Goal: Task Accomplishment & Management: Use online tool/utility

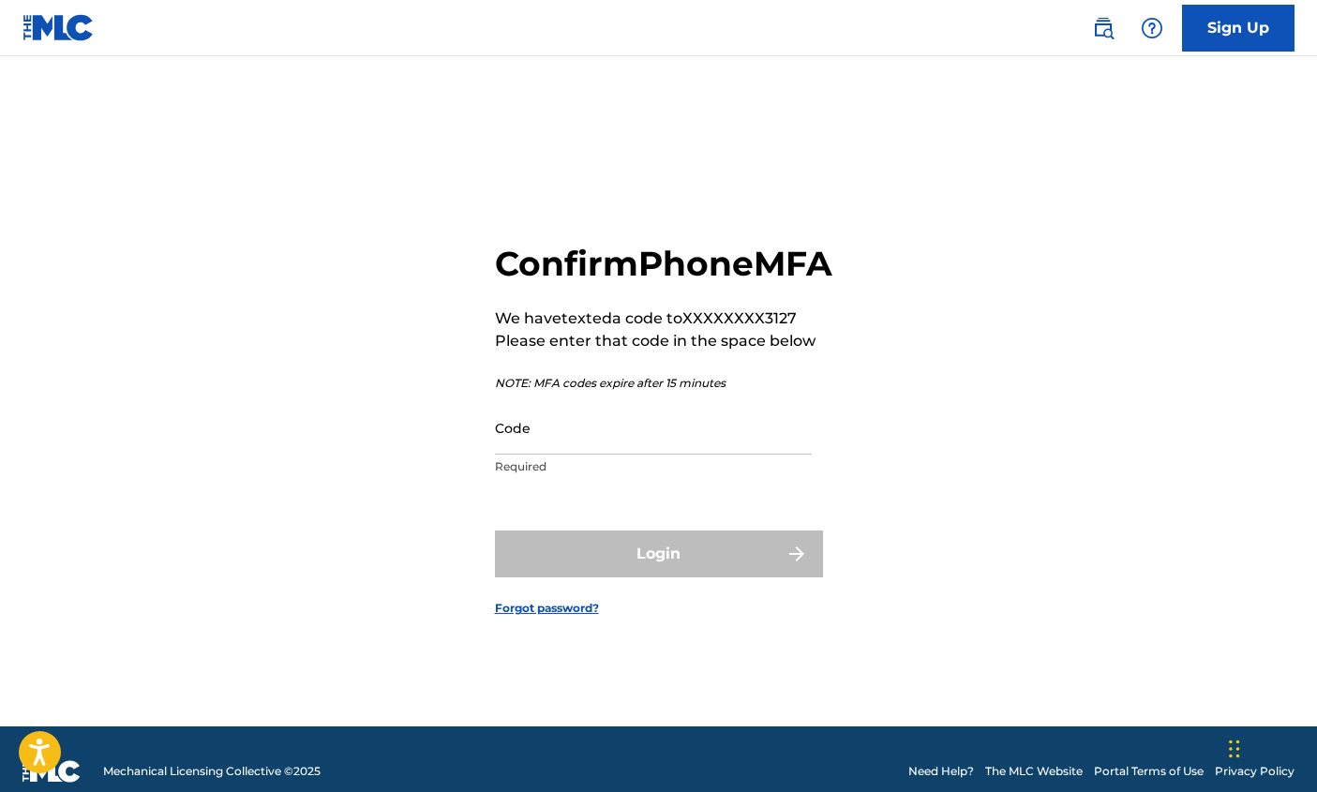
click at [613, 455] on input "Code" at bounding box center [653, 427] width 317 height 53
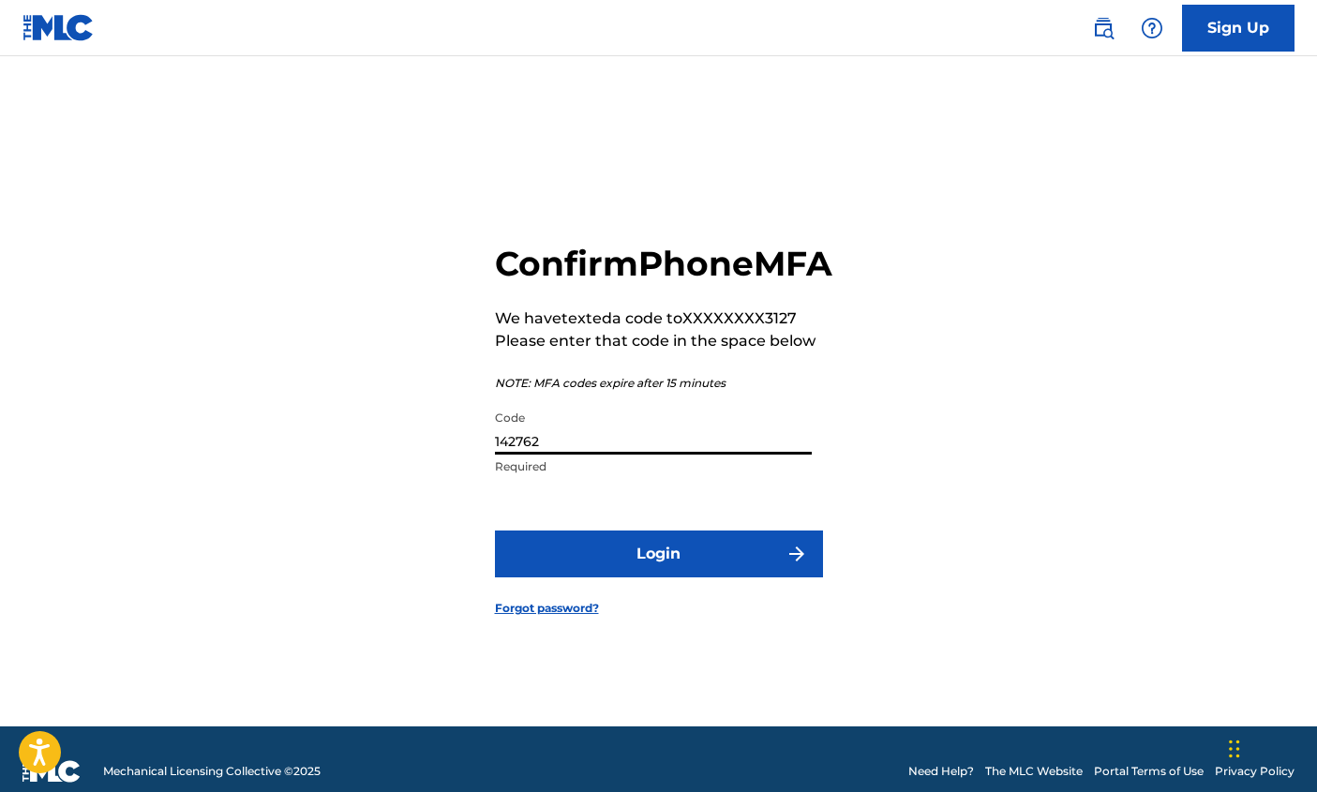
type input "142762"
click at [694, 577] on button "Login" at bounding box center [659, 554] width 328 height 47
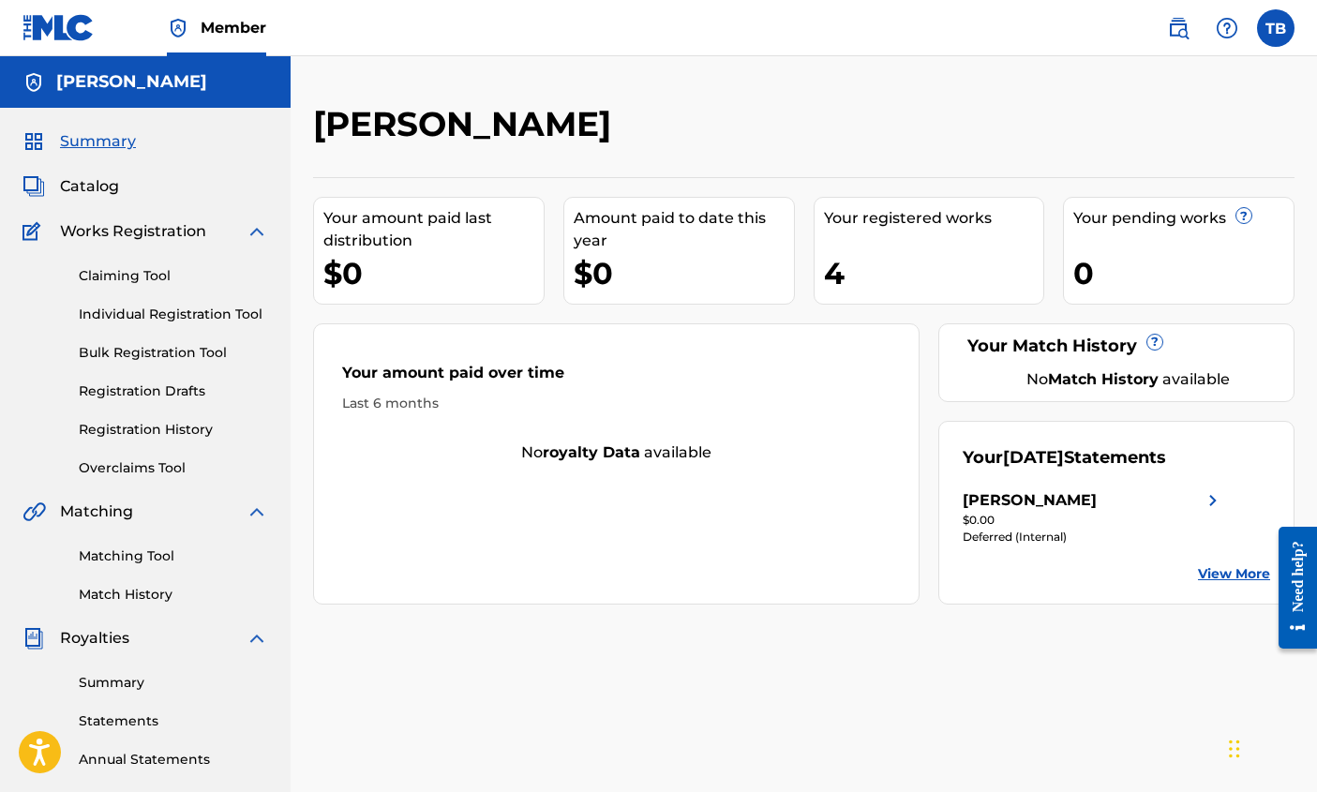
click at [88, 181] on span "Catalog" at bounding box center [89, 186] width 59 height 22
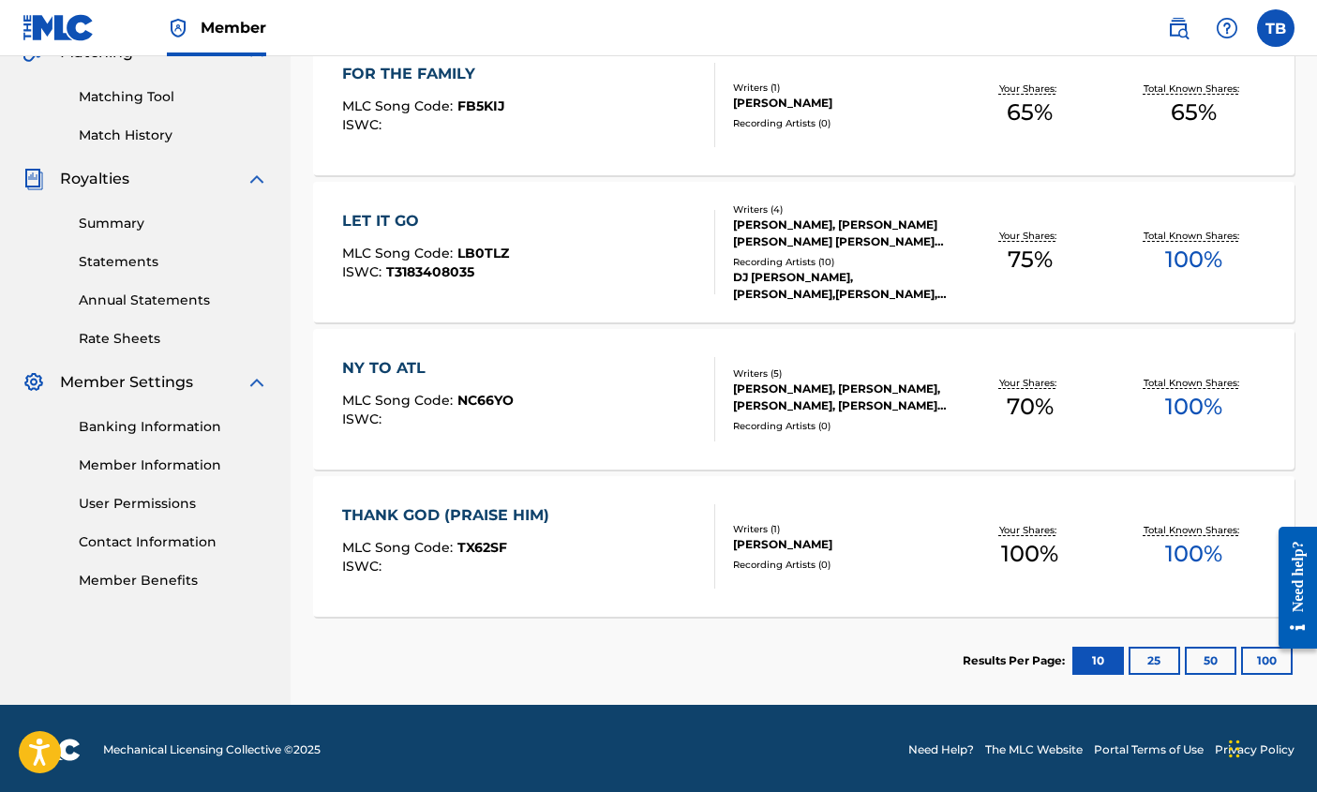
scroll to position [462, 0]
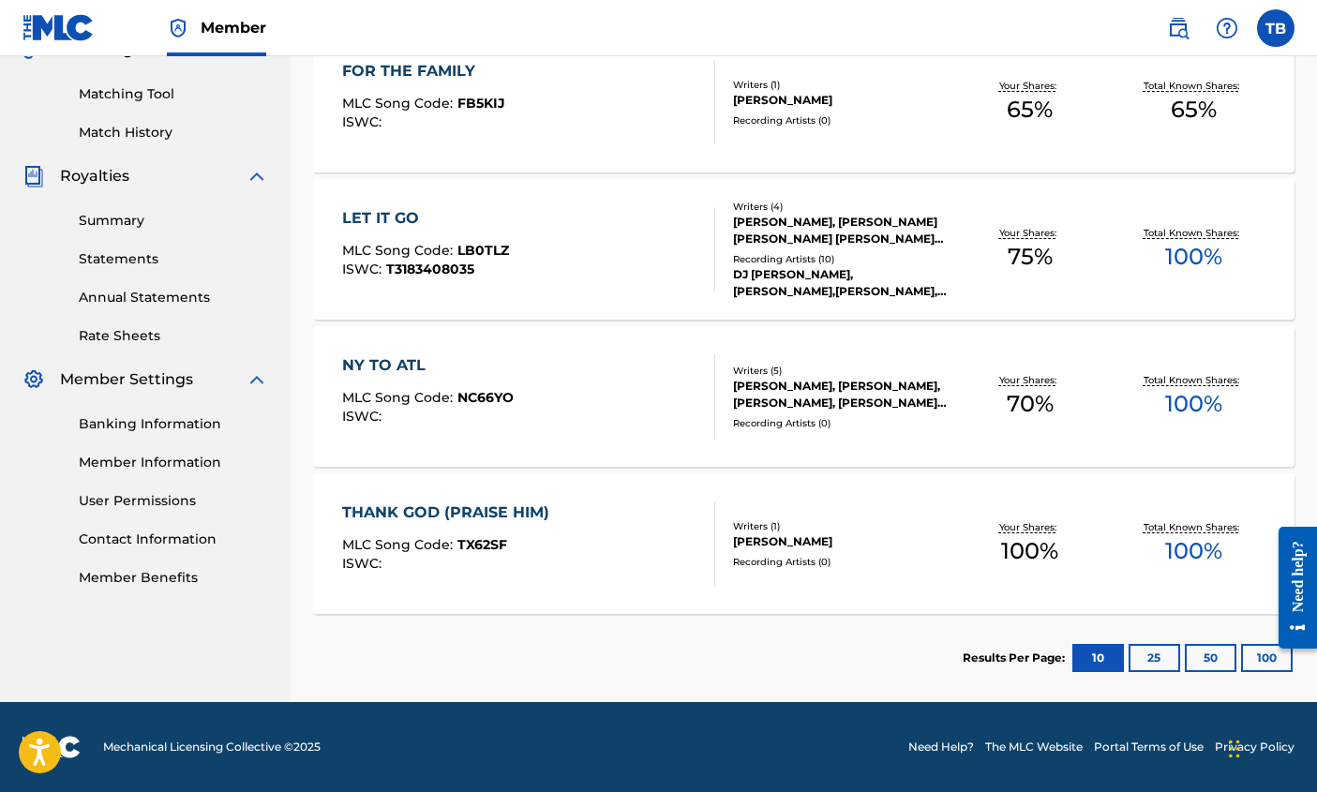
click at [757, 534] on div "[PERSON_NAME]" at bounding box center [841, 541] width 216 height 17
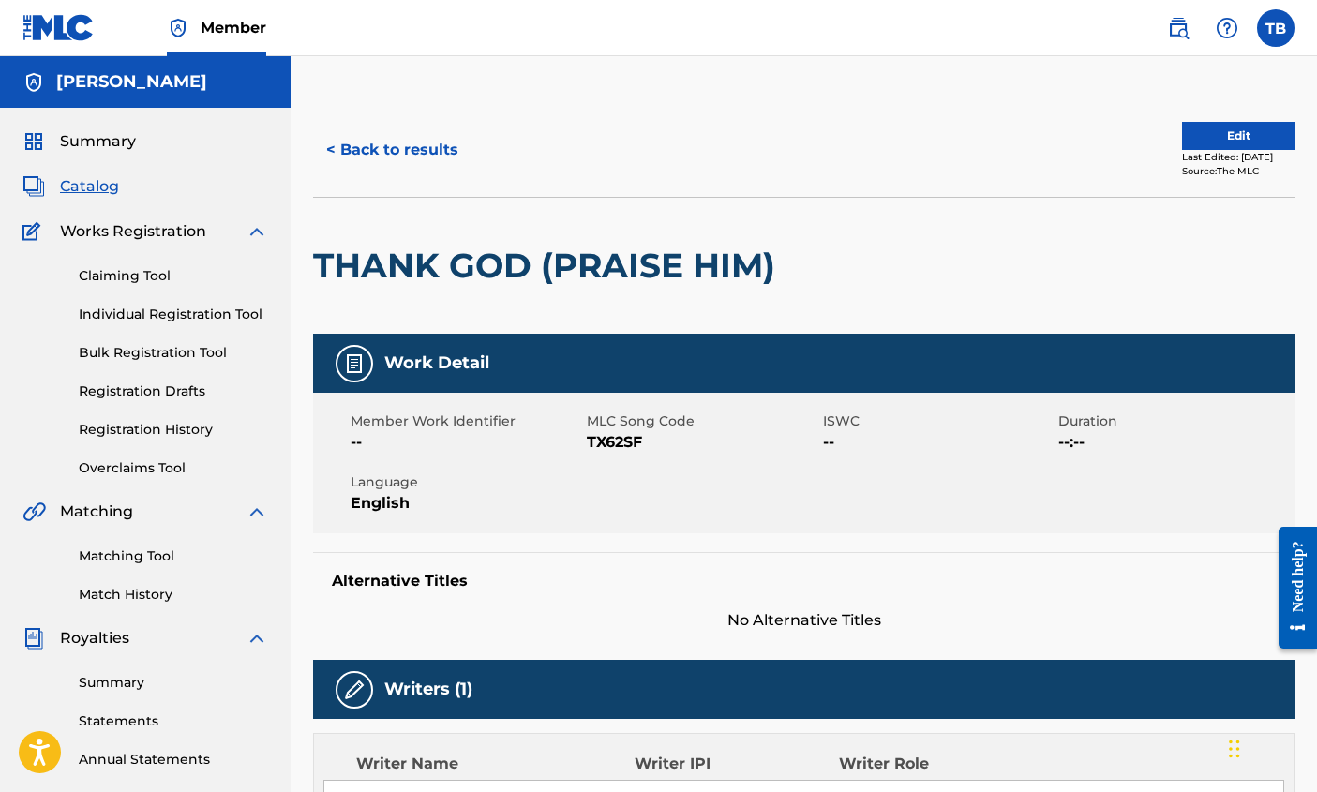
click at [1207, 136] on button "Edit" at bounding box center [1238, 136] width 112 height 28
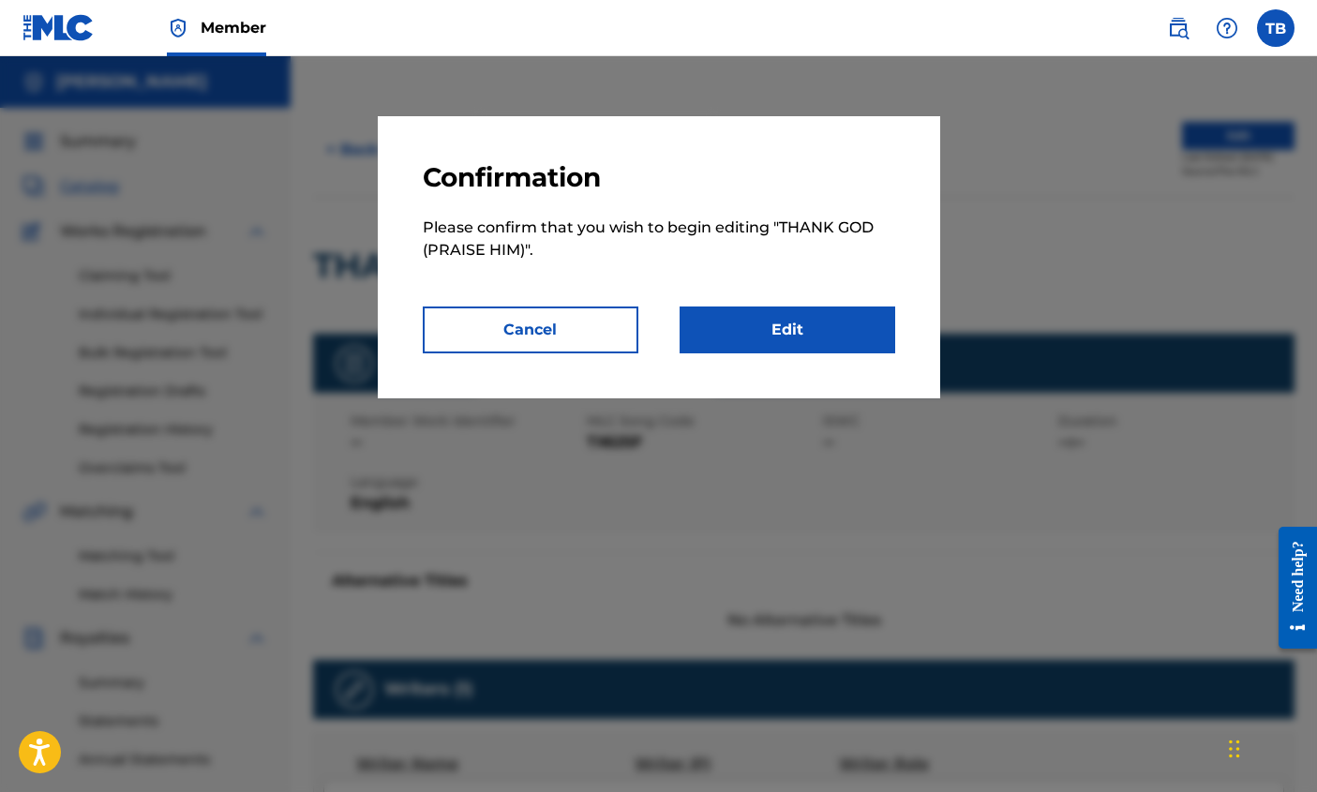
click at [757, 336] on link "Edit" at bounding box center [788, 330] width 216 height 47
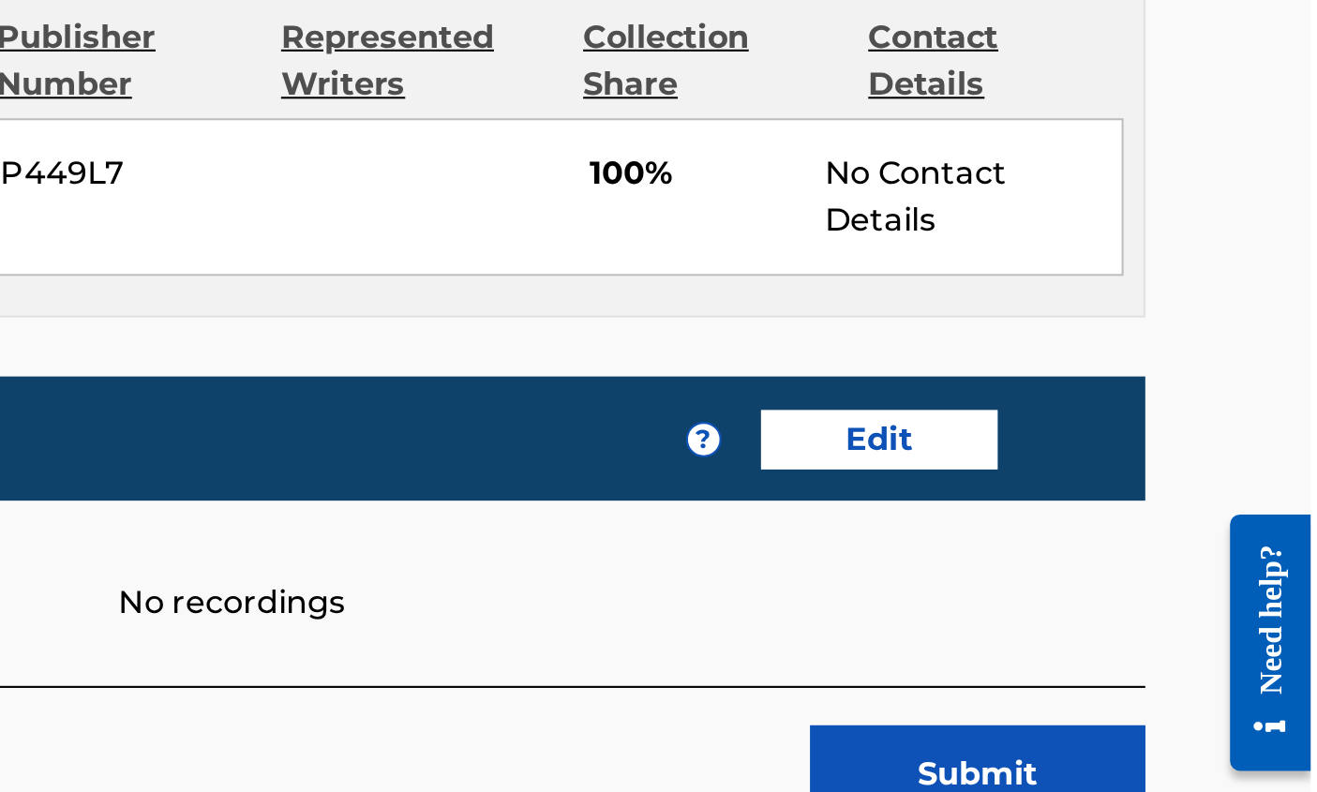
scroll to position [612, 0]
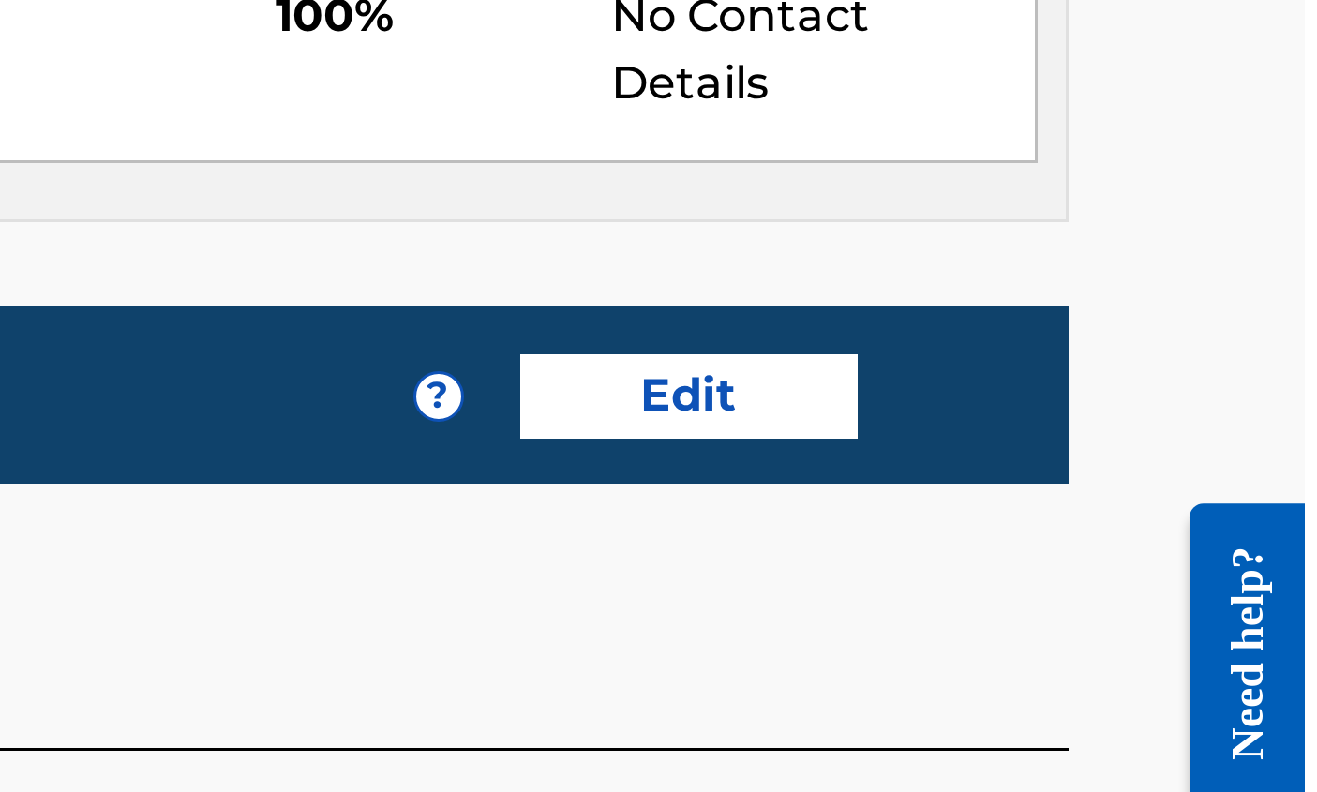
click at [1147, 500] on link "Edit" at bounding box center [1112, 491] width 112 height 28
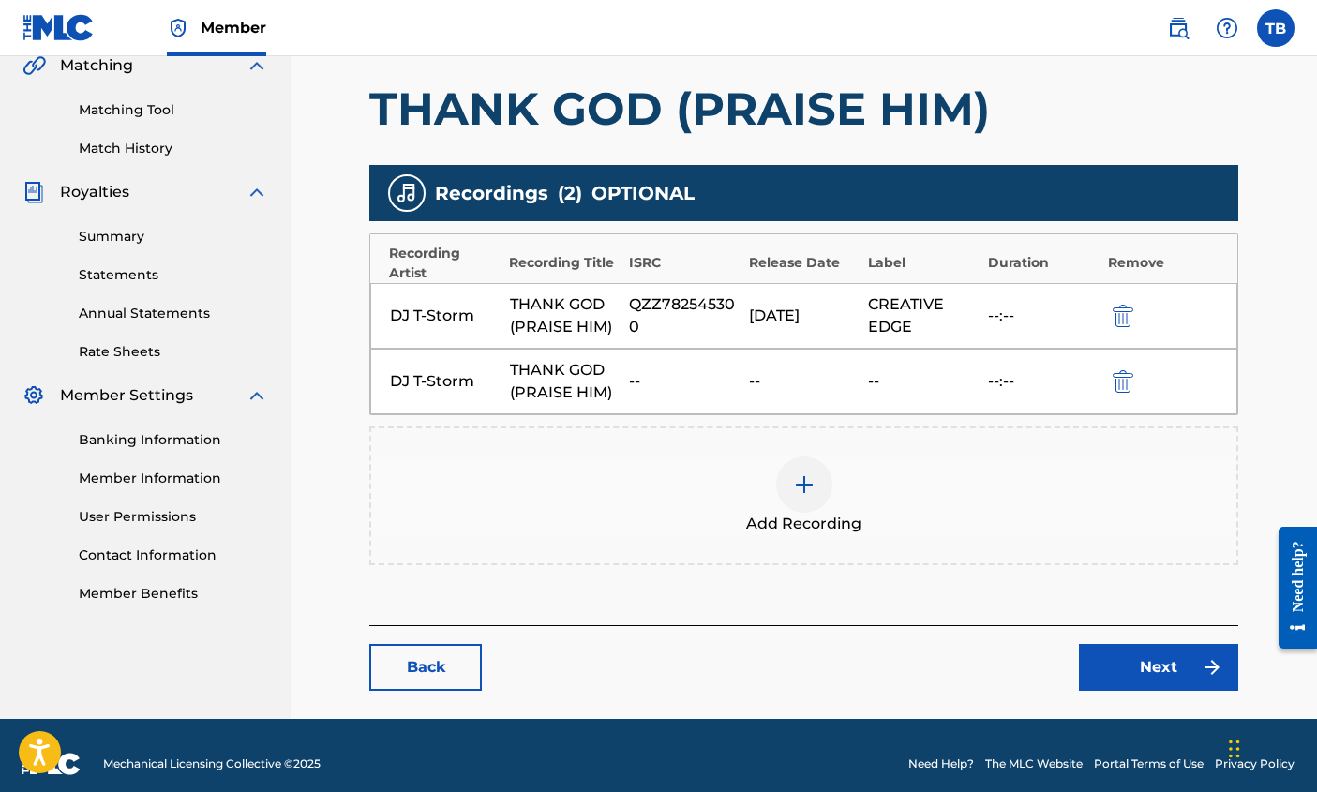
scroll to position [463, 0]
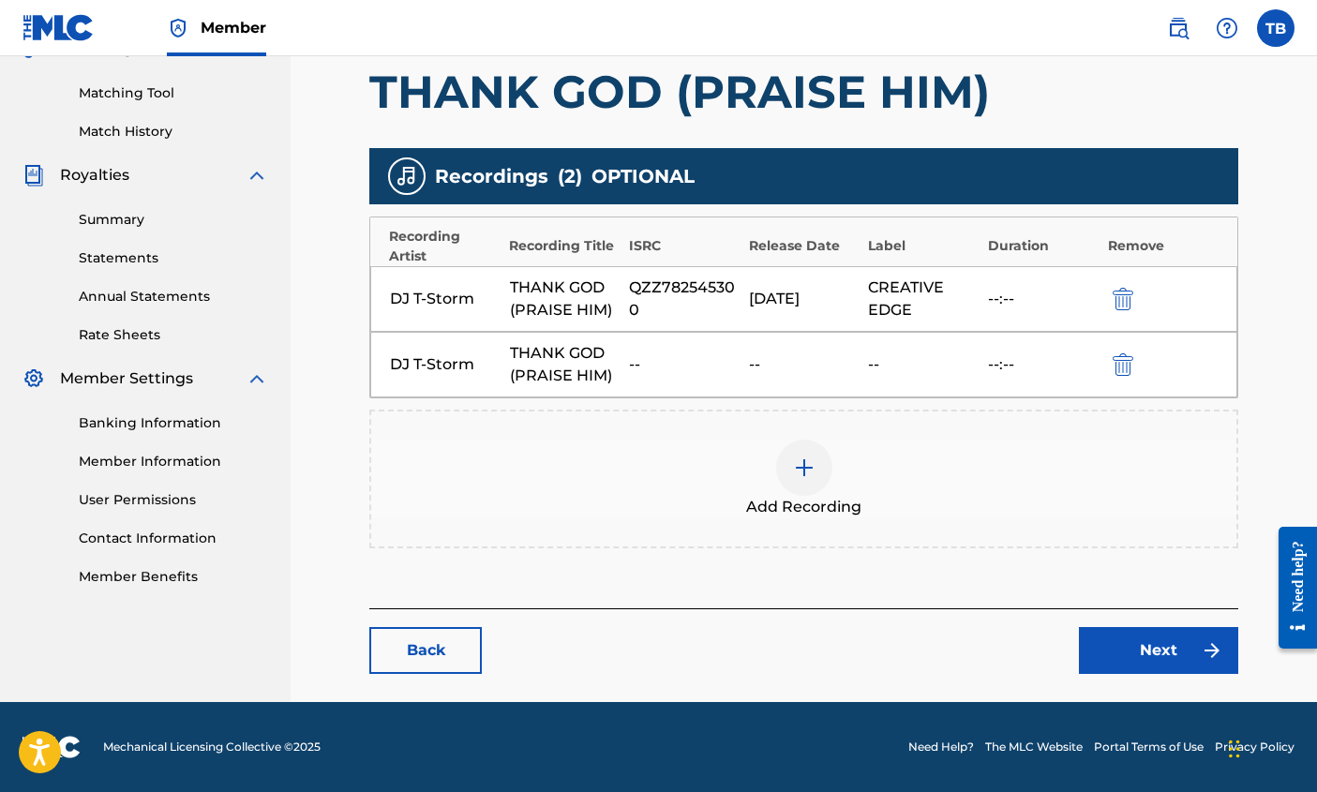
click at [546, 281] on div "THANK GOD (PRAISE HIM)" at bounding box center [565, 299] width 111 height 45
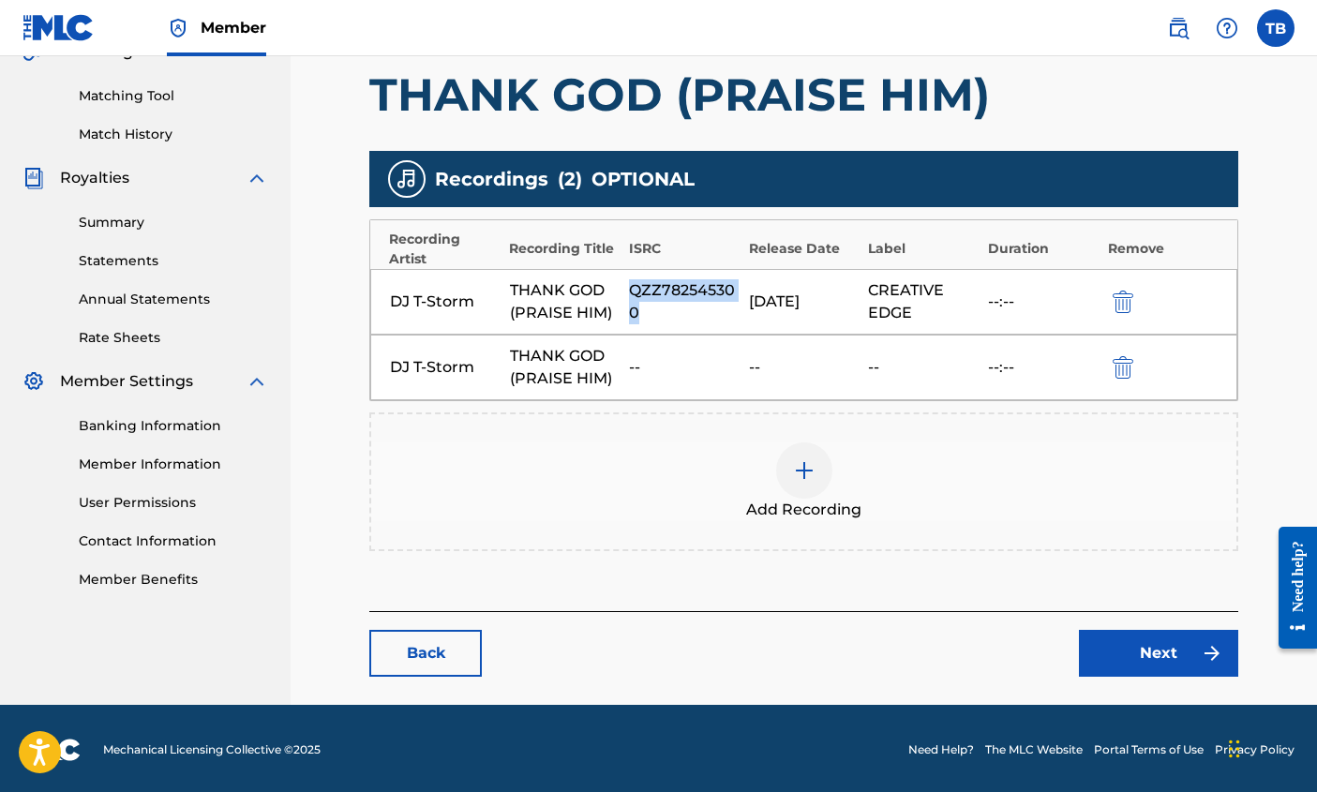
drag, startPoint x: 631, startPoint y: 284, endPoint x: 667, endPoint y: 306, distance: 42.4
click at [667, 306] on div "QZZ782545300" at bounding box center [684, 301] width 111 height 45
copy div "QZZ782545300"
click at [800, 481] on img at bounding box center [804, 470] width 22 height 22
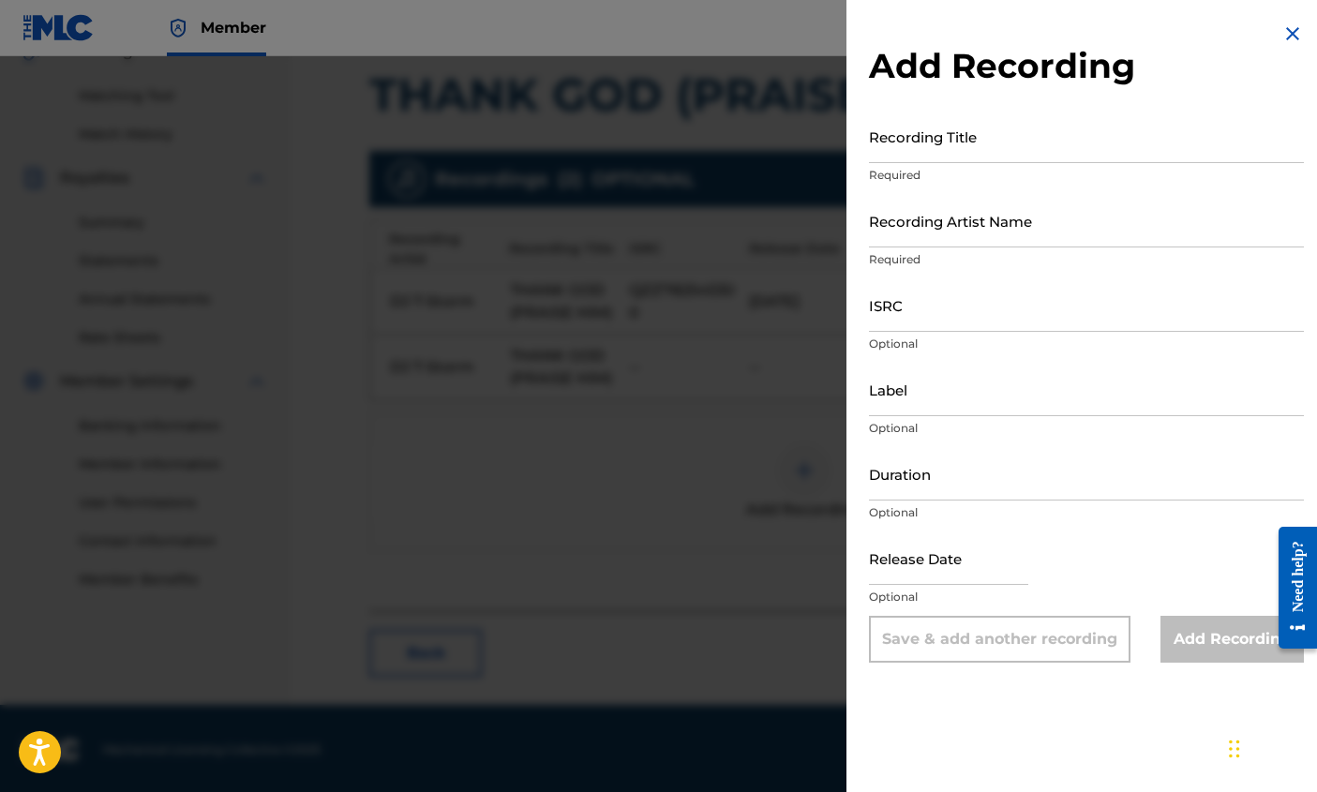
click at [942, 299] on input "ISRC" at bounding box center [1086, 304] width 435 height 53
paste input "QZZ782545300"
type input "QZZ782545300"
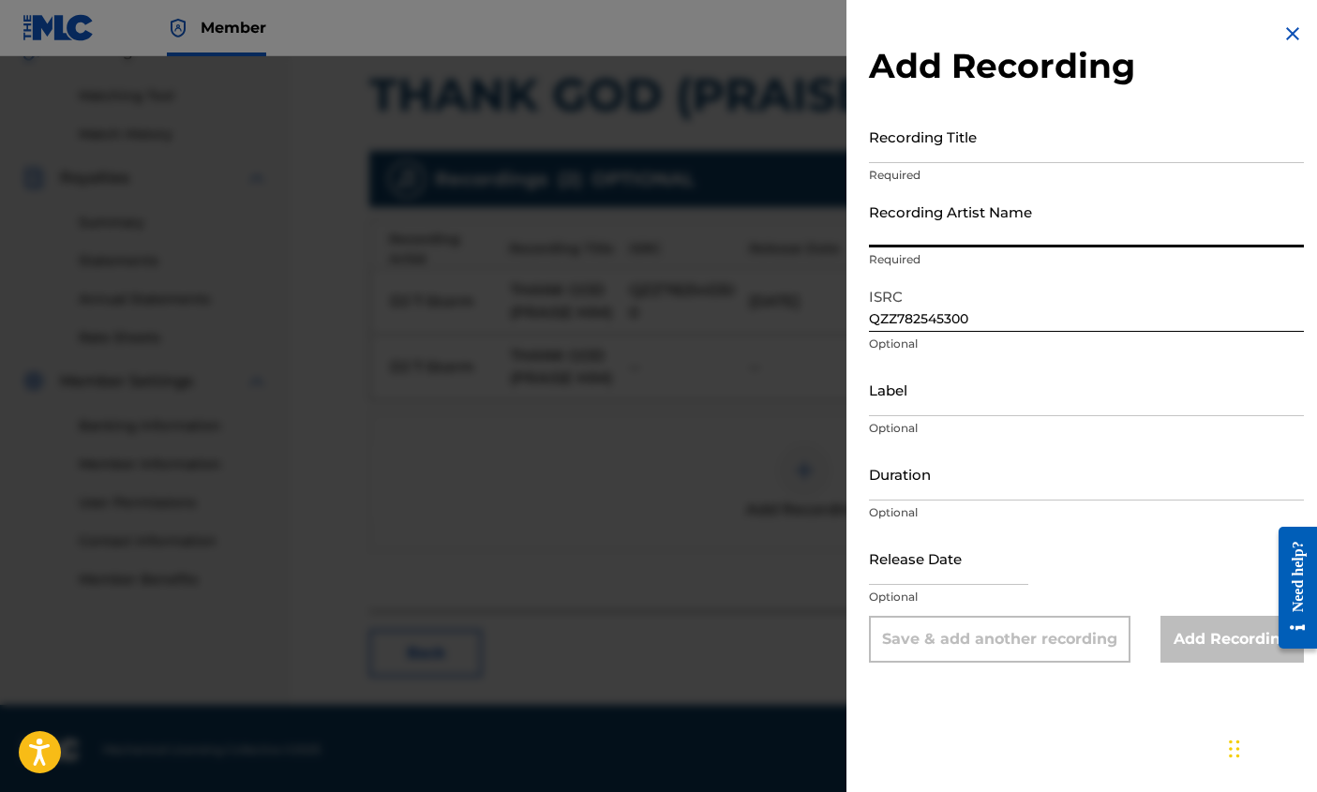
click at [1091, 231] on input "Recording Artist Name" at bounding box center [1086, 220] width 435 height 53
type input "DJ T-Storm"
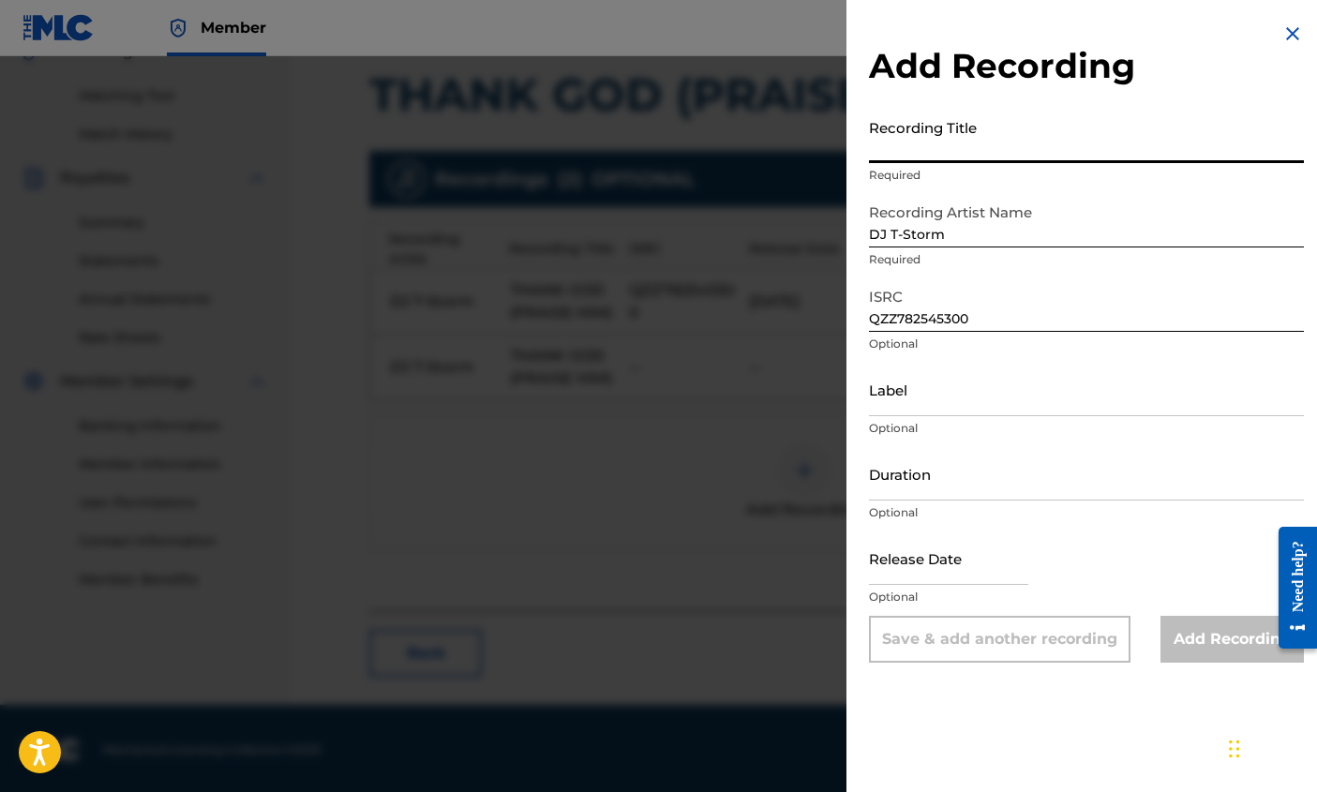
click at [975, 142] on input "Recording Title" at bounding box center [1086, 136] width 435 height 53
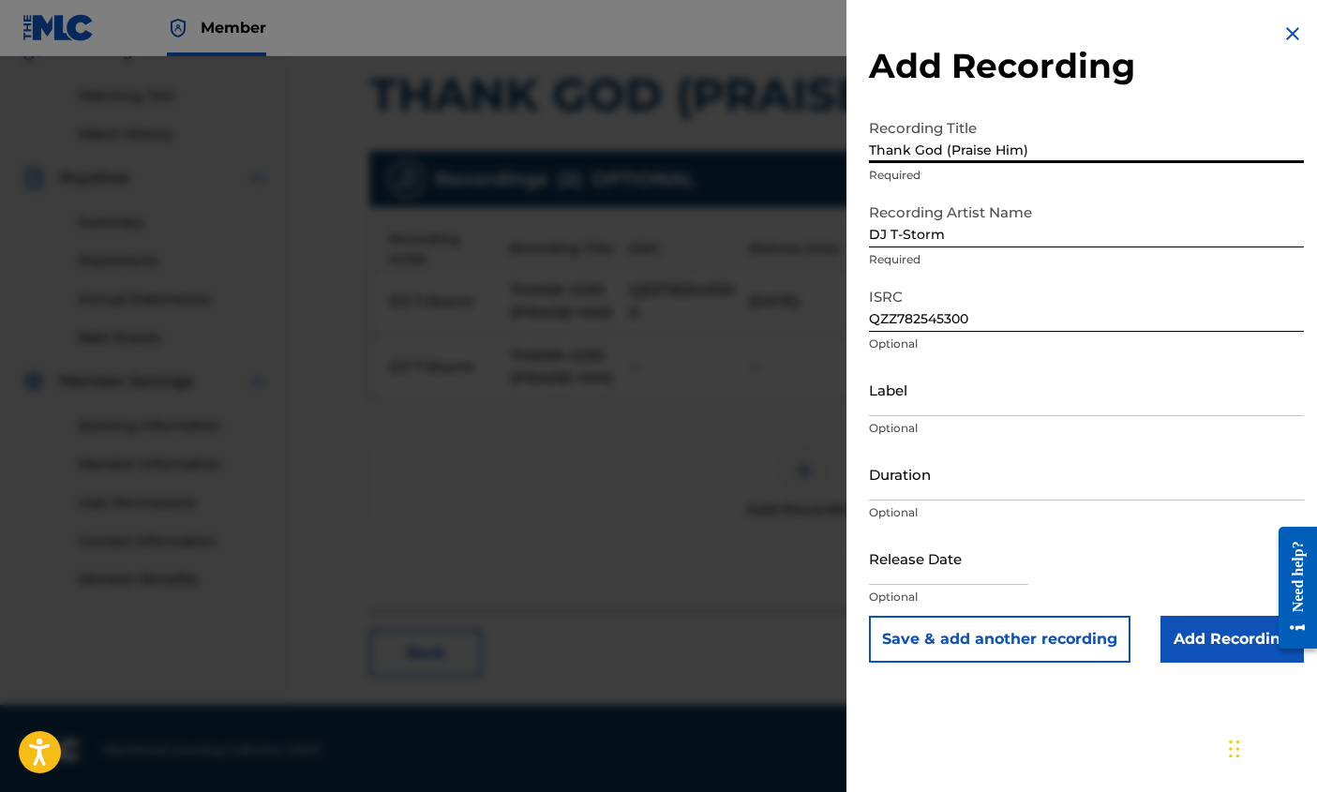
scroll to position [463, 0]
type input "Thank God (Praise Him)"
click at [1224, 642] on input "Add Recording" at bounding box center [1232, 639] width 143 height 47
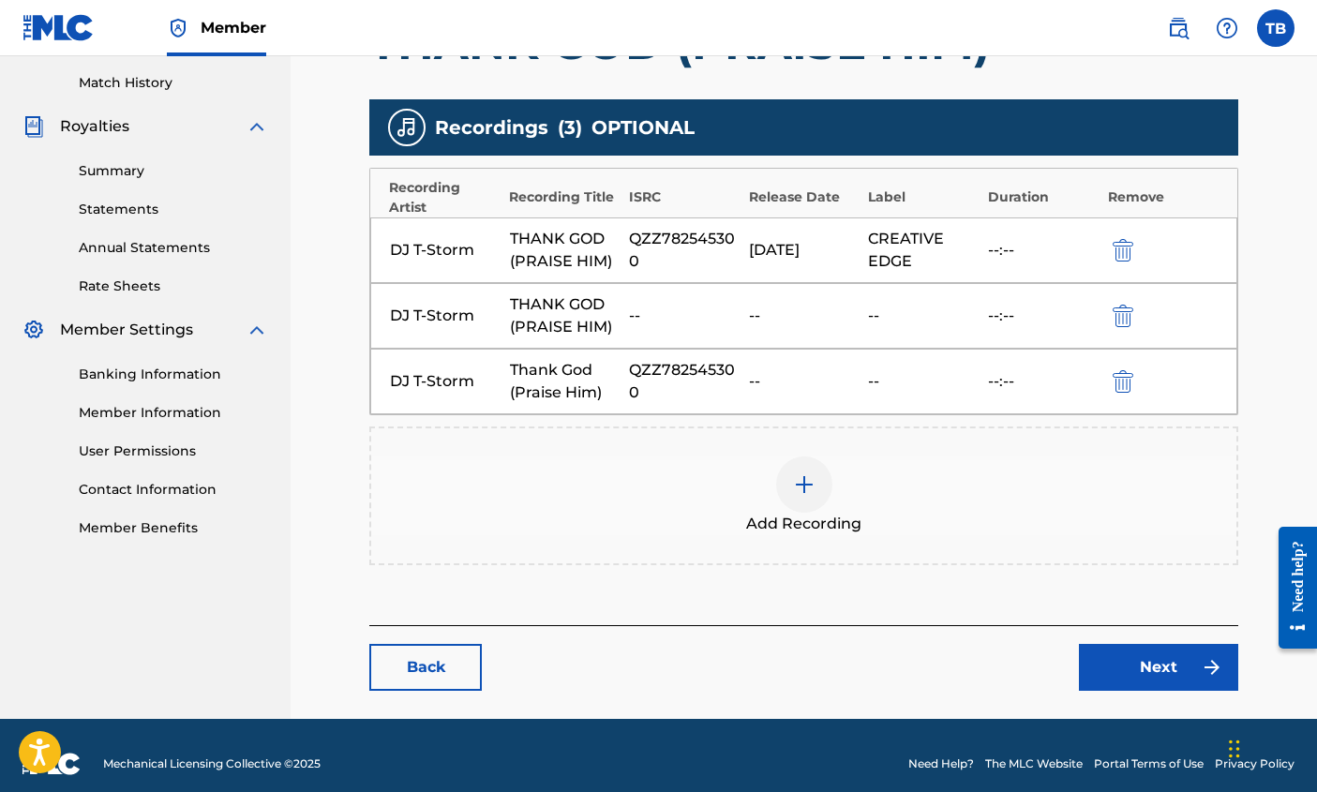
scroll to position [529, 0]
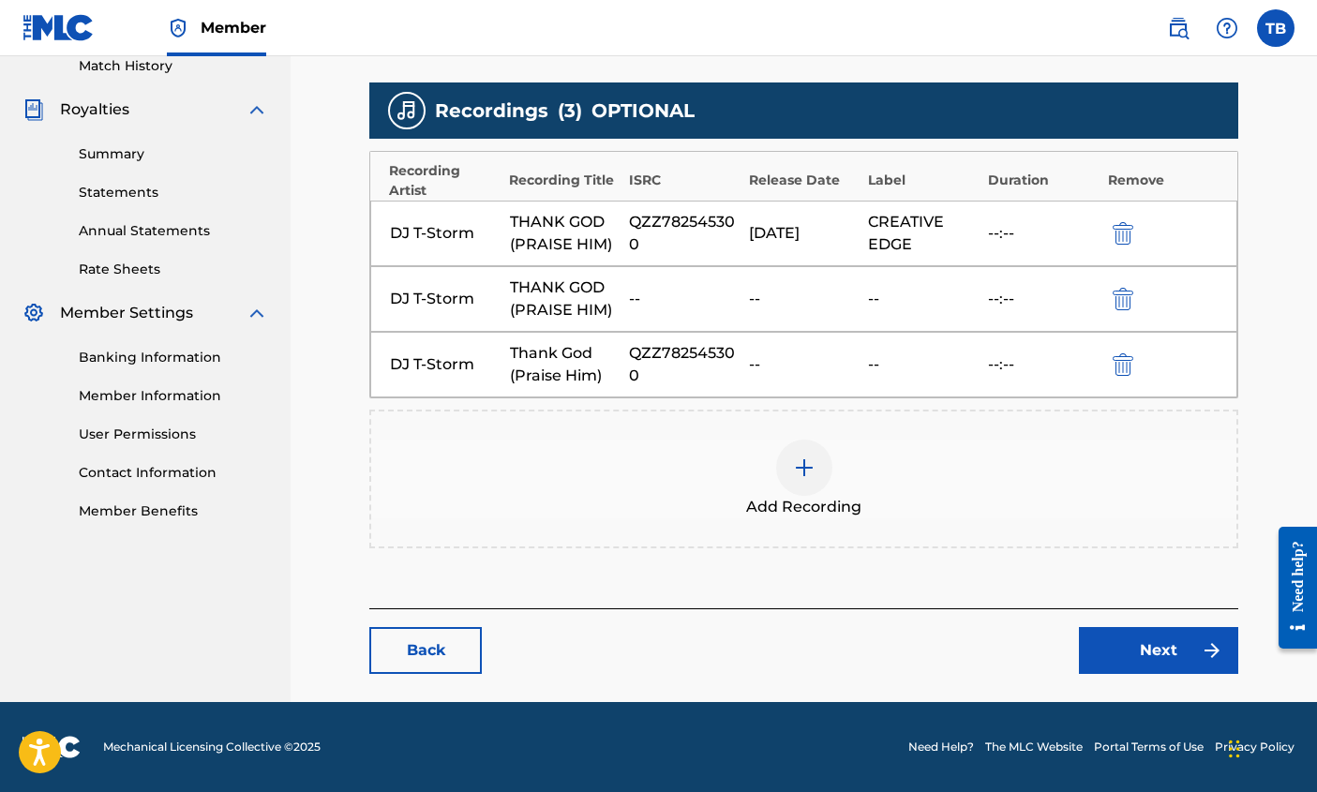
click at [1175, 648] on link "Next" at bounding box center [1158, 650] width 159 height 47
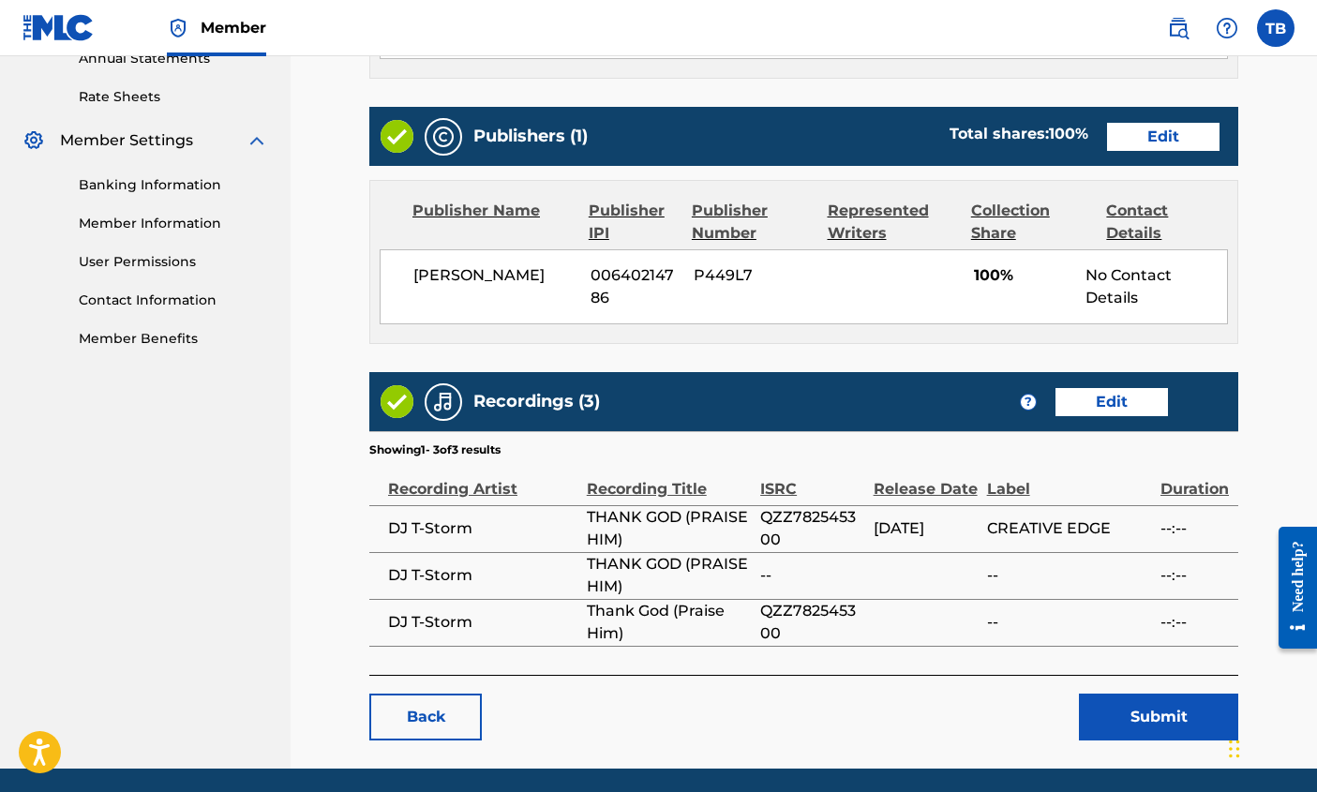
scroll to position [768, 0]
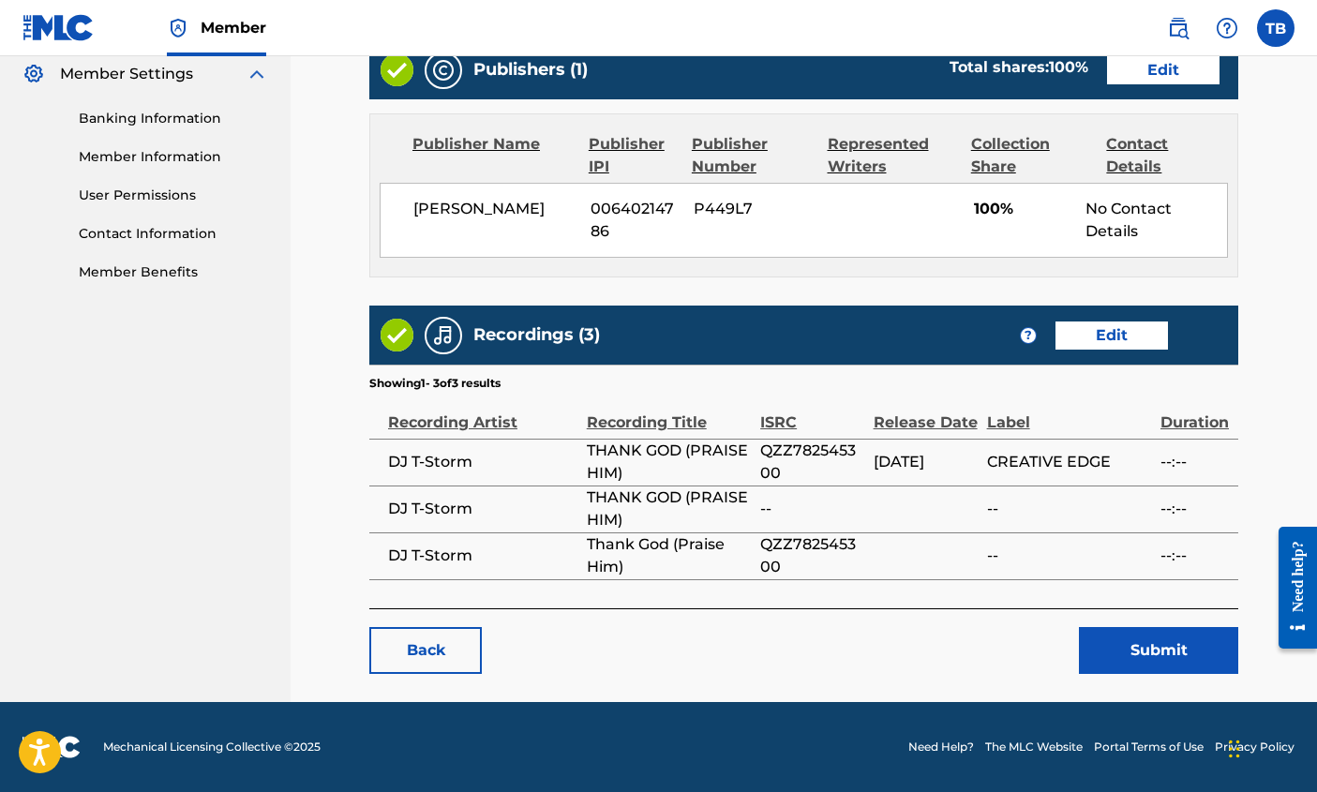
click at [1171, 665] on button "Submit" at bounding box center [1158, 650] width 159 height 47
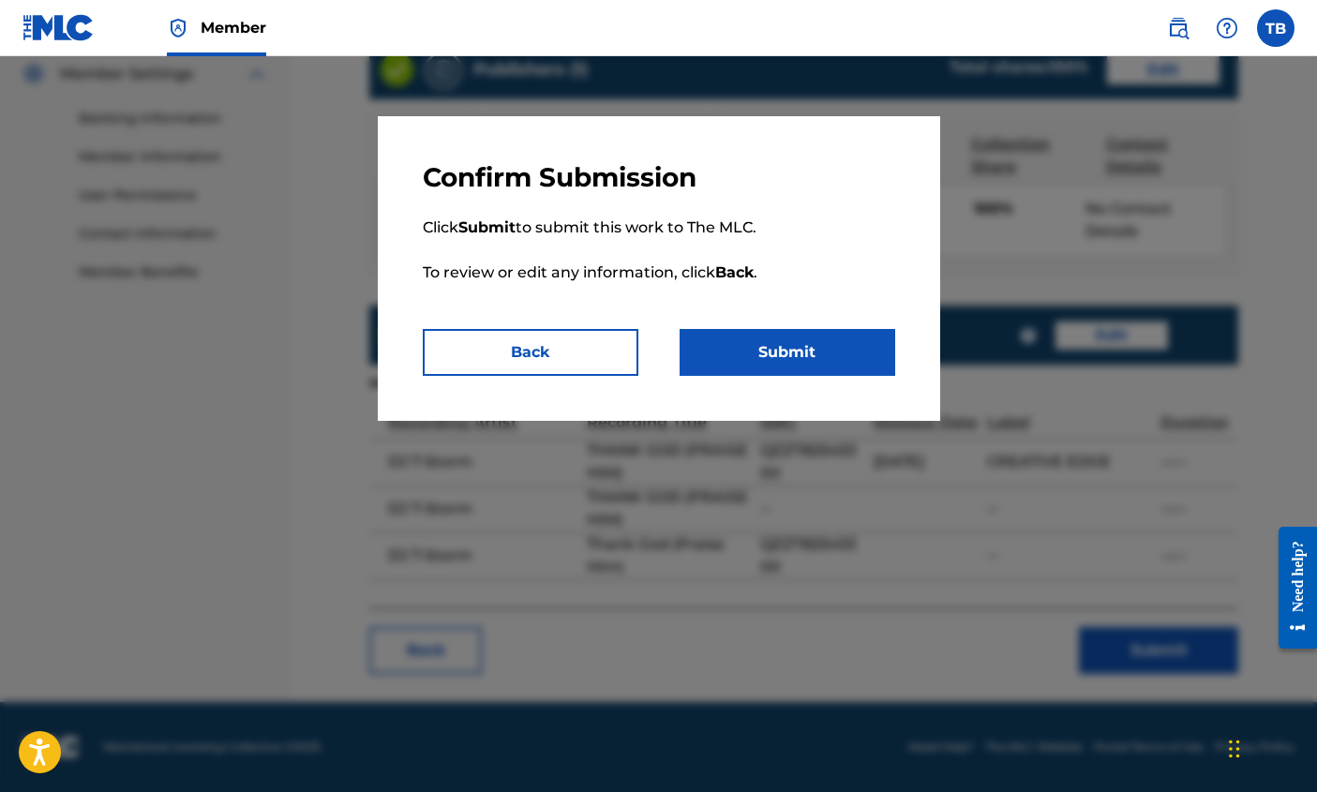
click at [839, 353] on button "Submit" at bounding box center [788, 352] width 216 height 47
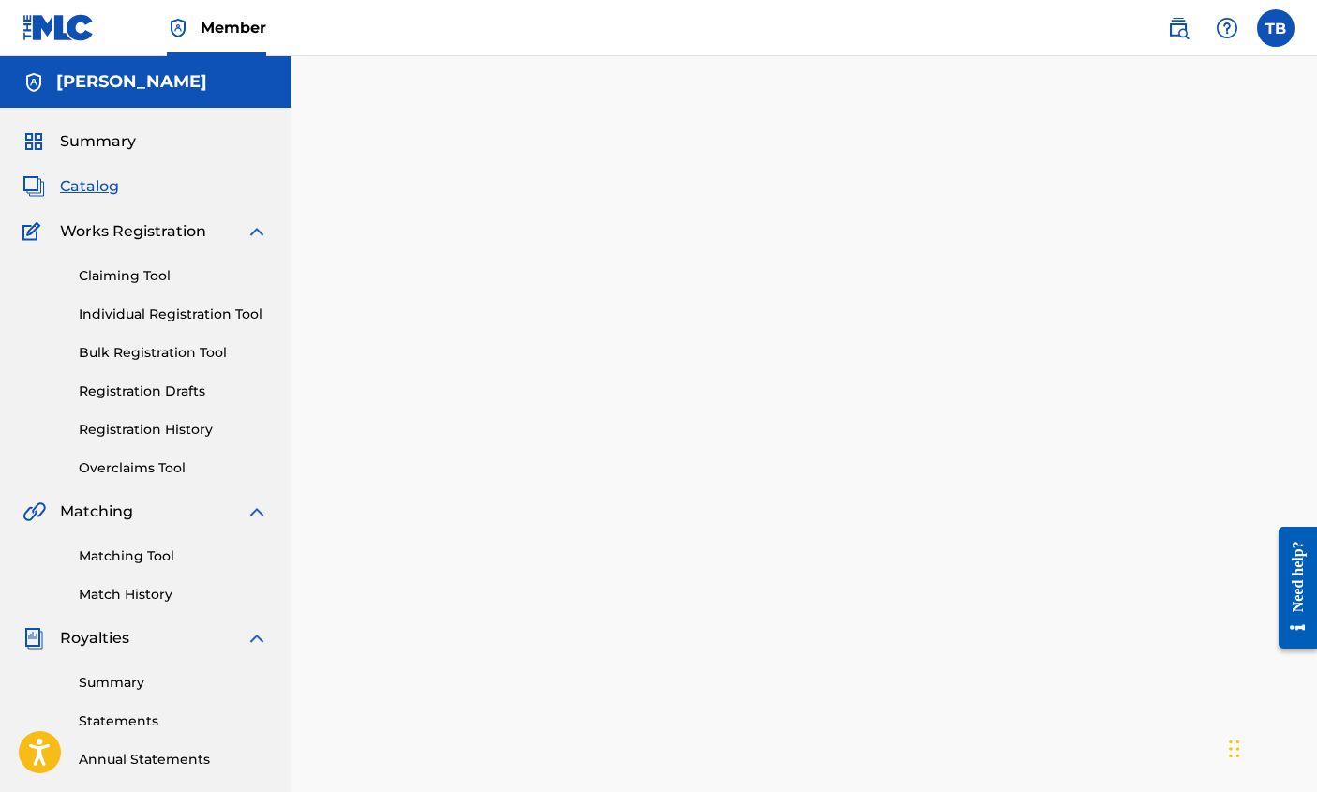
click at [147, 554] on link "Matching Tool" at bounding box center [173, 557] width 189 height 20
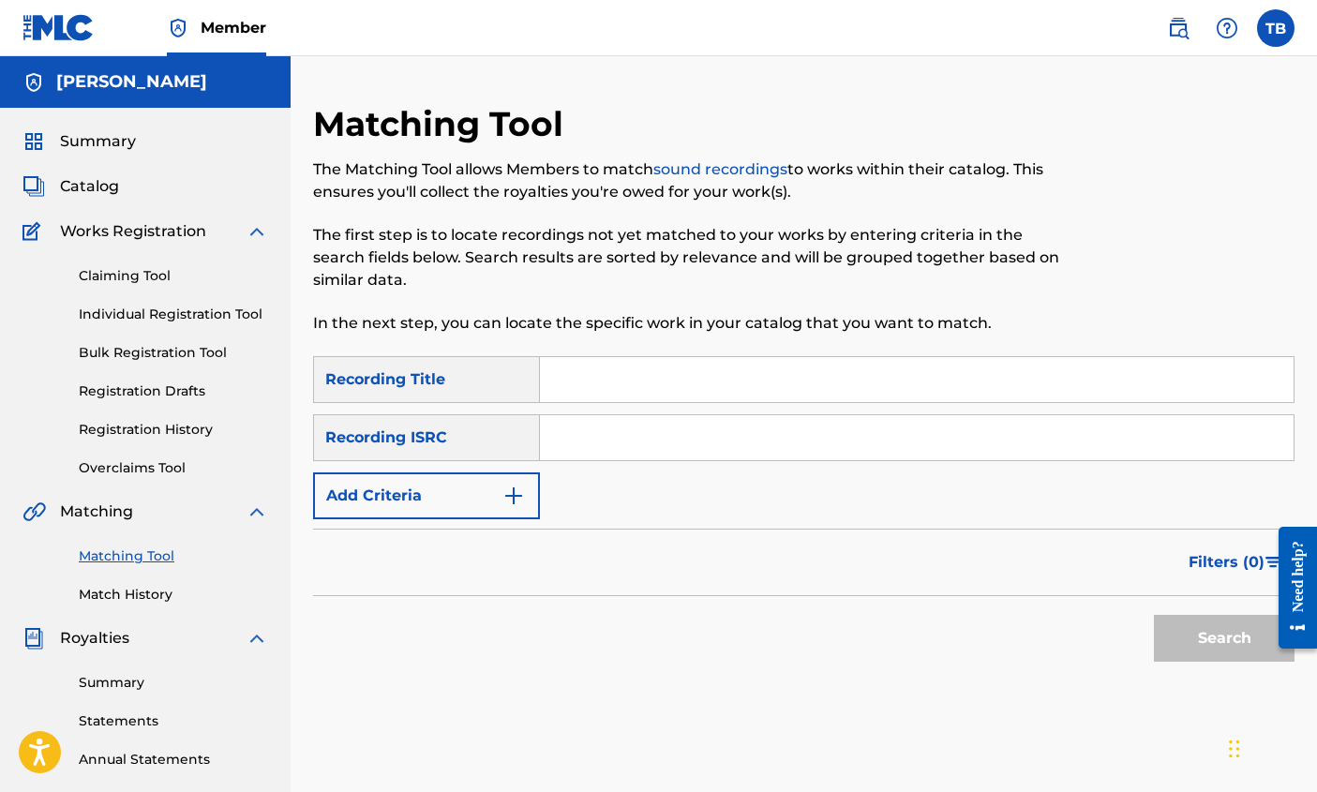
click at [656, 382] on input "Search Form" at bounding box center [917, 379] width 754 height 45
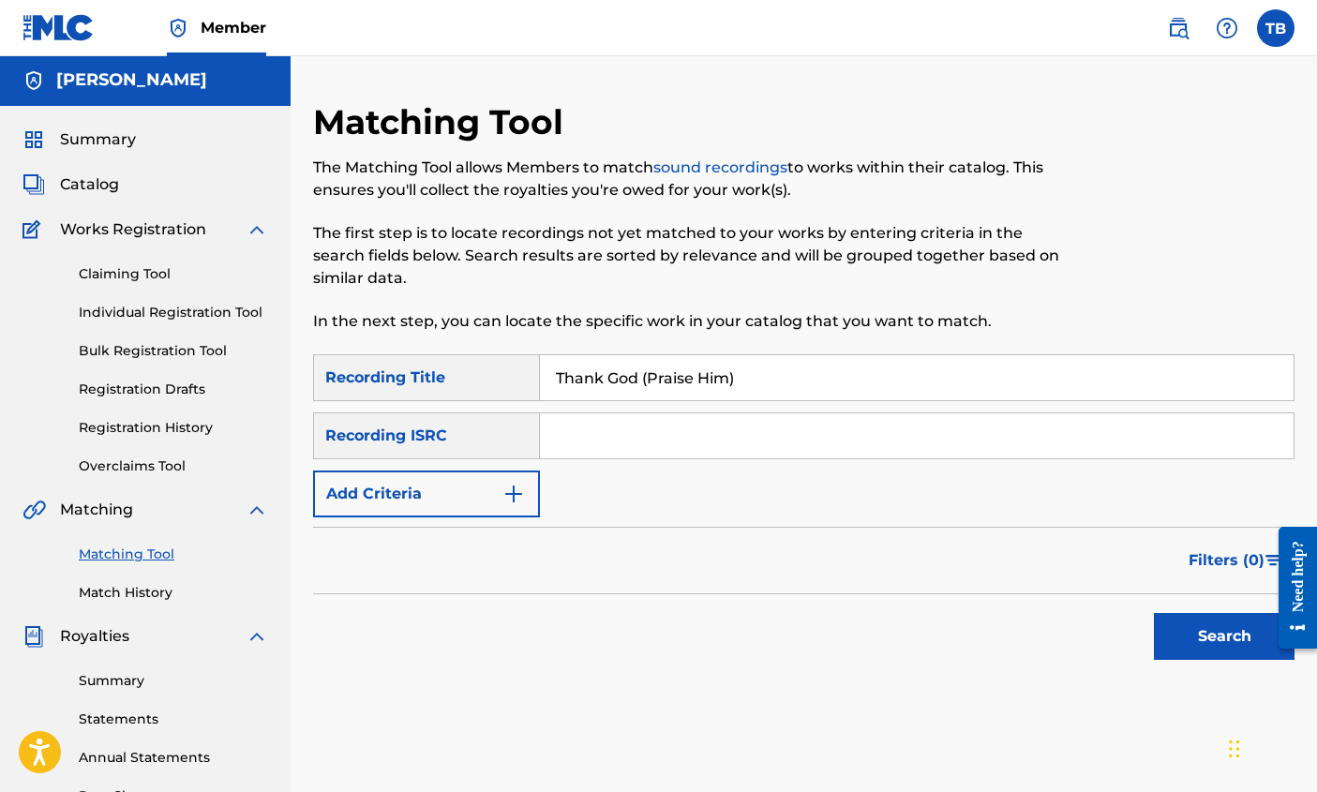
type input "Thank God (Praise Him)"
click at [1210, 624] on button "Search" at bounding box center [1224, 636] width 141 height 47
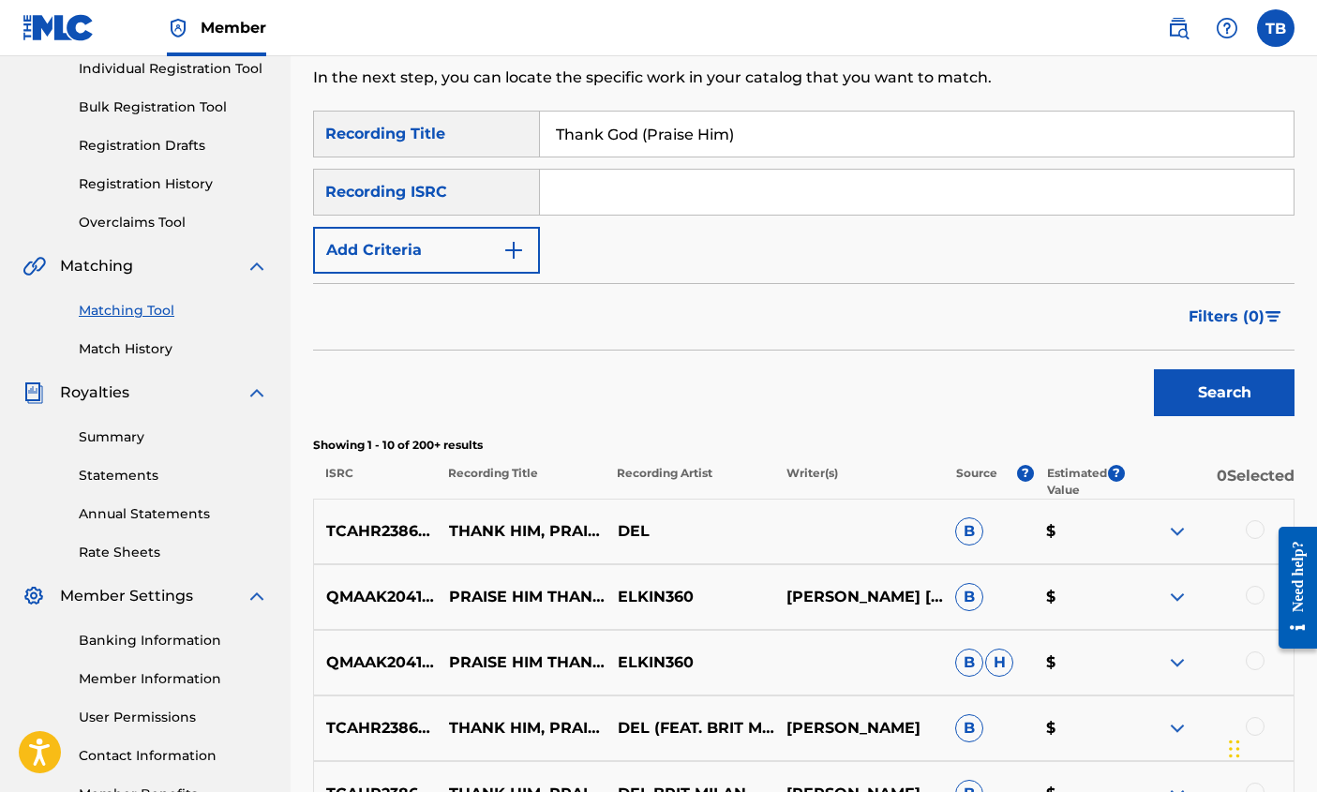
scroll to position [0, 0]
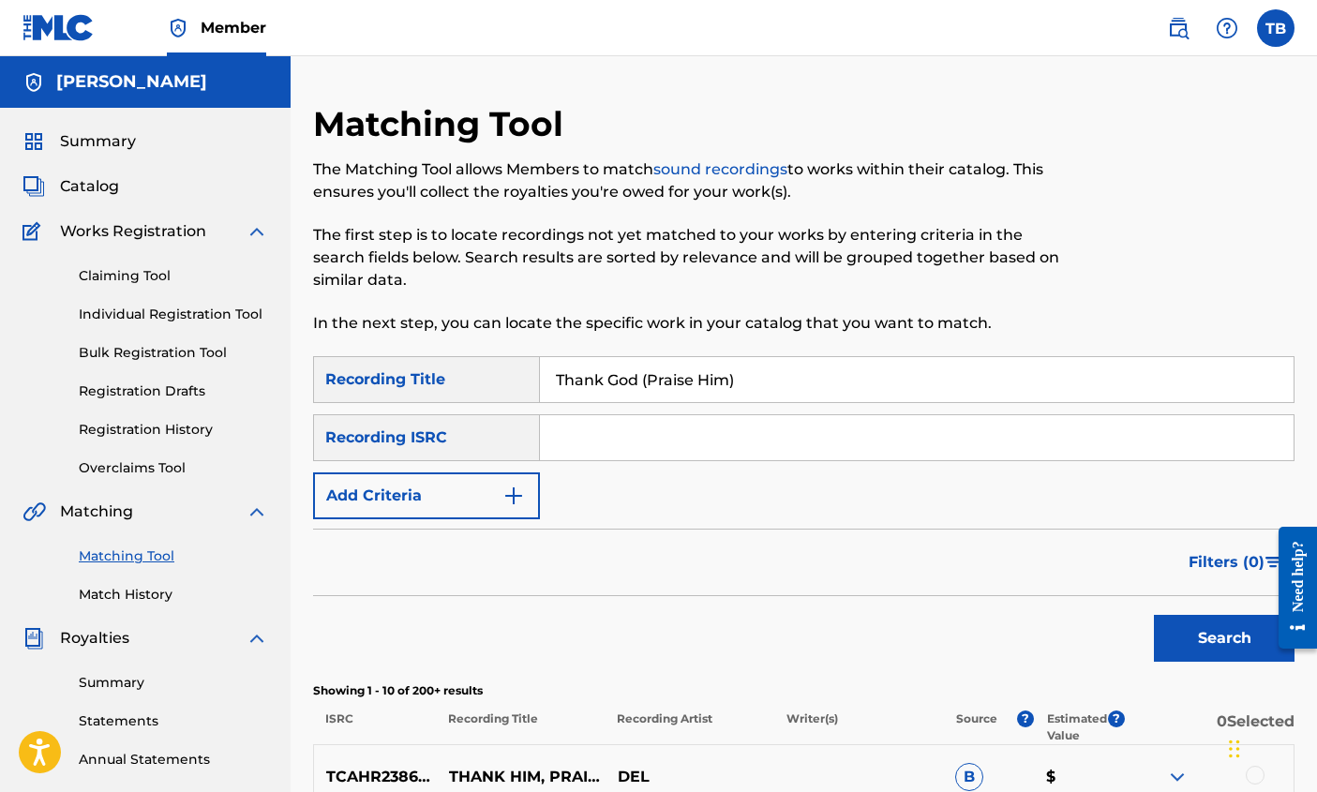
click at [508, 492] on img "Search Form" at bounding box center [513, 496] width 22 height 22
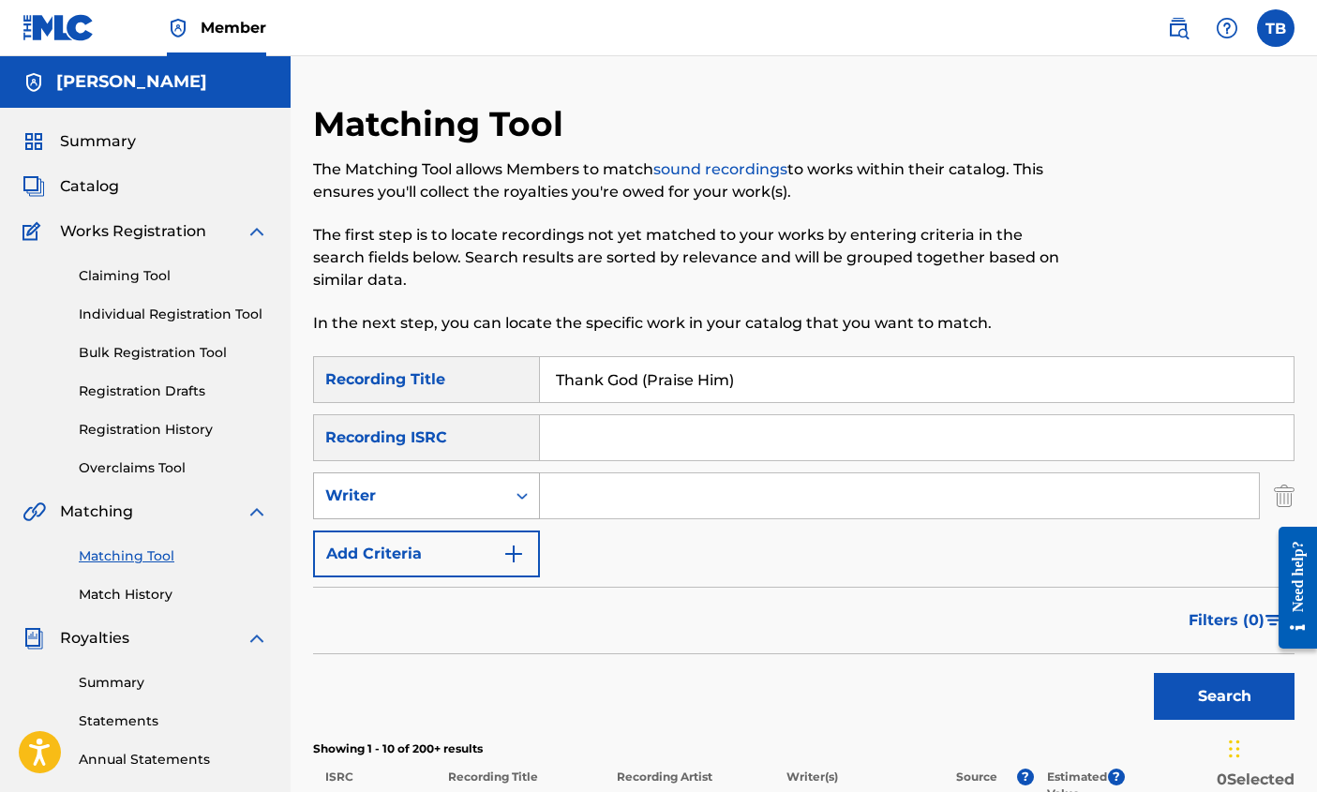
scroll to position [2, 0]
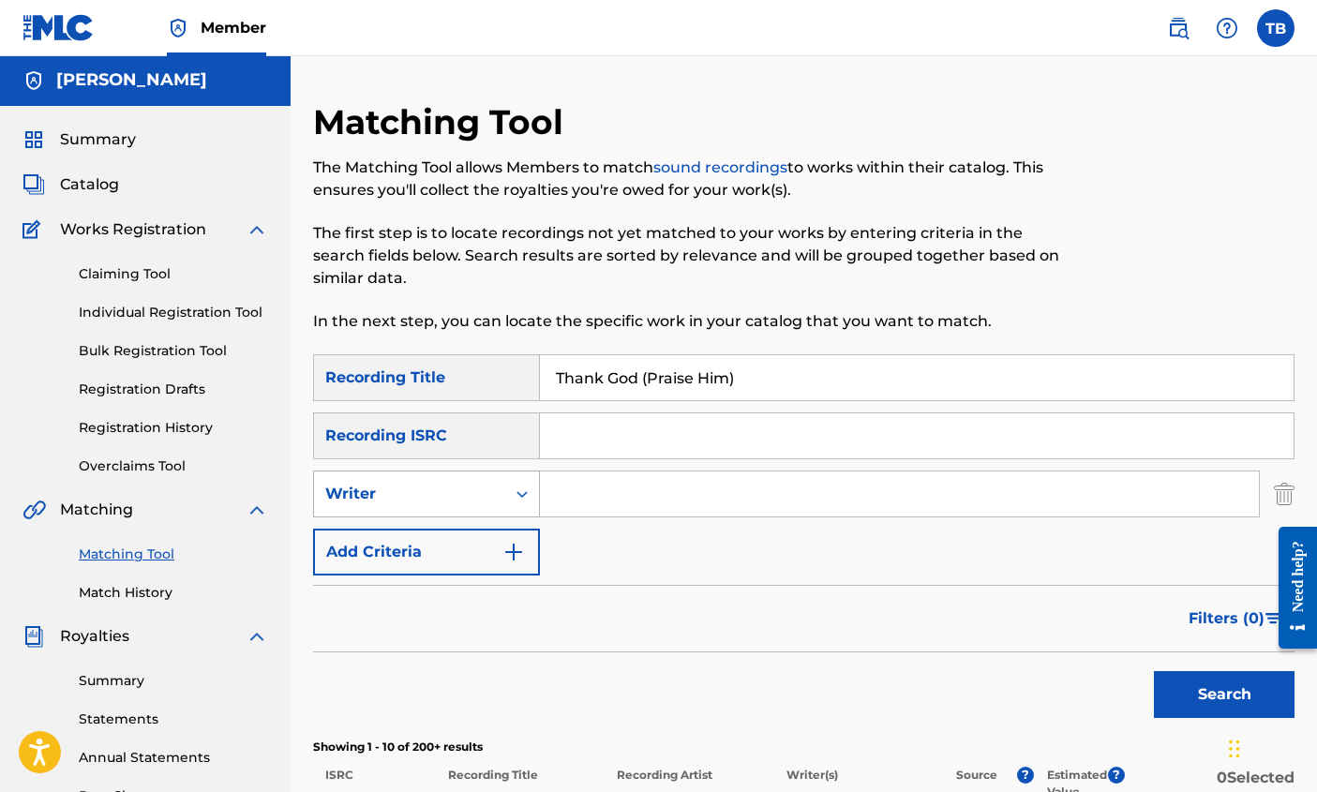
click at [515, 492] on icon "Search Form" at bounding box center [522, 494] width 19 height 19
click at [451, 536] on div "Recording Artist" at bounding box center [426, 540] width 225 height 47
click at [635, 475] on input "Search Form" at bounding box center [899, 494] width 719 height 45
click at [629, 492] on input "Search Form" at bounding box center [899, 494] width 719 height 45
type input "DJ T-Storm"
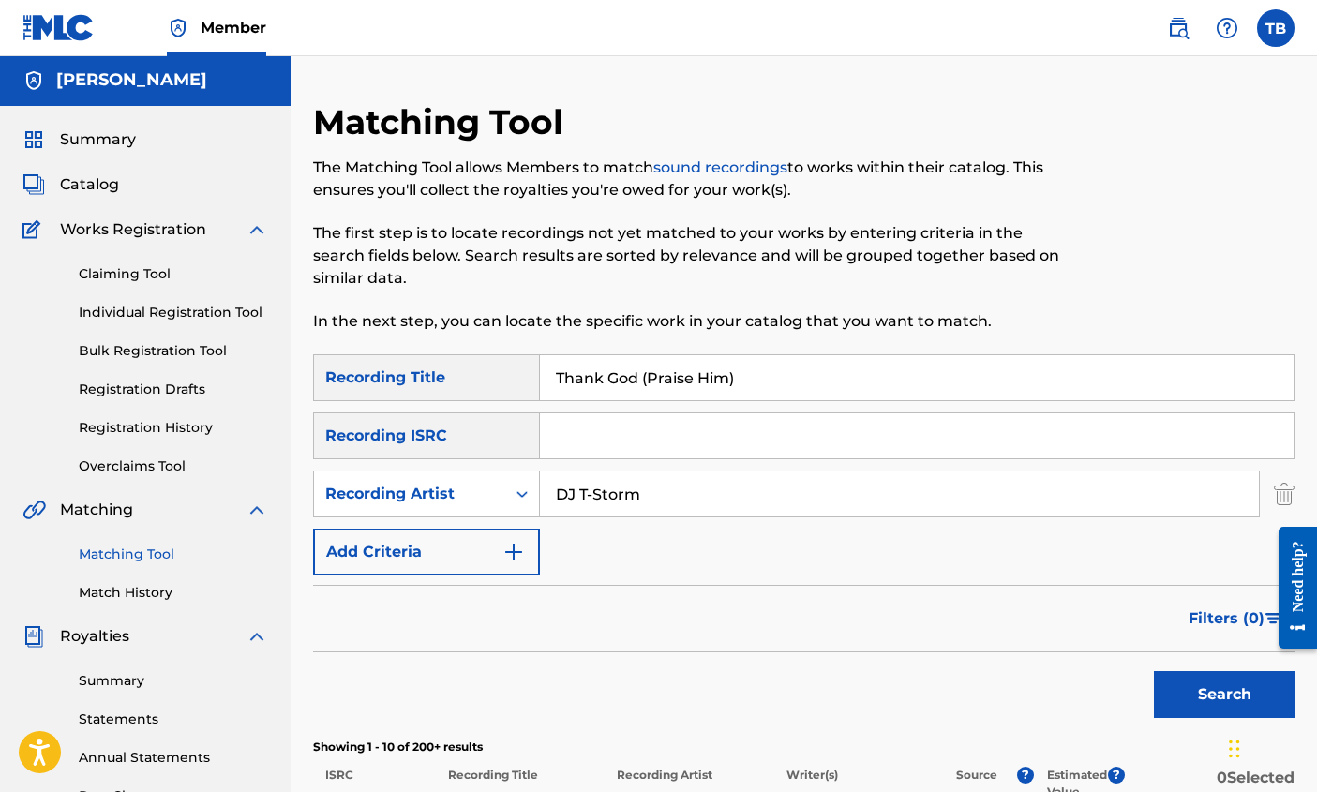
click at [1225, 691] on button "Search" at bounding box center [1224, 694] width 141 height 47
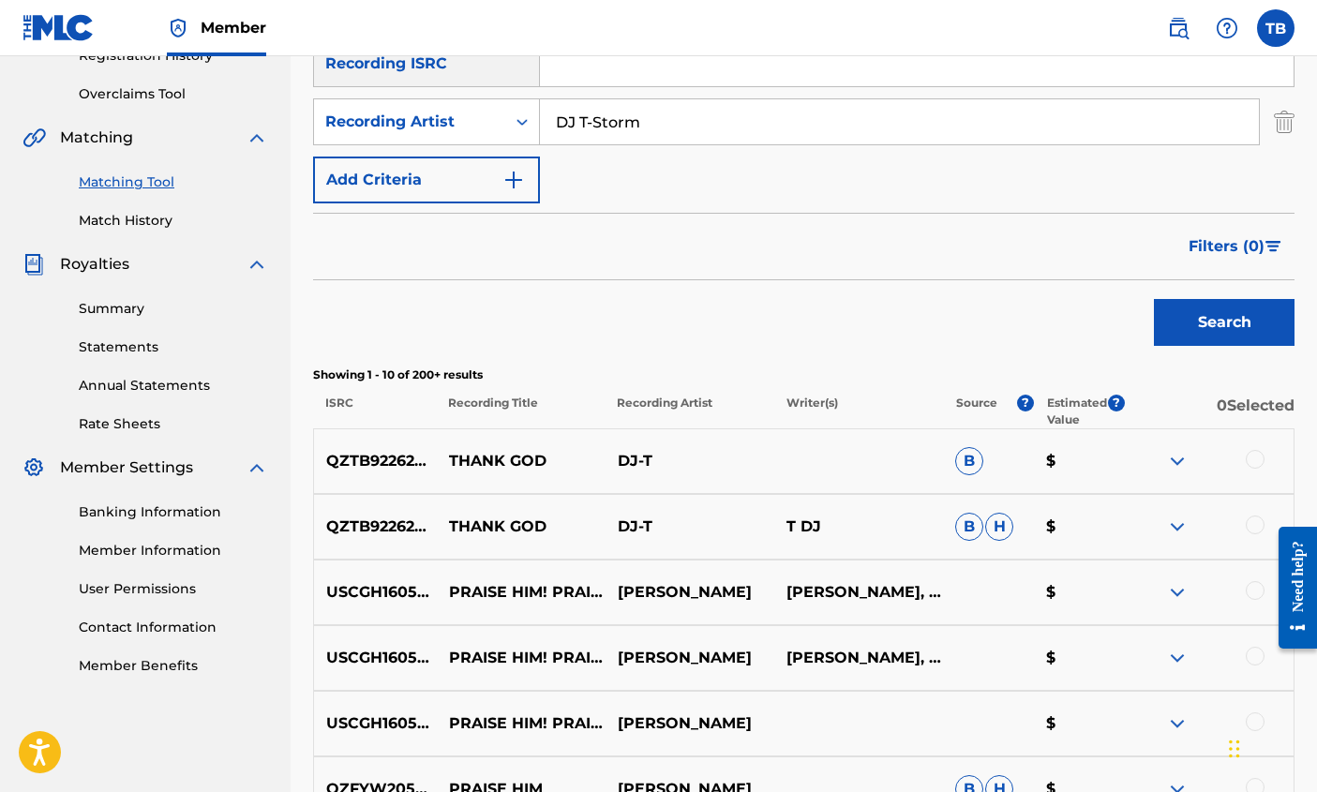
scroll to position [378, 0]
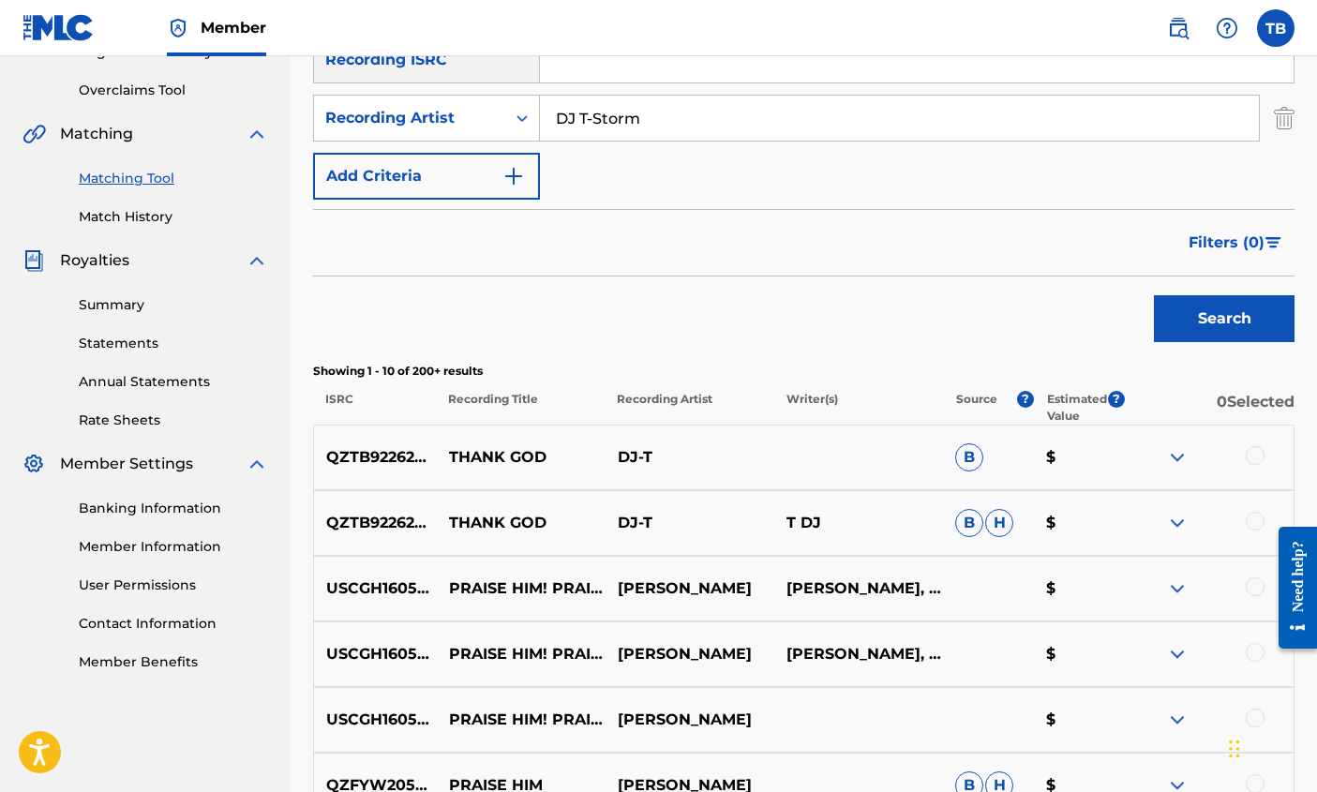
click at [1256, 522] on div at bounding box center [1255, 521] width 19 height 19
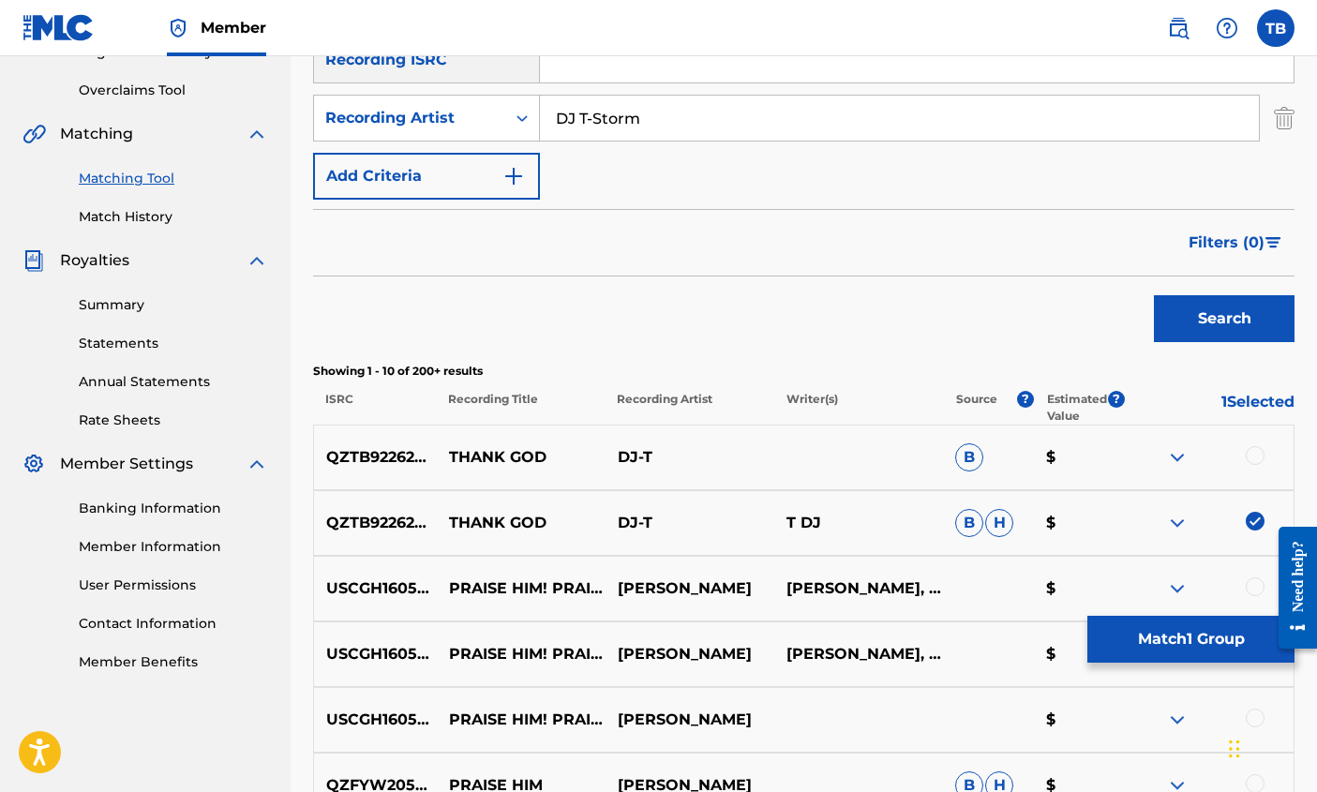
click at [1249, 443] on div "QZTB92262812 THANK GOD DJ-[PERSON_NAME] $" at bounding box center [803, 458] width 981 height 66
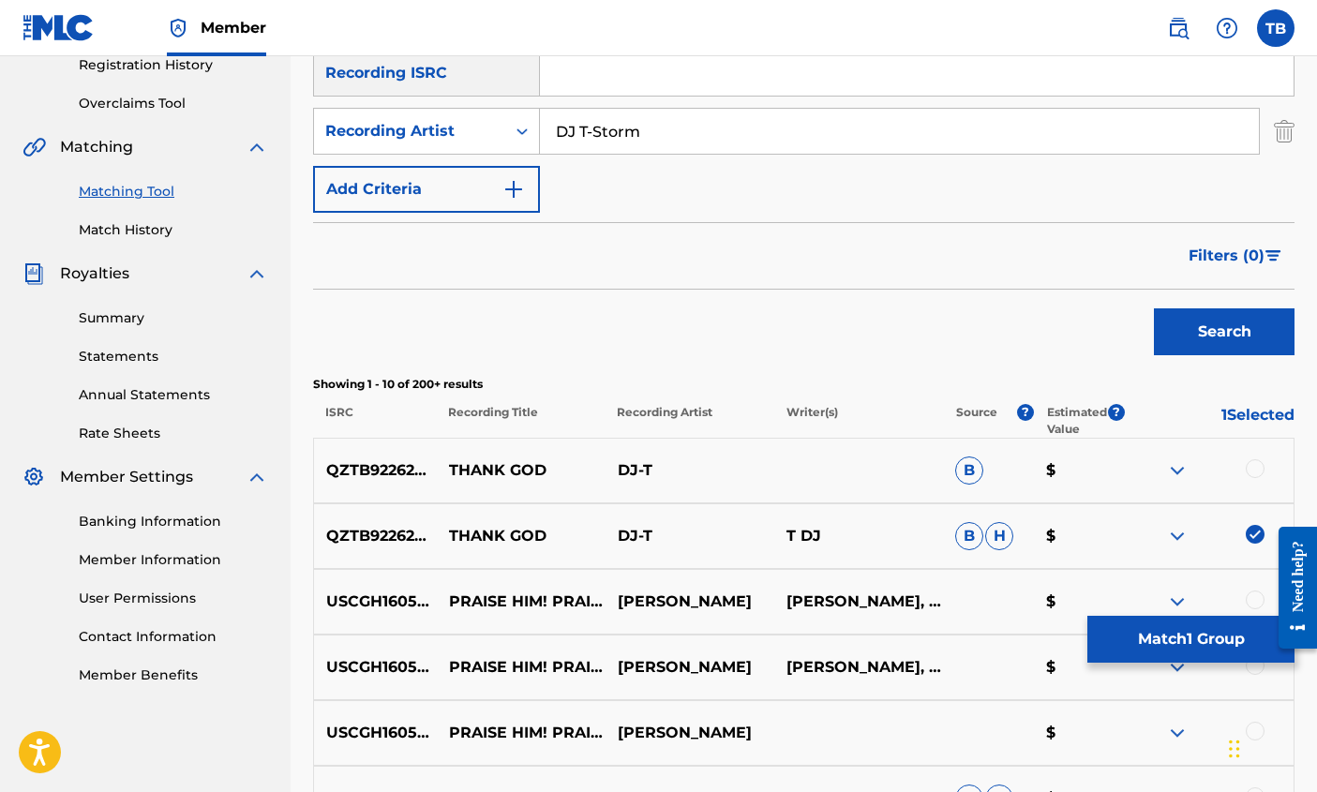
scroll to position [375, 0]
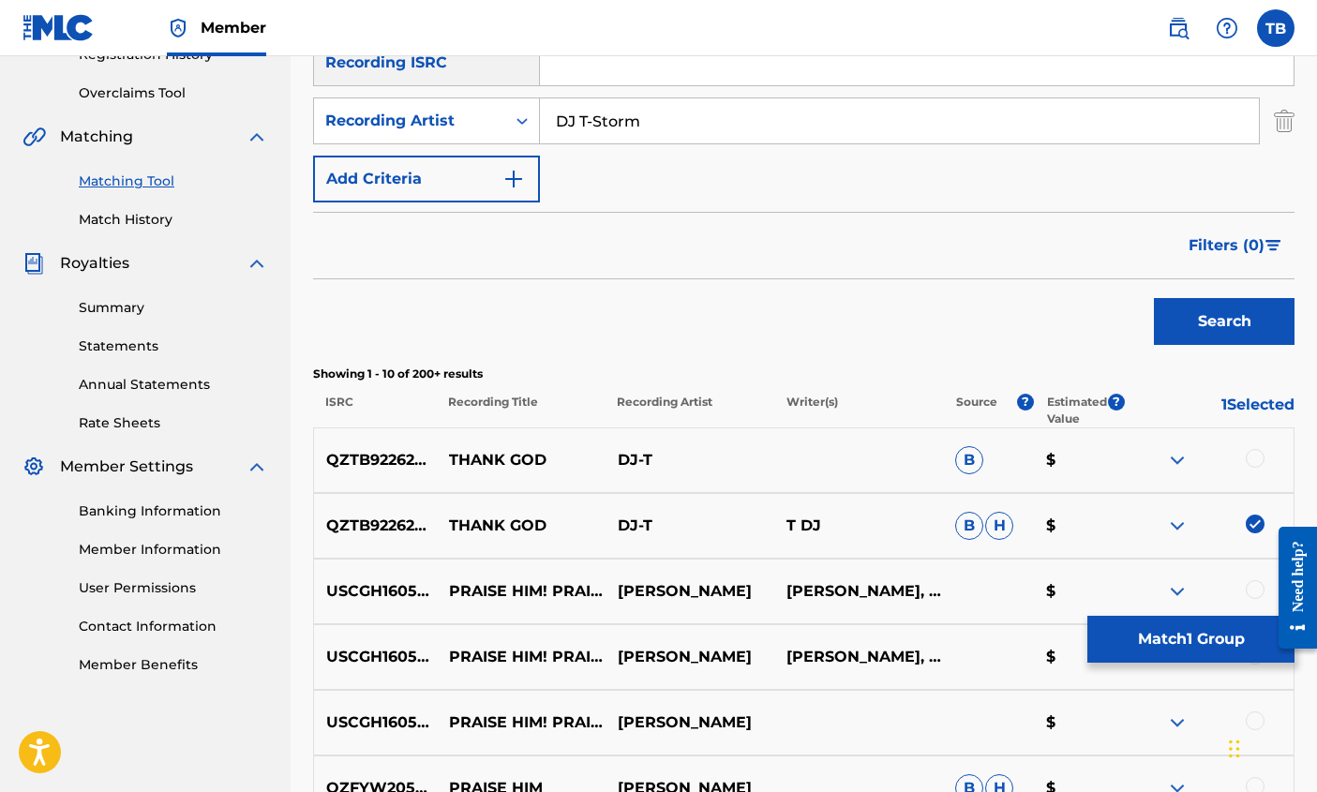
click at [1252, 520] on img at bounding box center [1255, 524] width 19 height 19
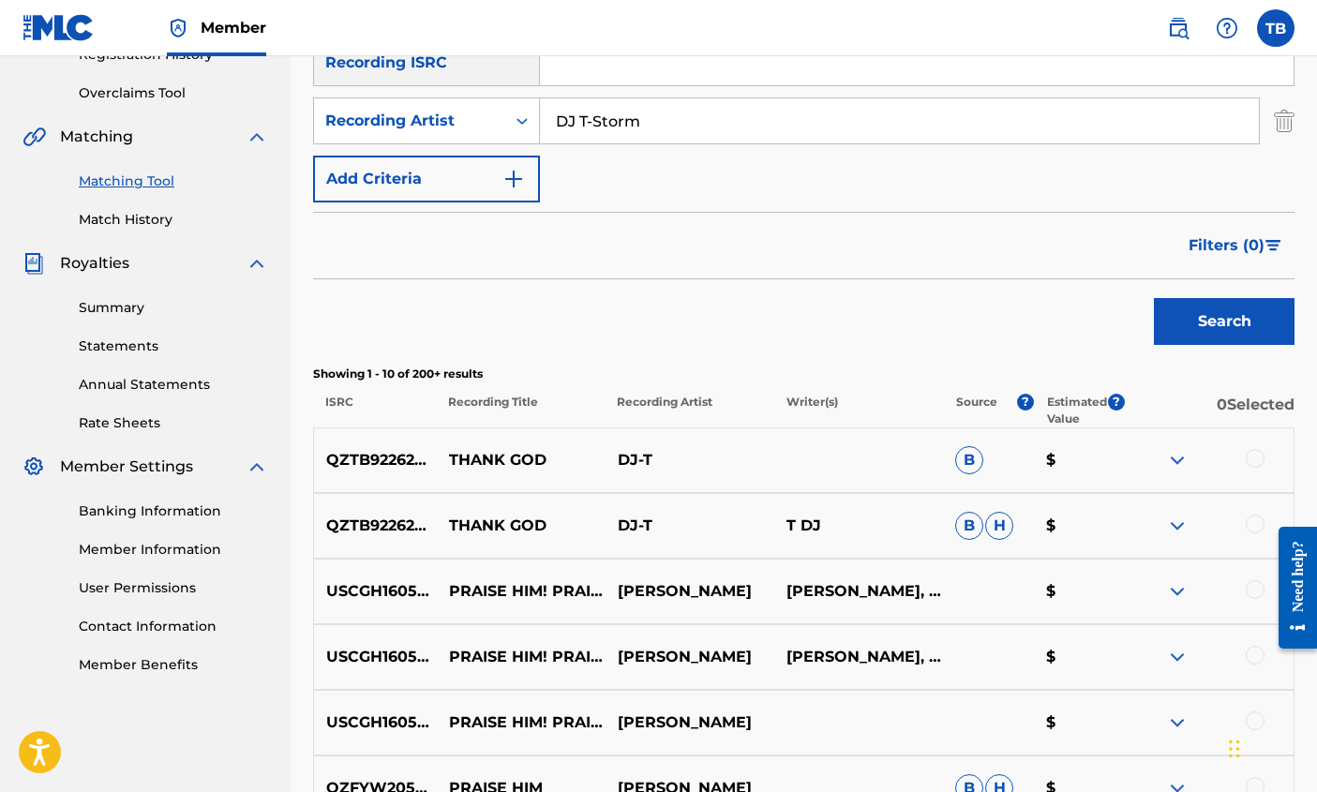
click at [1000, 521] on span "H" at bounding box center [999, 526] width 28 height 28
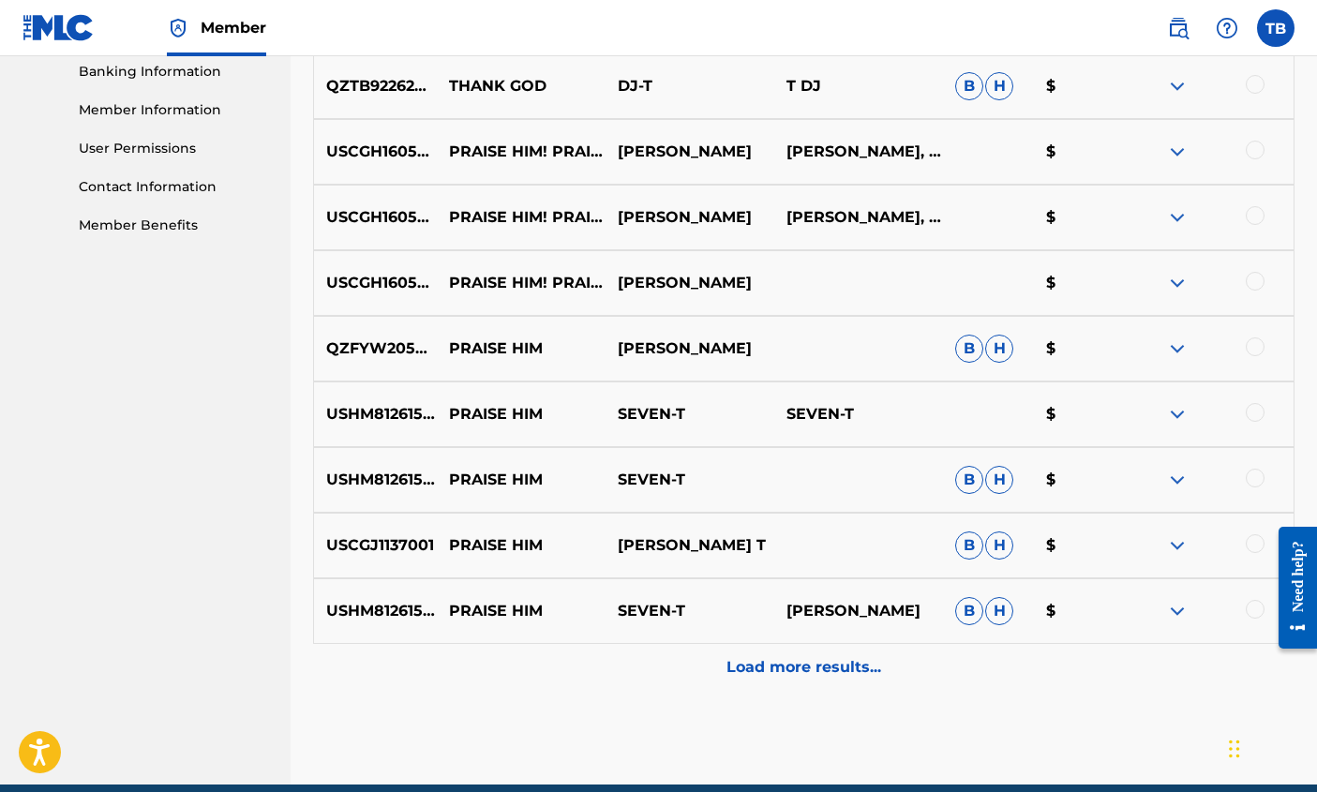
scroll to position [897, 0]
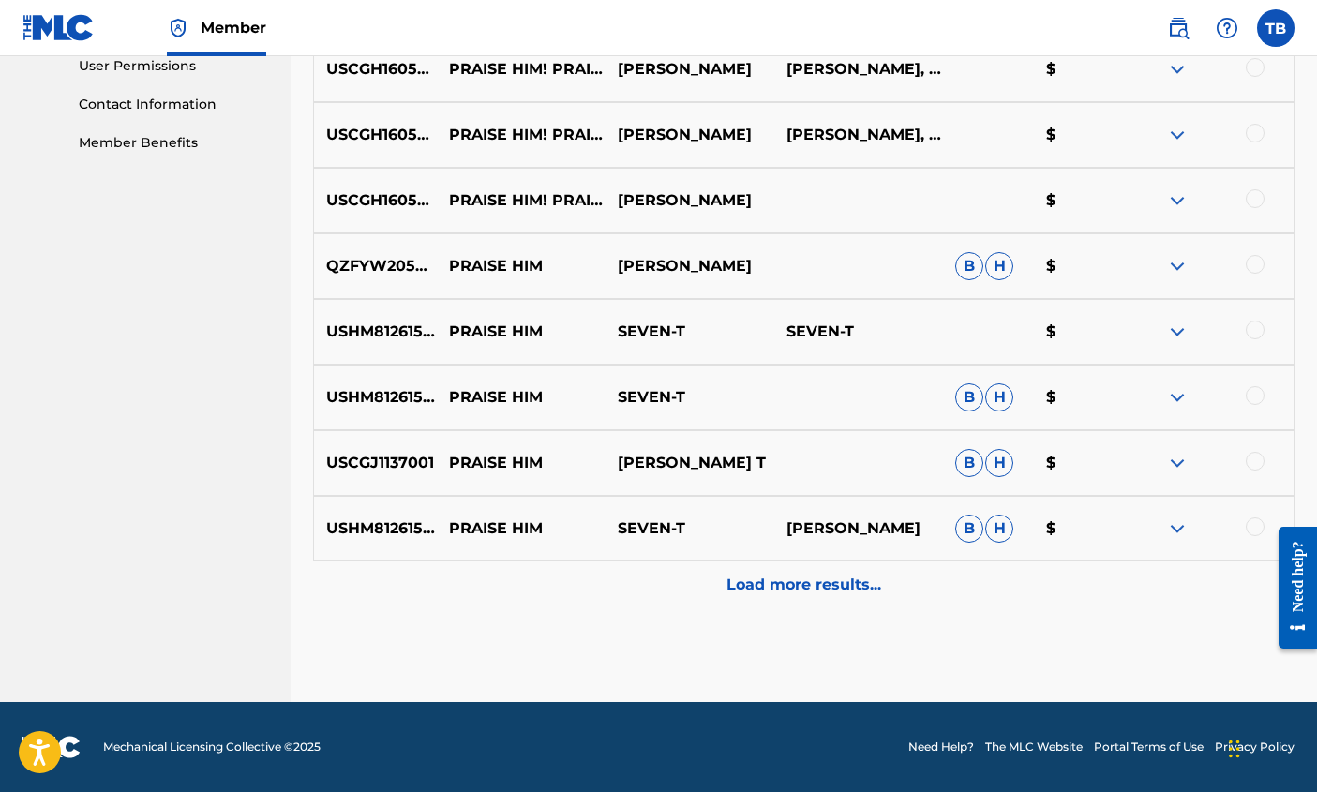
click at [808, 579] on p "Load more results..." at bounding box center [804, 585] width 155 height 22
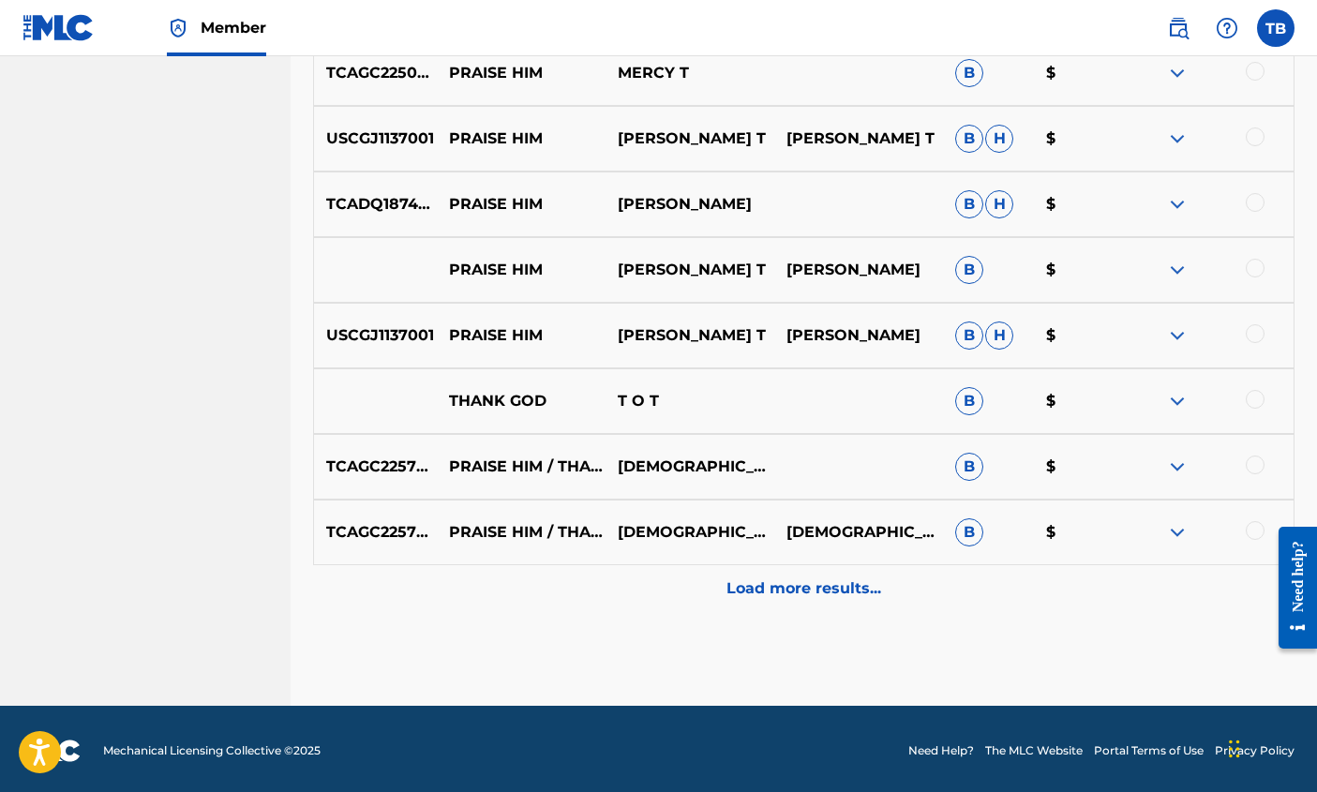
scroll to position [1553, 0]
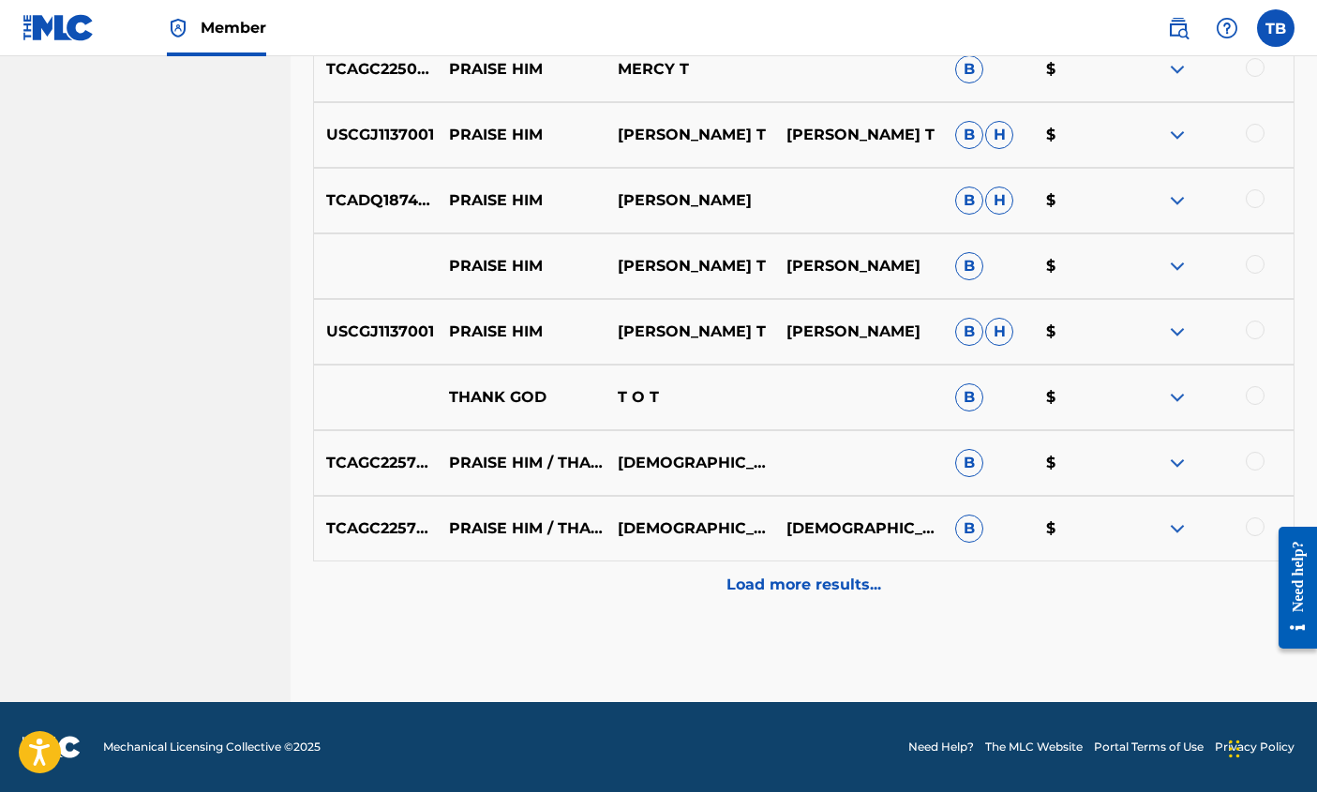
click at [797, 583] on p "Load more results..." at bounding box center [804, 585] width 155 height 22
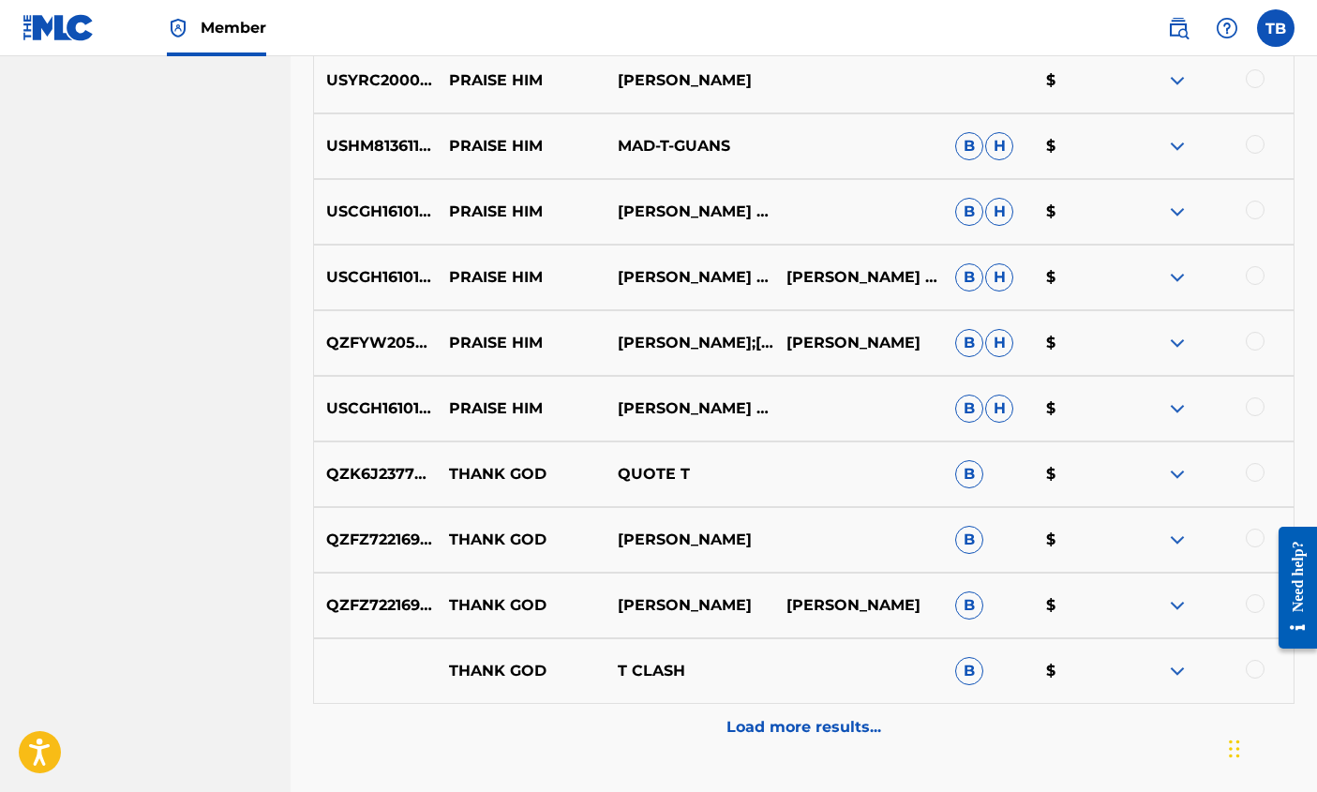
scroll to position [2210, 0]
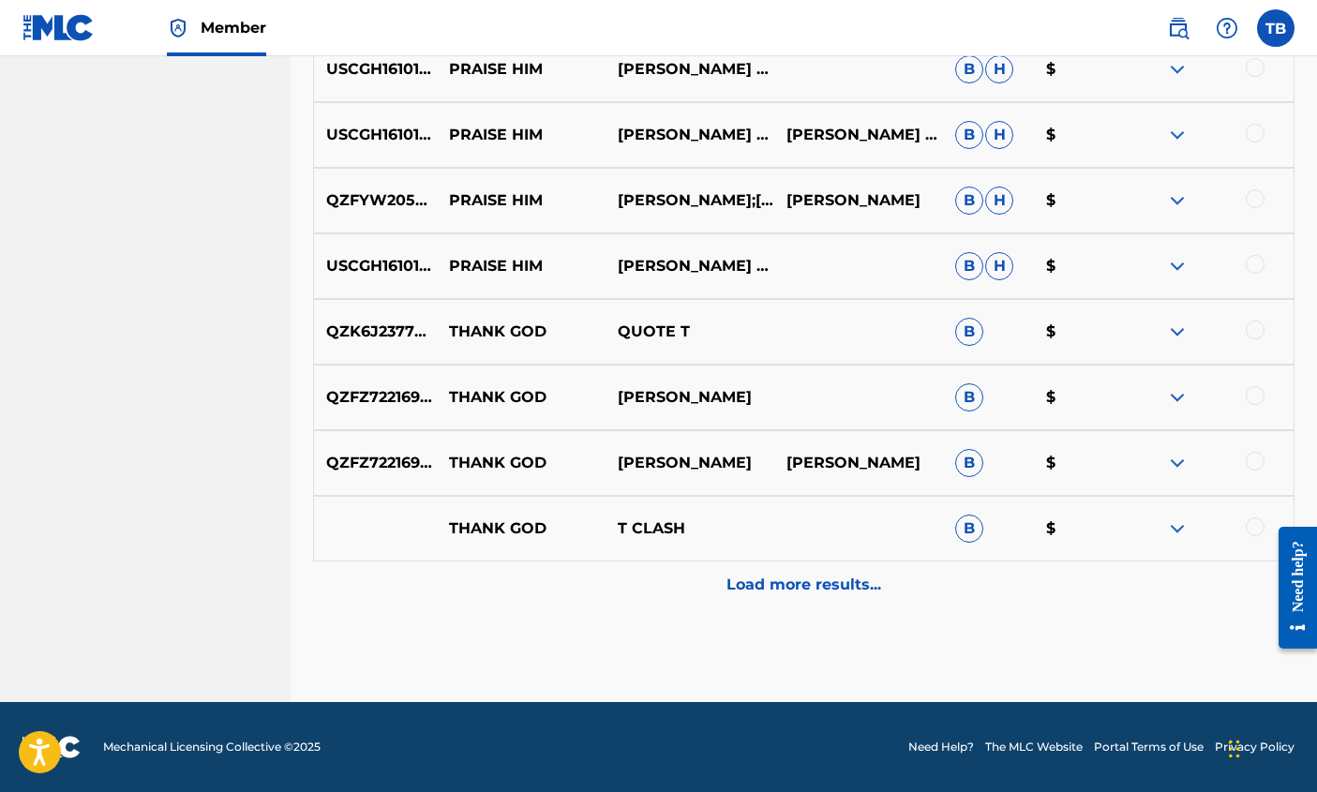
click at [797, 583] on p "Load more results..." at bounding box center [804, 585] width 155 height 22
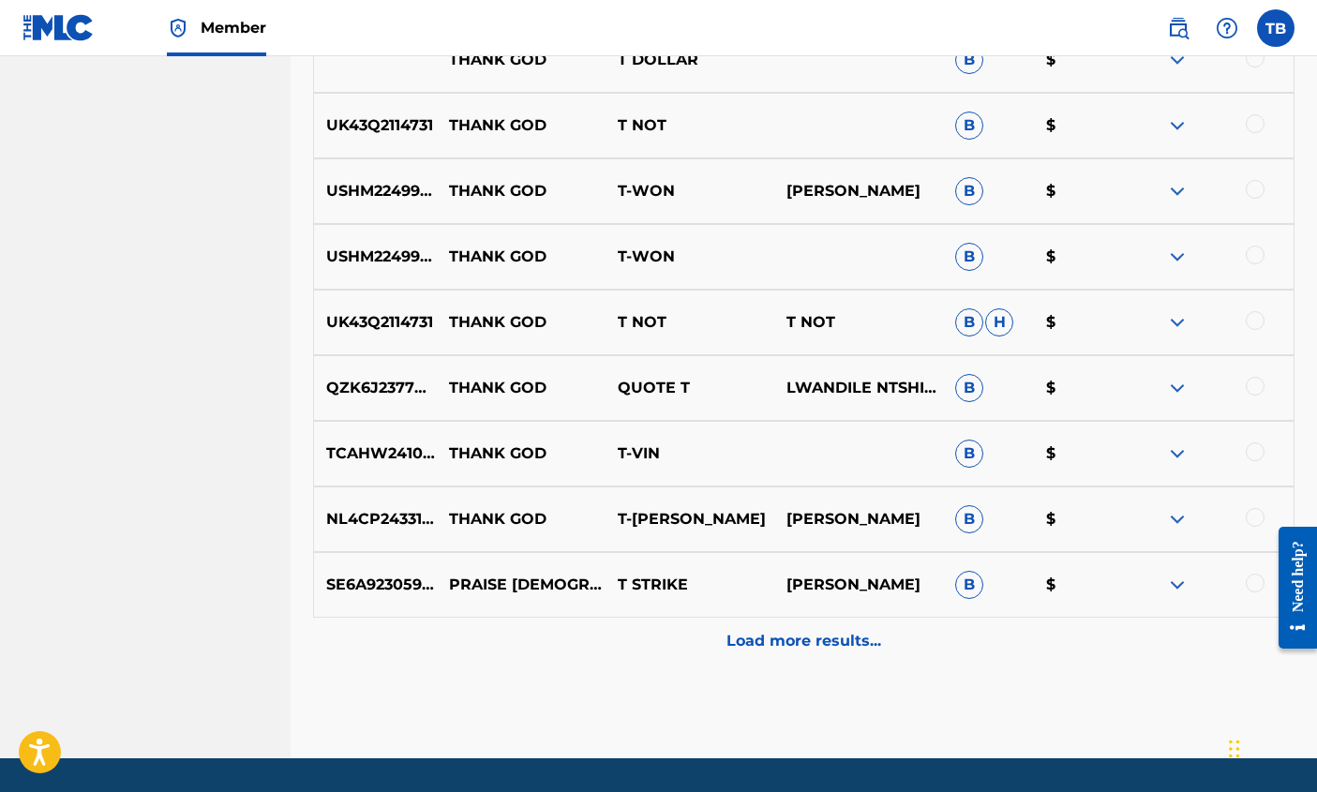
scroll to position [2866, 0]
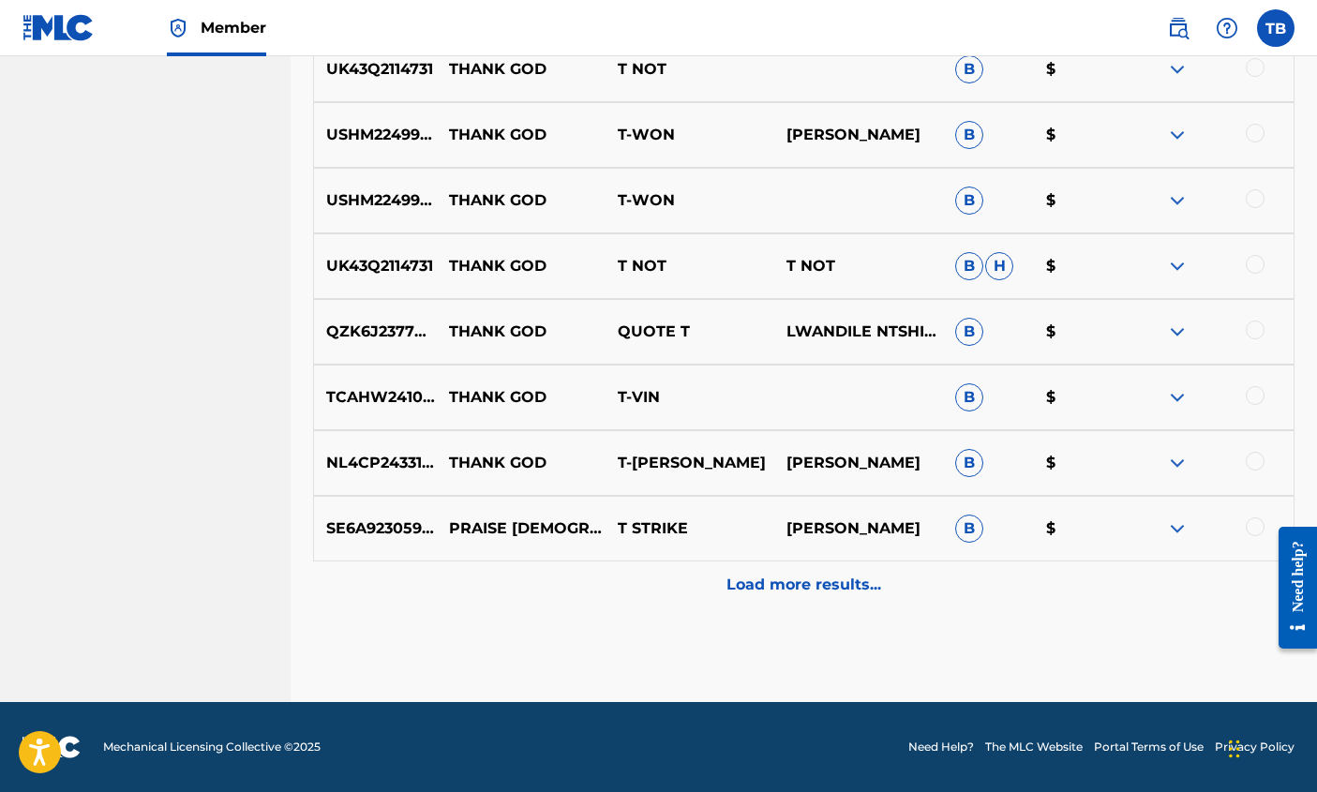
click at [797, 583] on p "Load more results..." at bounding box center [804, 585] width 155 height 22
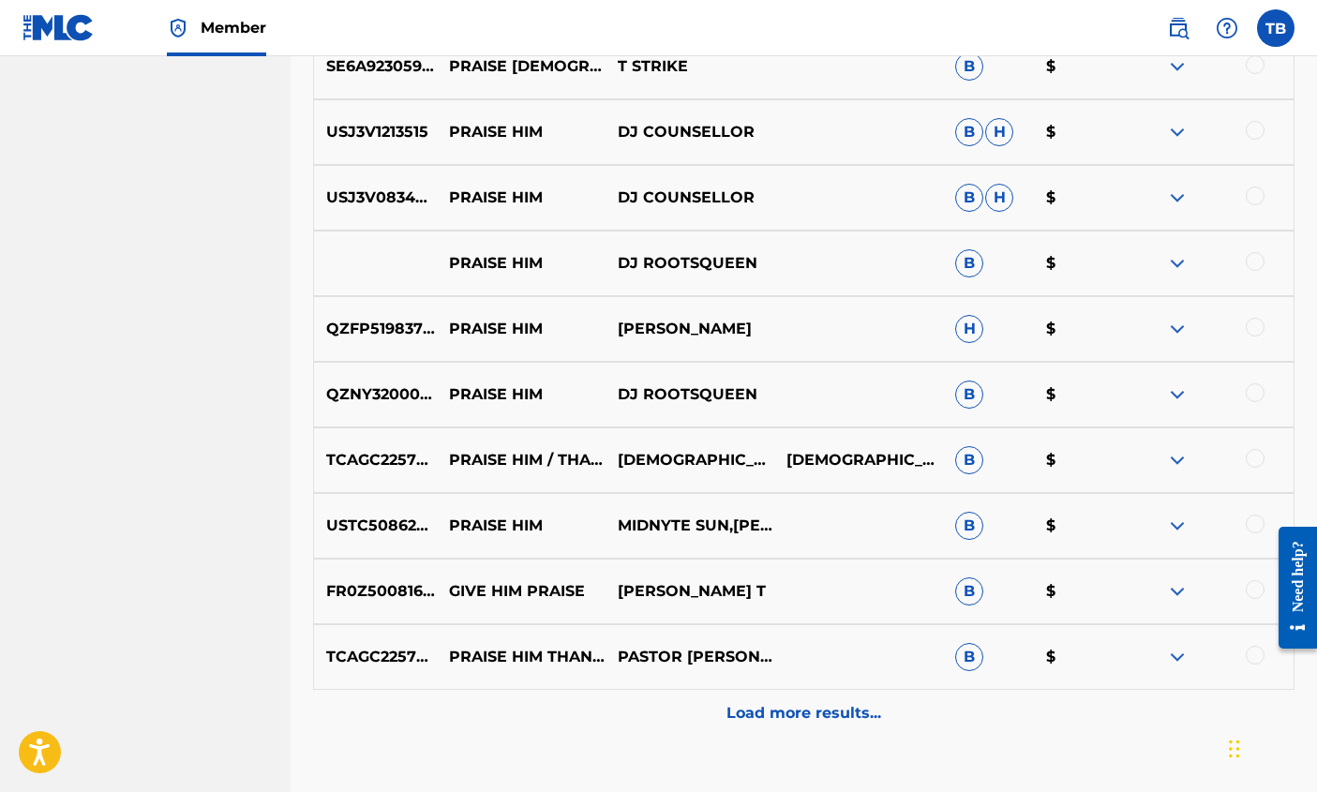
scroll to position [3522, 0]
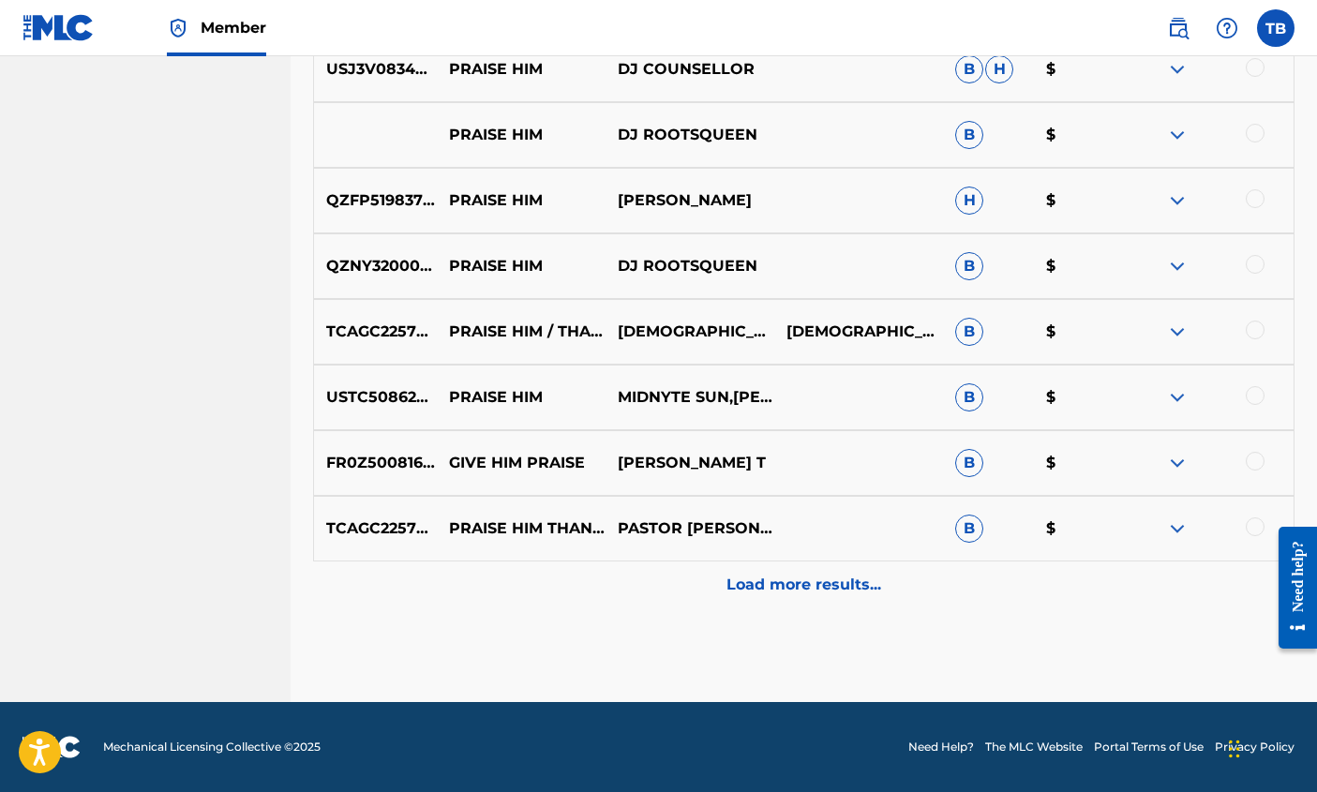
click at [797, 583] on p "Load more results..." at bounding box center [804, 585] width 155 height 22
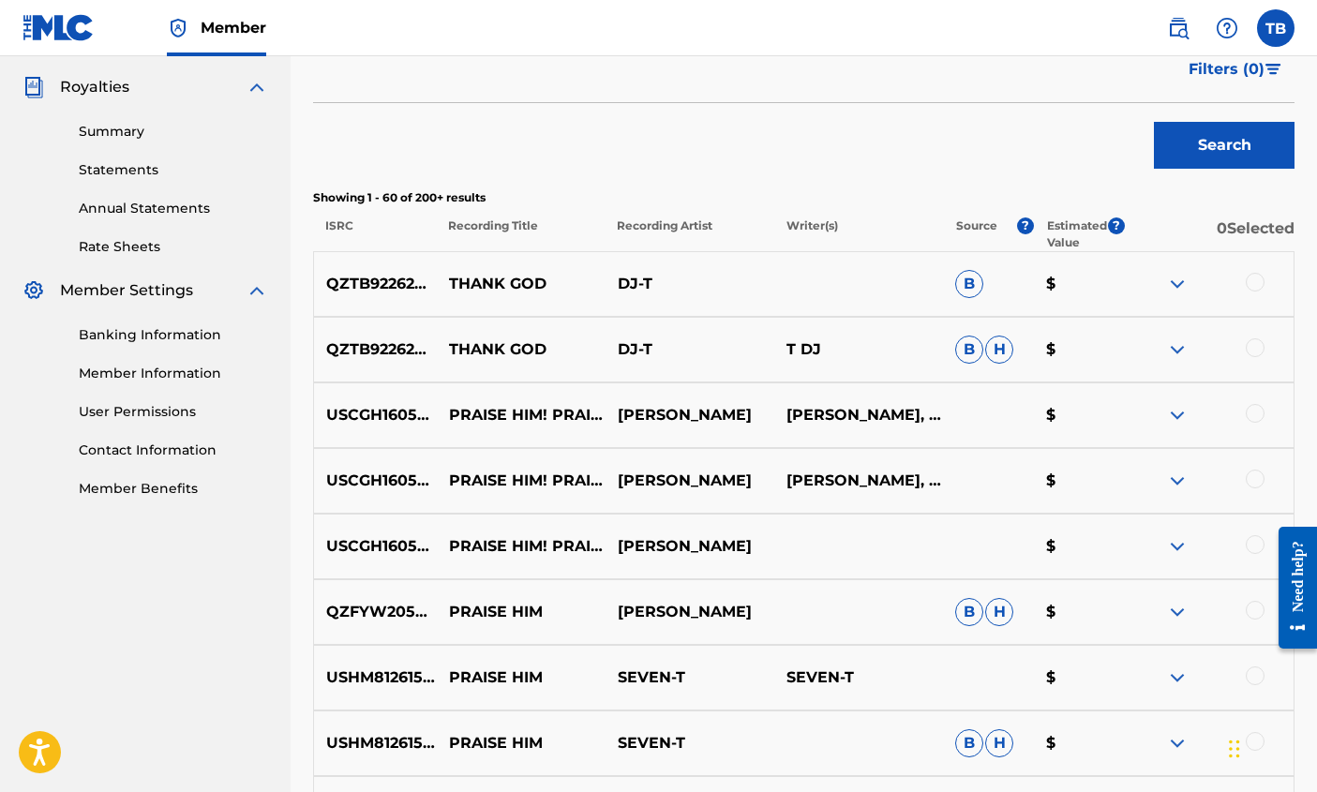
scroll to position [552, 0]
click at [1175, 277] on img at bounding box center [1177, 283] width 22 height 22
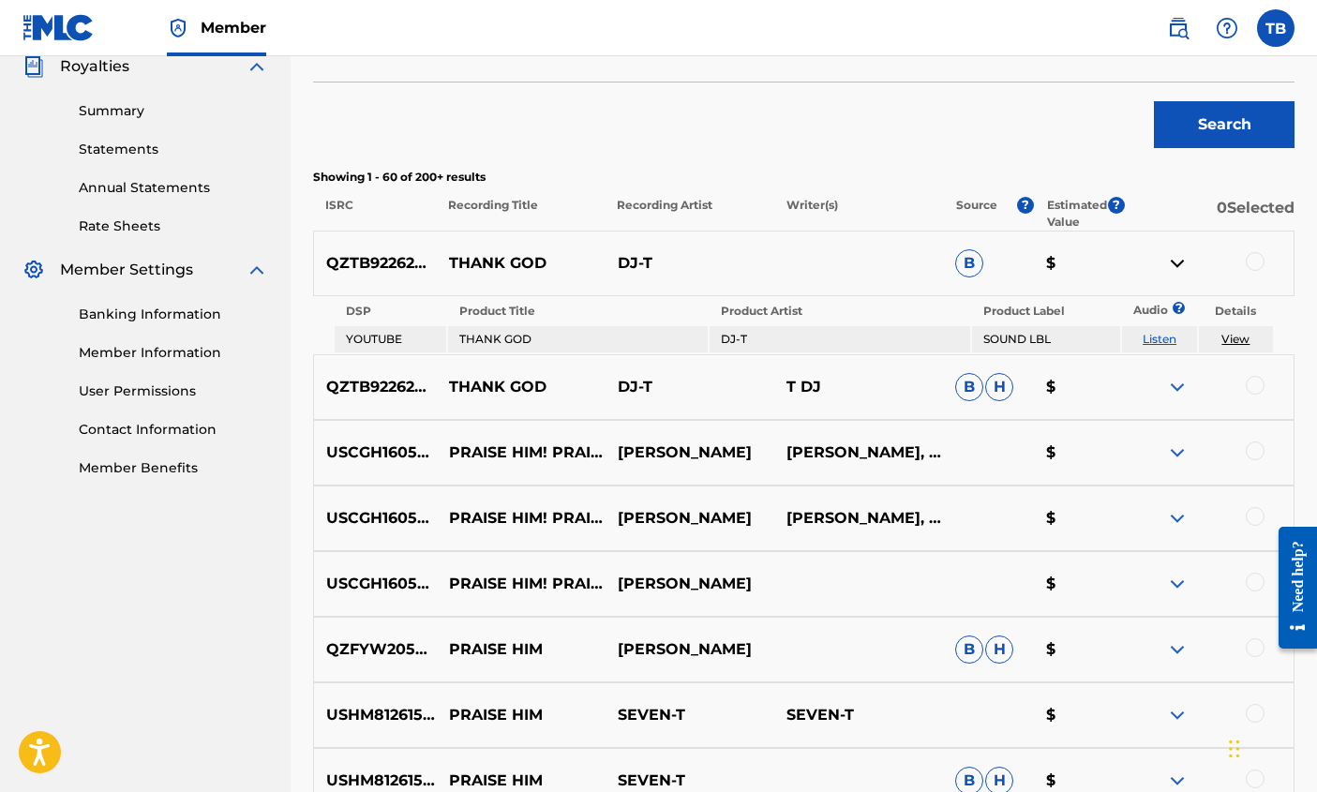
scroll to position [570, 0]
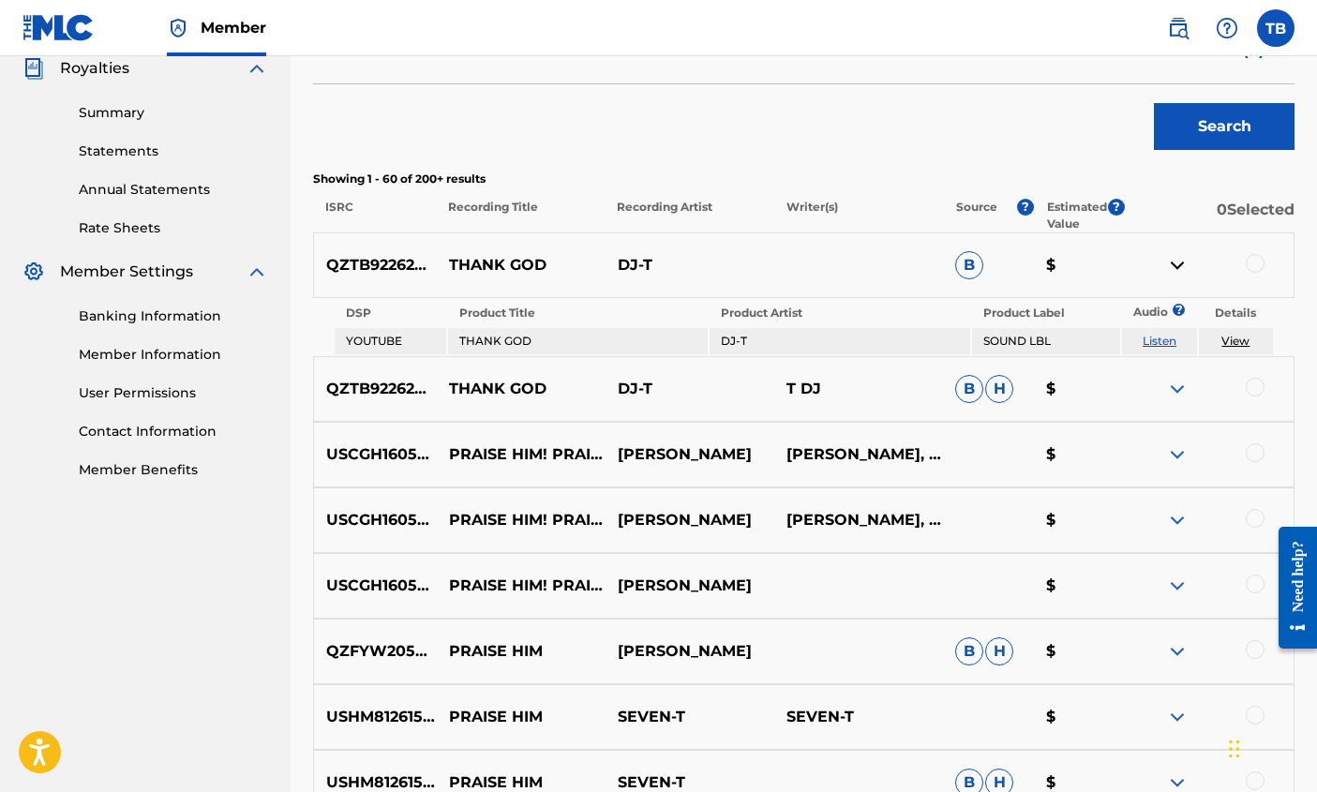
click at [1157, 342] on link "Listen" at bounding box center [1160, 341] width 34 height 14
click at [1169, 255] on img at bounding box center [1177, 265] width 22 height 22
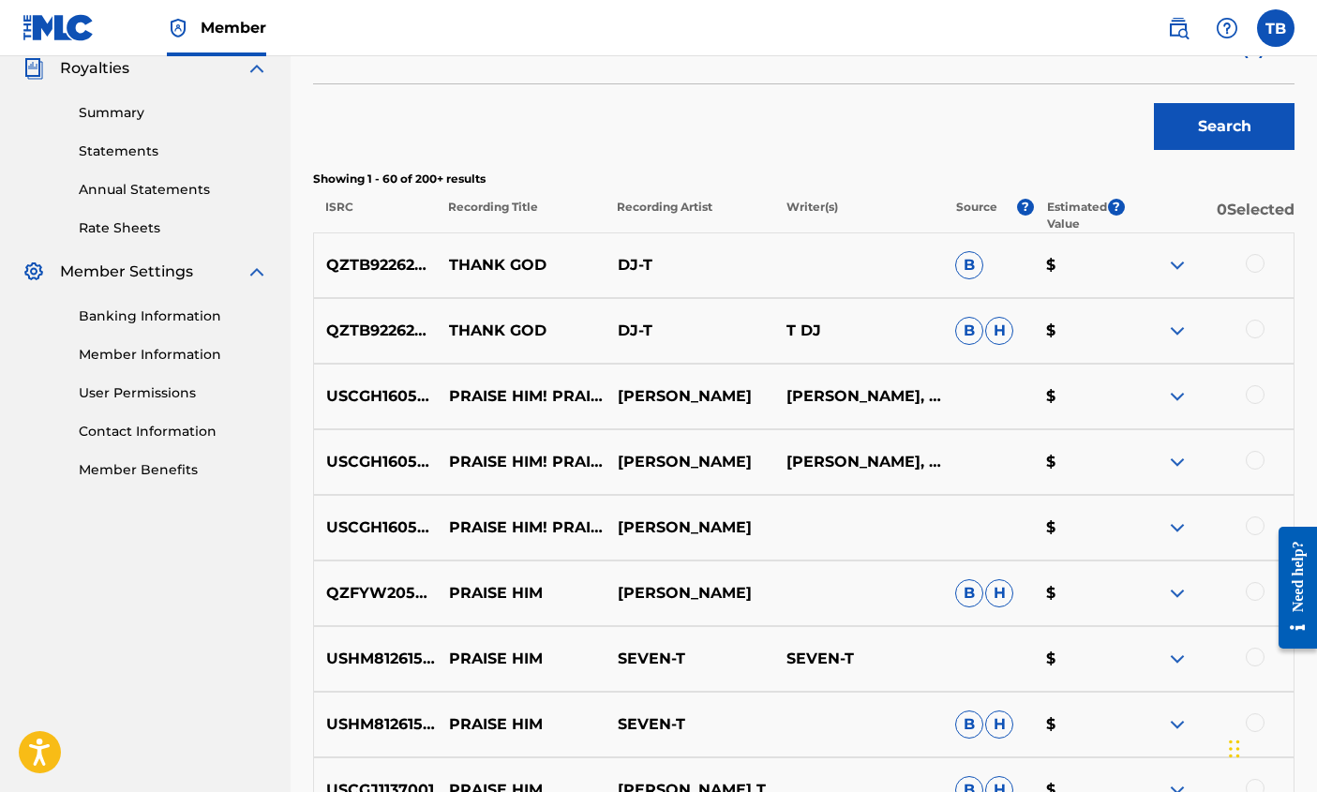
click at [1176, 258] on img at bounding box center [1177, 265] width 22 height 22
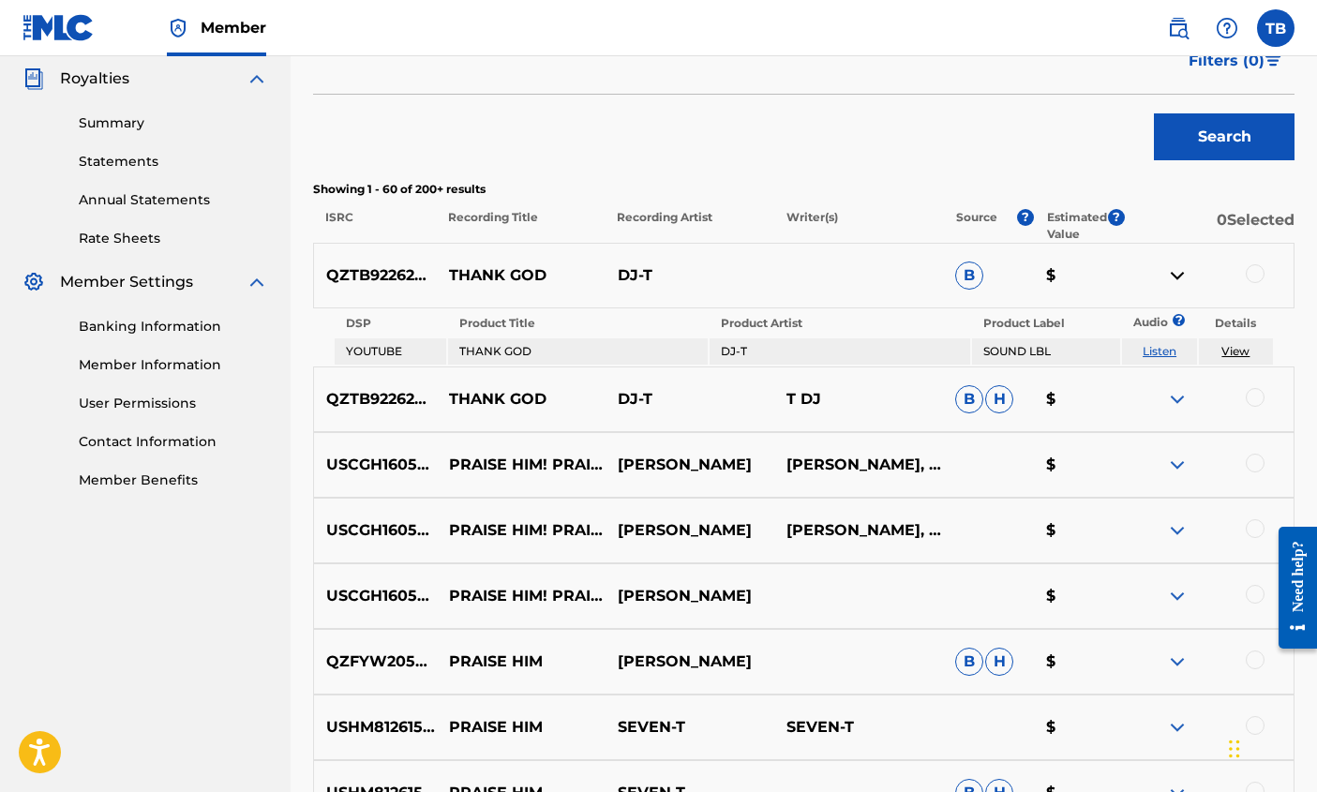
scroll to position [559, 0]
click at [1236, 350] on link "View" at bounding box center [1235, 352] width 28 height 14
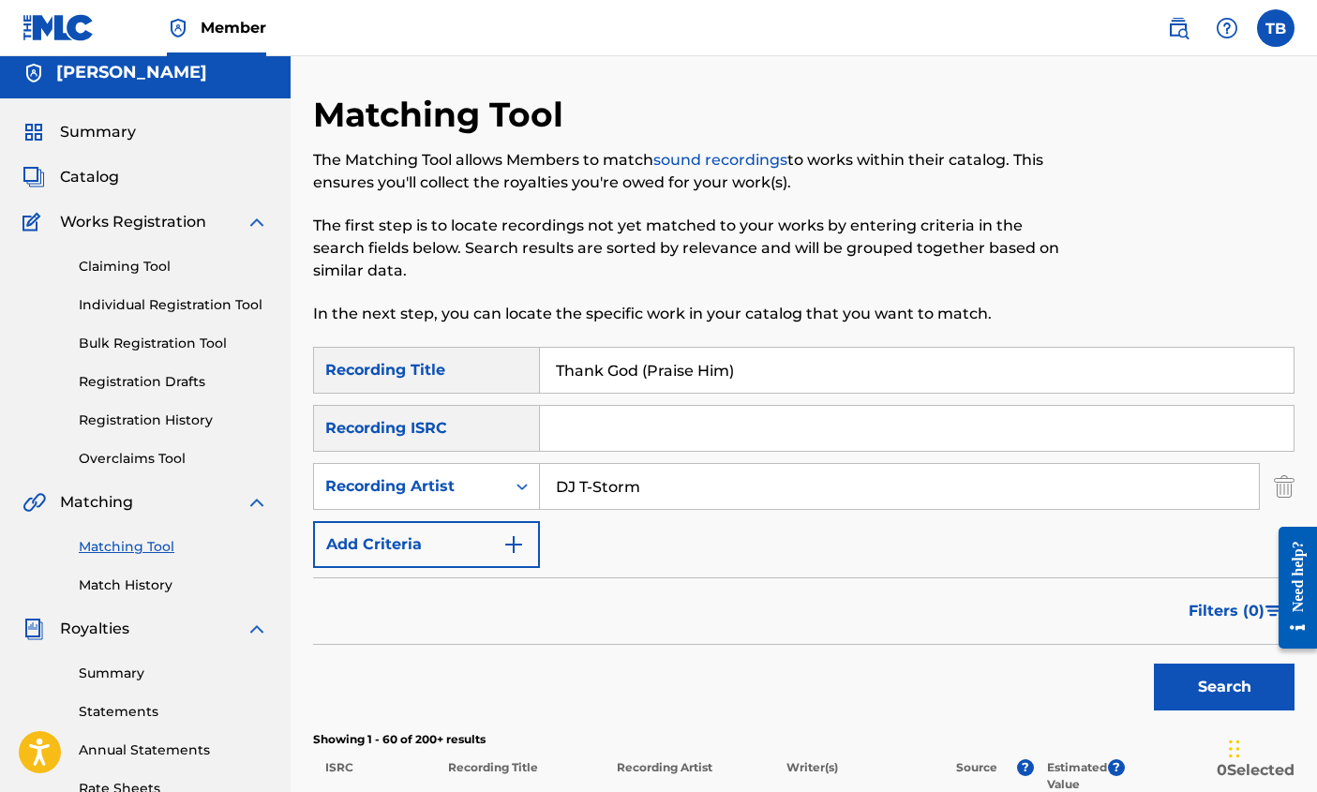
scroll to position [0, 0]
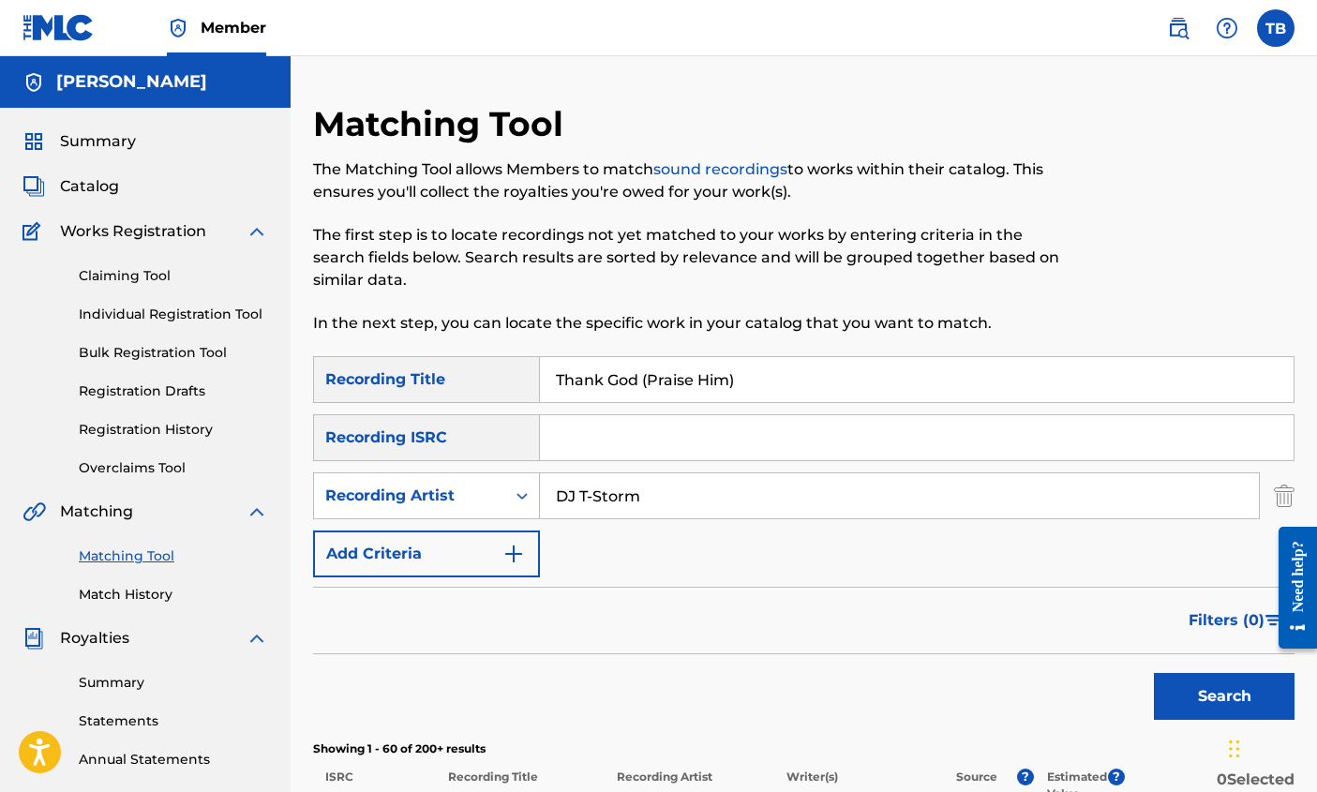
drag, startPoint x: 763, startPoint y: 382, endPoint x: 455, endPoint y: 362, distance: 309.0
click at [463, 364] on div "SearchWithCriteria8a67acc4-4384-4a19-ba66-3f87439e5e60 Recording Title Thank Go…" at bounding box center [803, 379] width 981 height 47
click at [1227, 690] on button "Search" at bounding box center [1224, 696] width 141 height 47
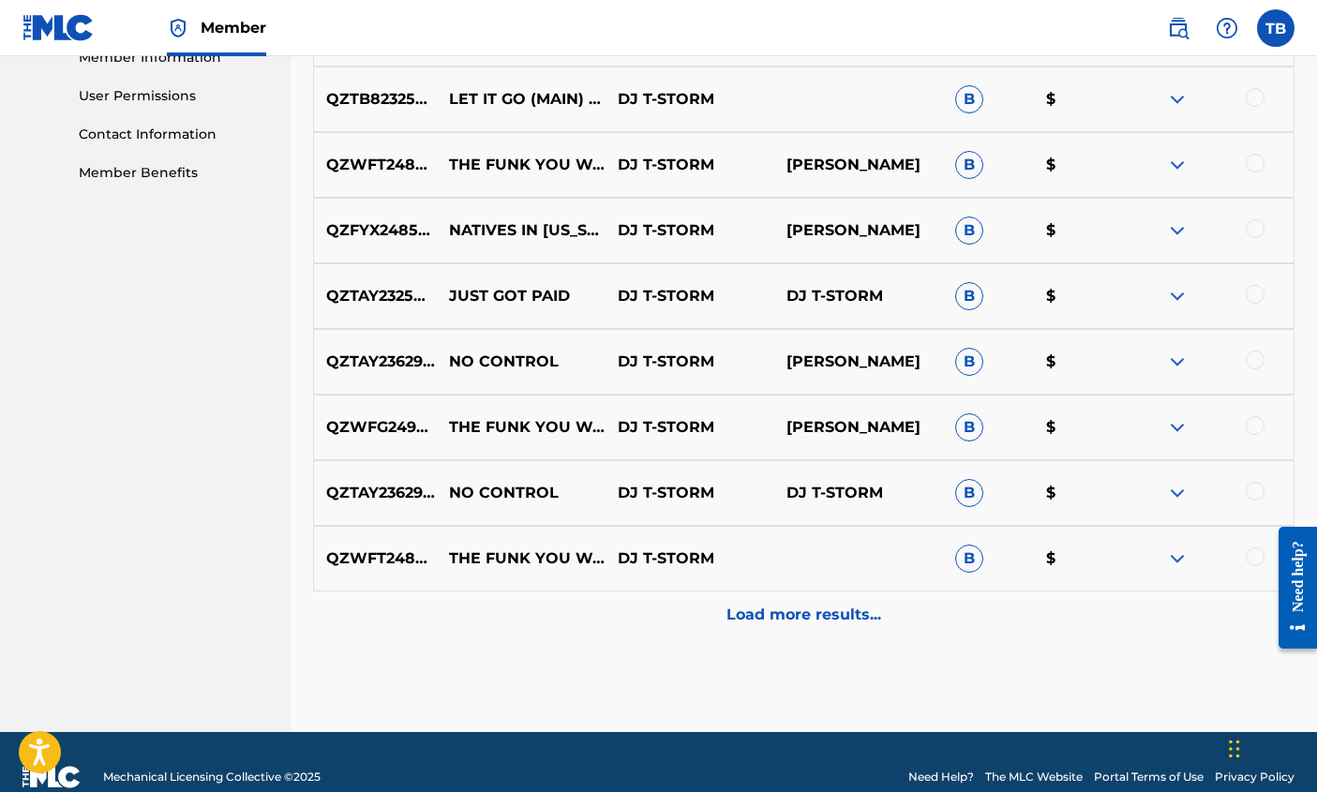
scroll to position [897, 0]
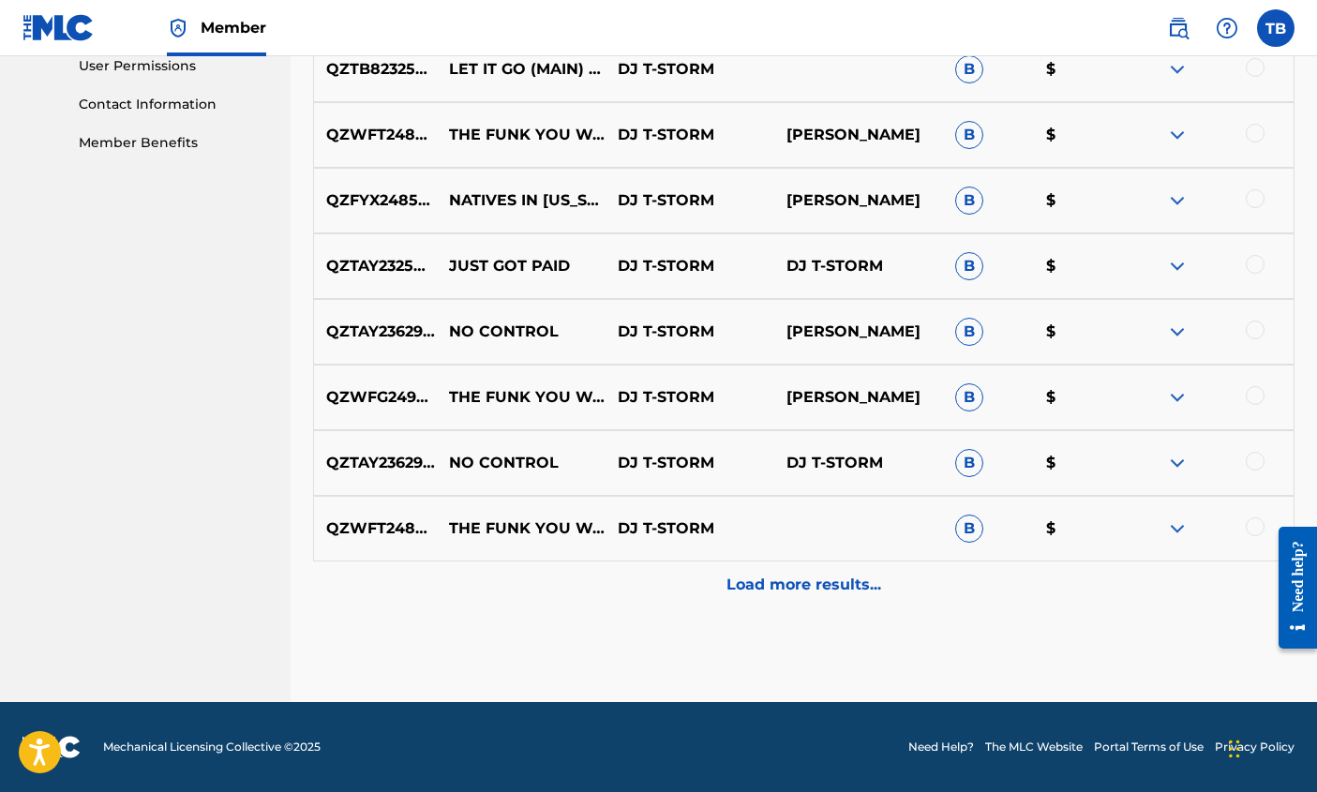
click at [801, 586] on p "Load more results..." at bounding box center [804, 585] width 155 height 22
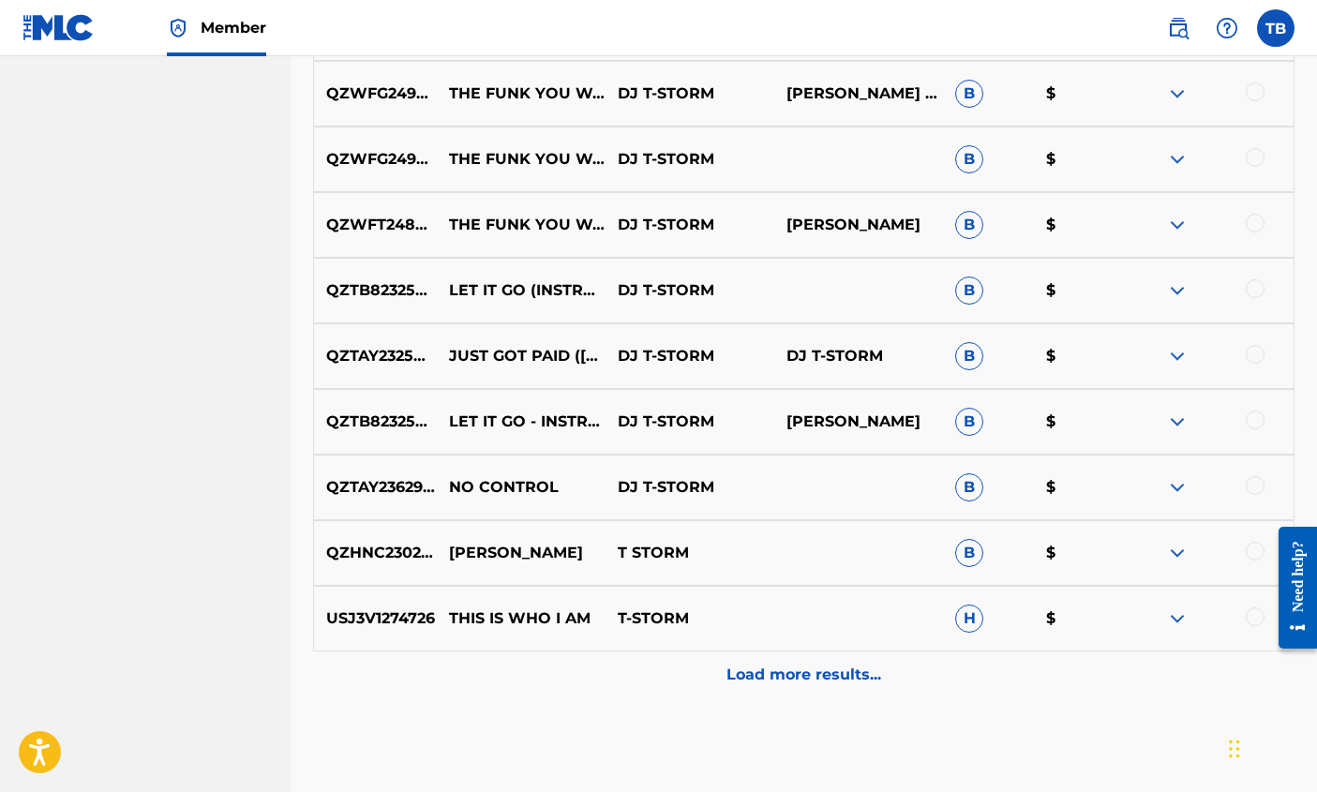
scroll to position [1466, 0]
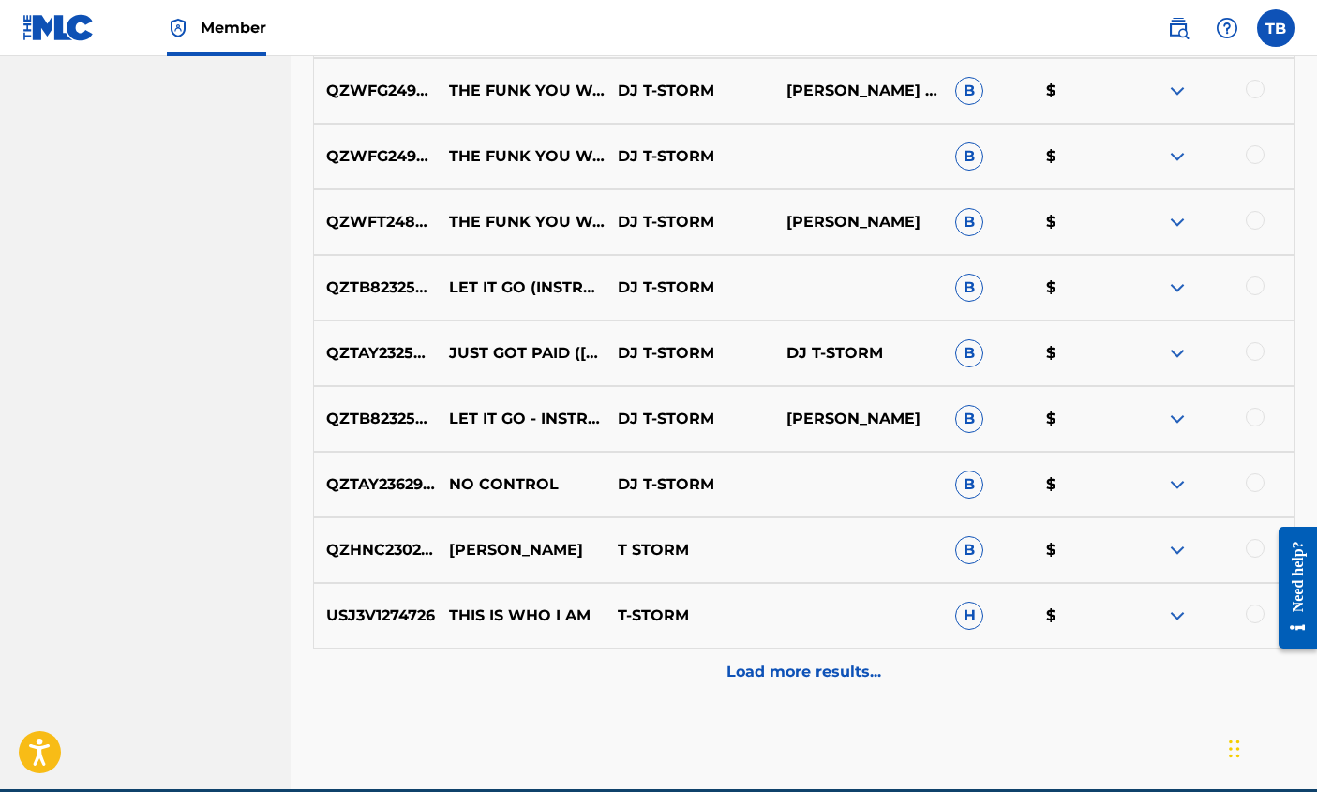
click at [1251, 547] on div at bounding box center [1255, 548] width 19 height 19
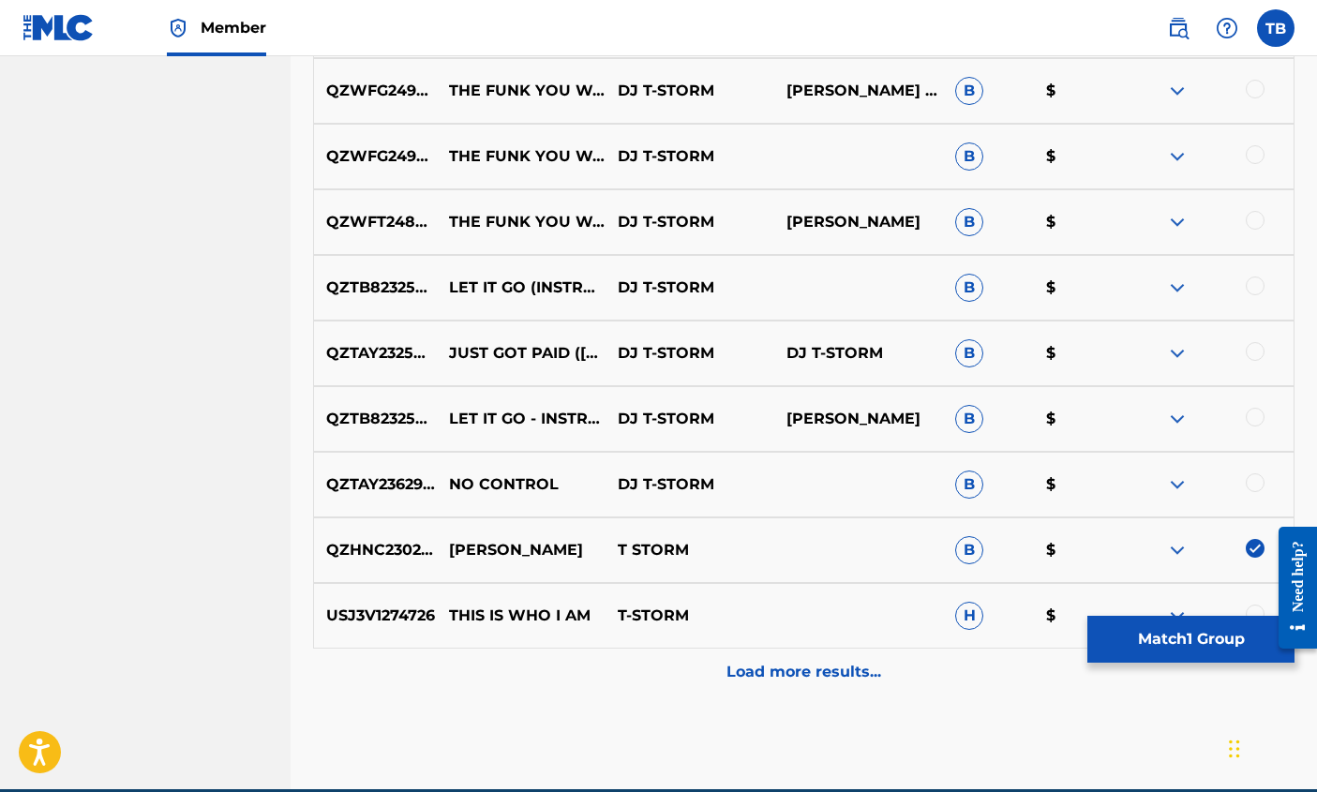
click at [1254, 611] on div at bounding box center [1255, 614] width 19 height 19
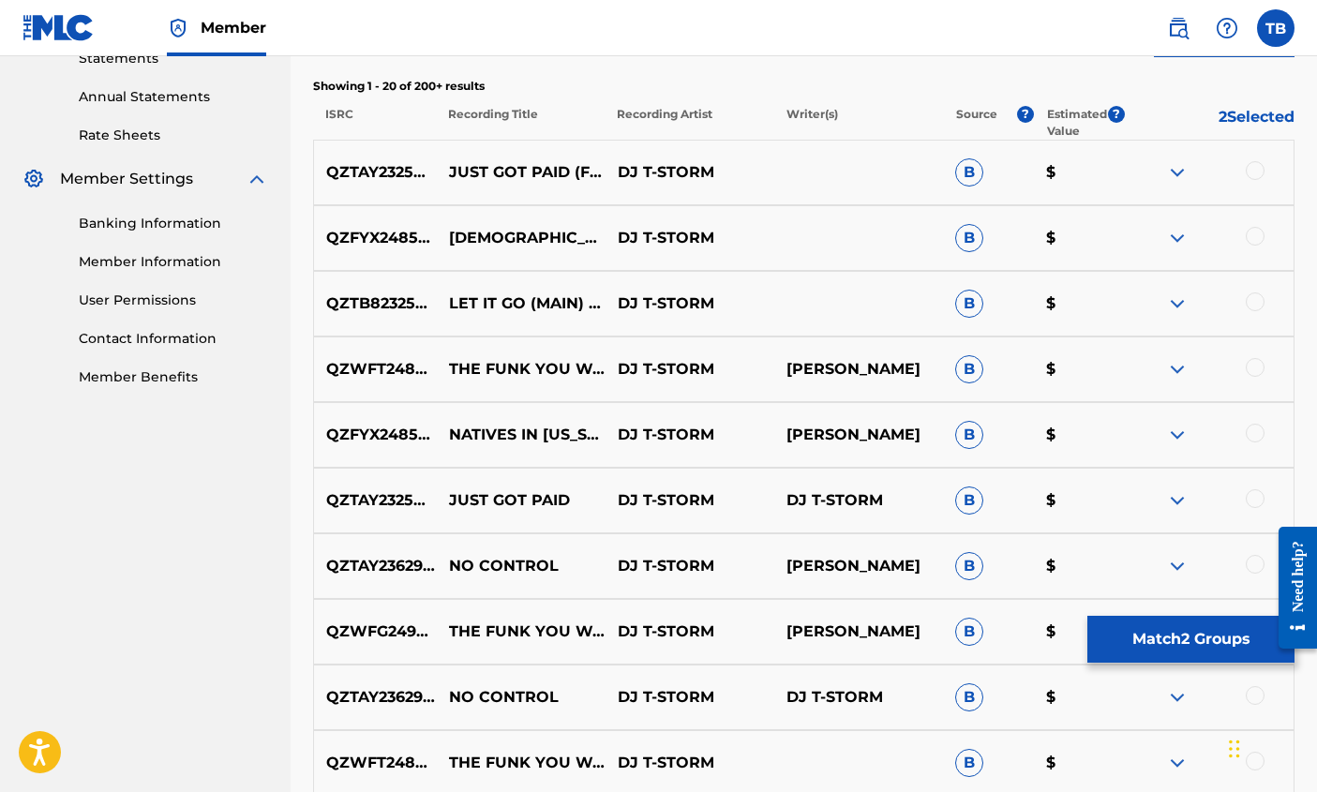
scroll to position [666, 0]
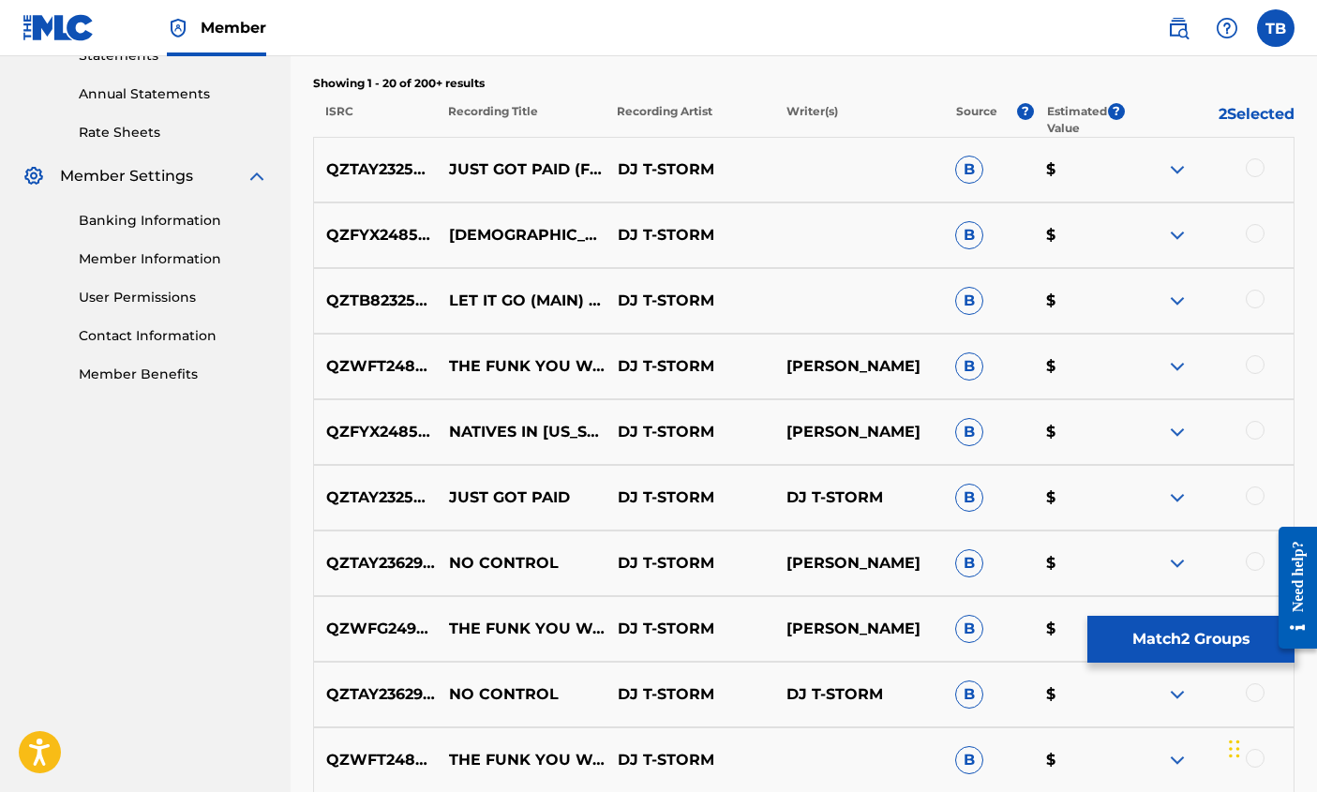
click at [1252, 165] on div at bounding box center [1255, 167] width 19 height 19
click at [1250, 227] on div at bounding box center [1255, 233] width 19 height 19
click at [1251, 290] on div at bounding box center [1255, 299] width 19 height 19
click at [1254, 352] on div "QZWFT2485122 THE FUNK YOU WANT (EXTENDED MIX) DJ T-STORM [PERSON_NAME] B $" at bounding box center [803, 367] width 981 height 66
click at [1254, 370] on div at bounding box center [1255, 364] width 19 height 19
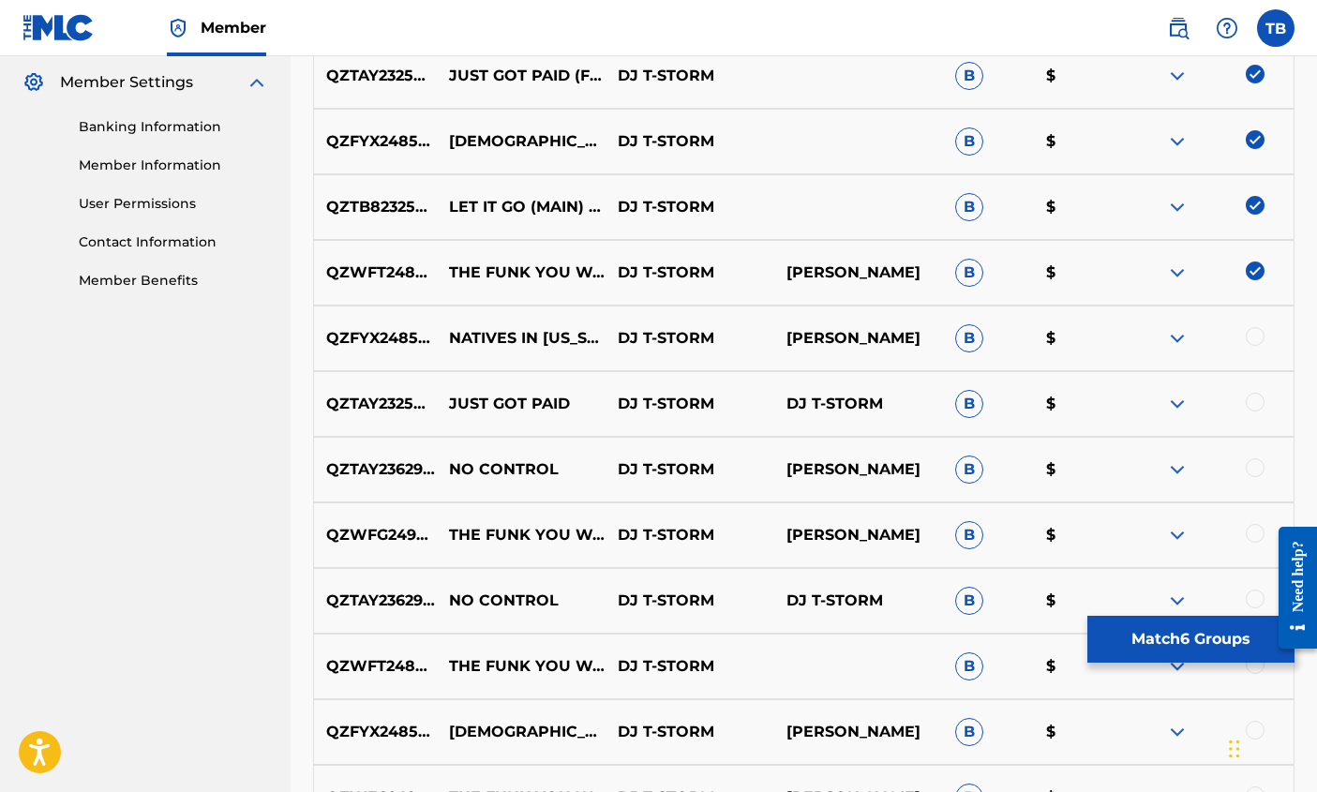
scroll to position [802, 0]
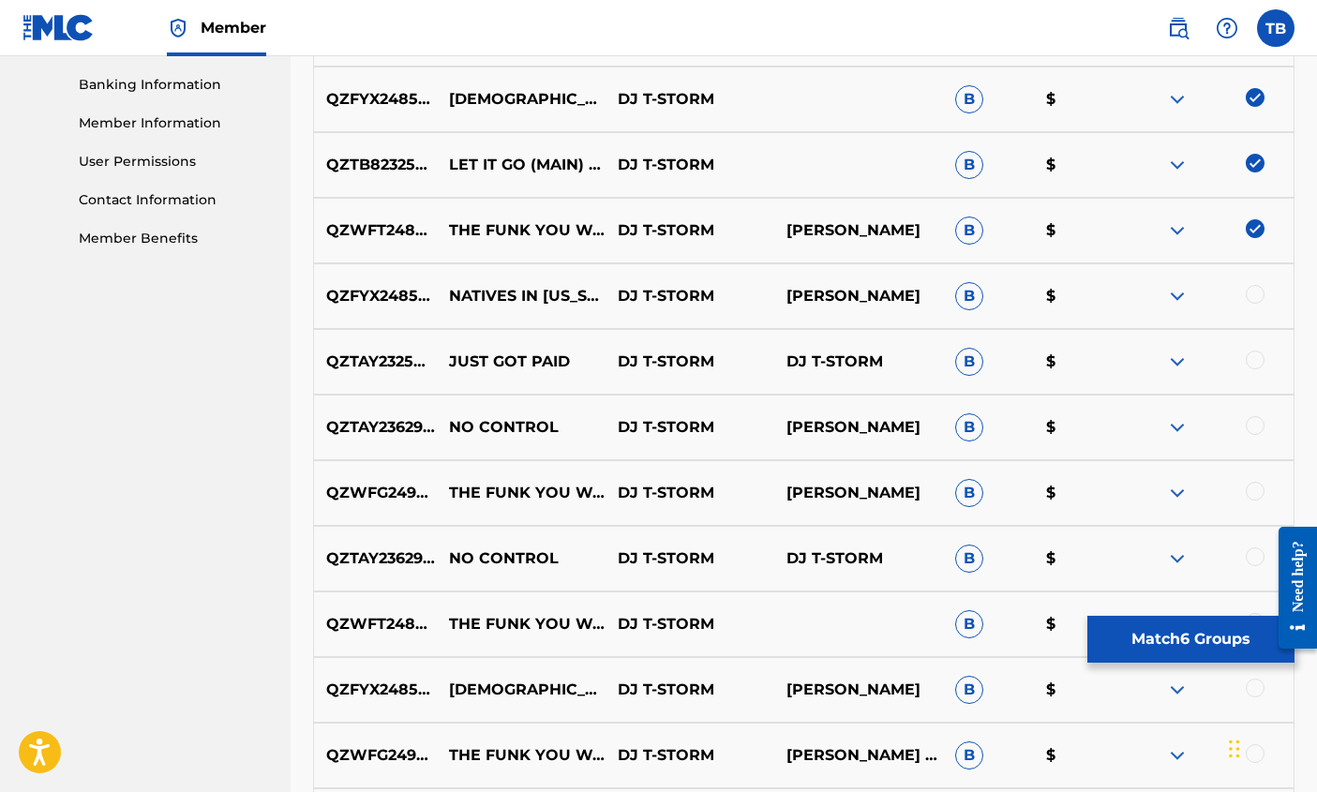
click at [1249, 292] on div at bounding box center [1255, 294] width 19 height 19
click at [1252, 352] on div at bounding box center [1255, 360] width 19 height 19
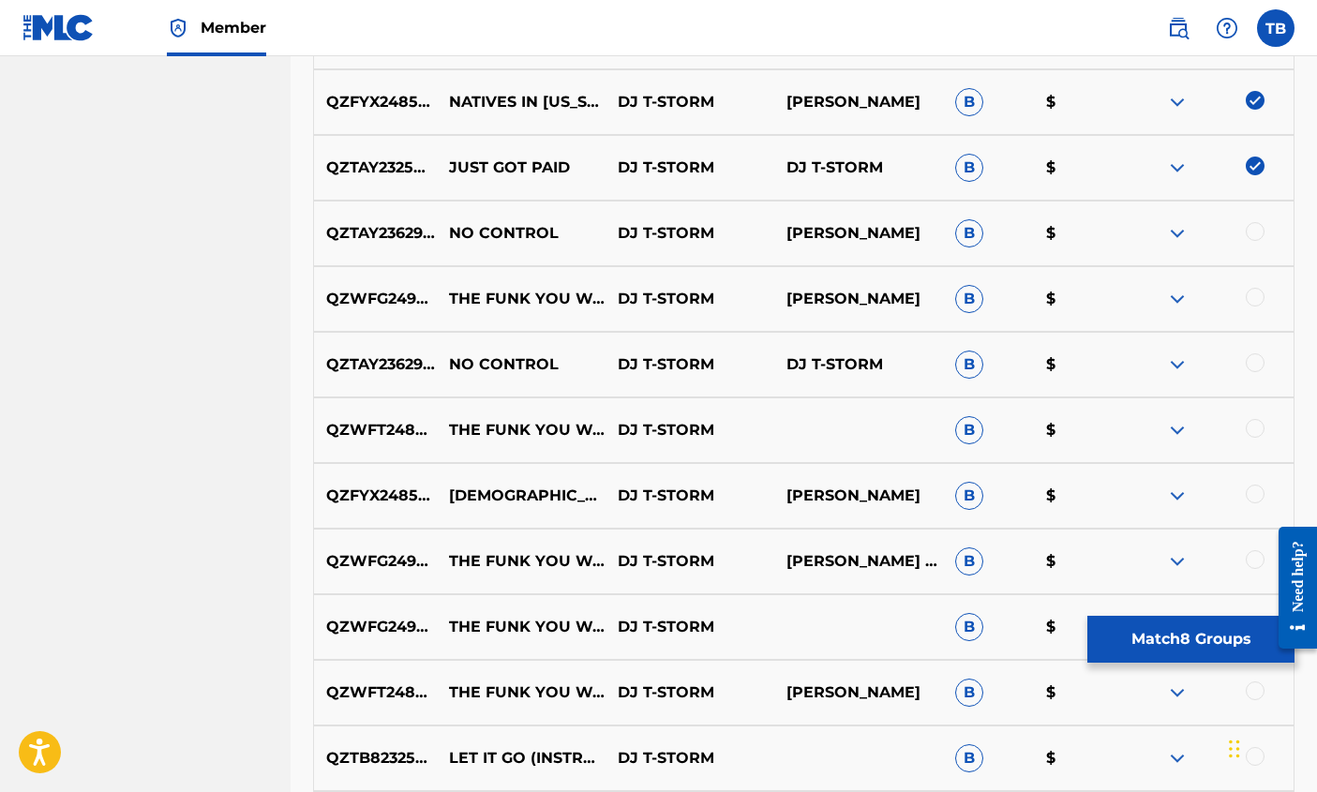
scroll to position [999, 0]
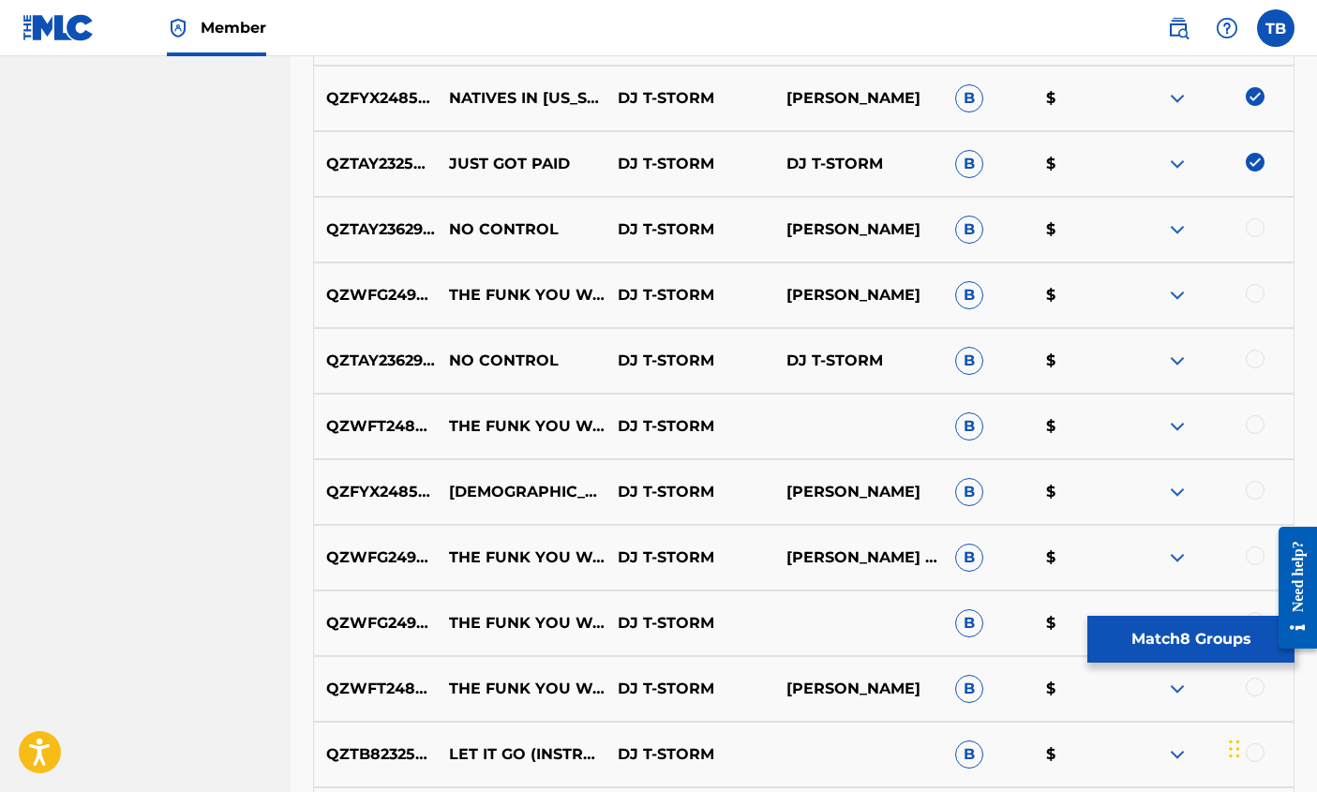
click at [1251, 223] on div at bounding box center [1255, 227] width 19 height 19
click at [1257, 290] on div at bounding box center [1255, 293] width 19 height 19
drag, startPoint x: 1252, startPoint y: 350, endPoint x: 1225, endPoint y: 329, distance: 34.1
click at [1251, 350] on div at bounding box center [1255, 359] width 19 height 19
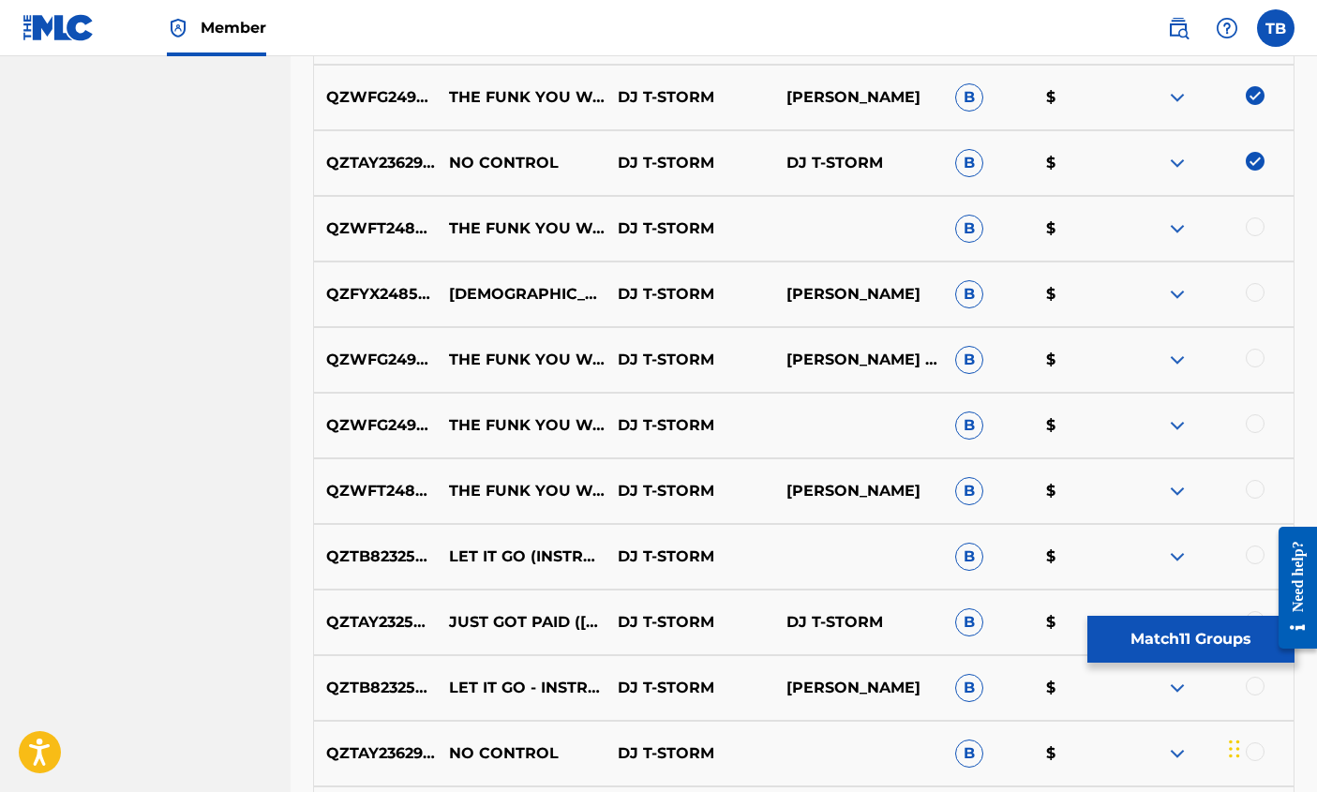
scroll to position [1201, 0]
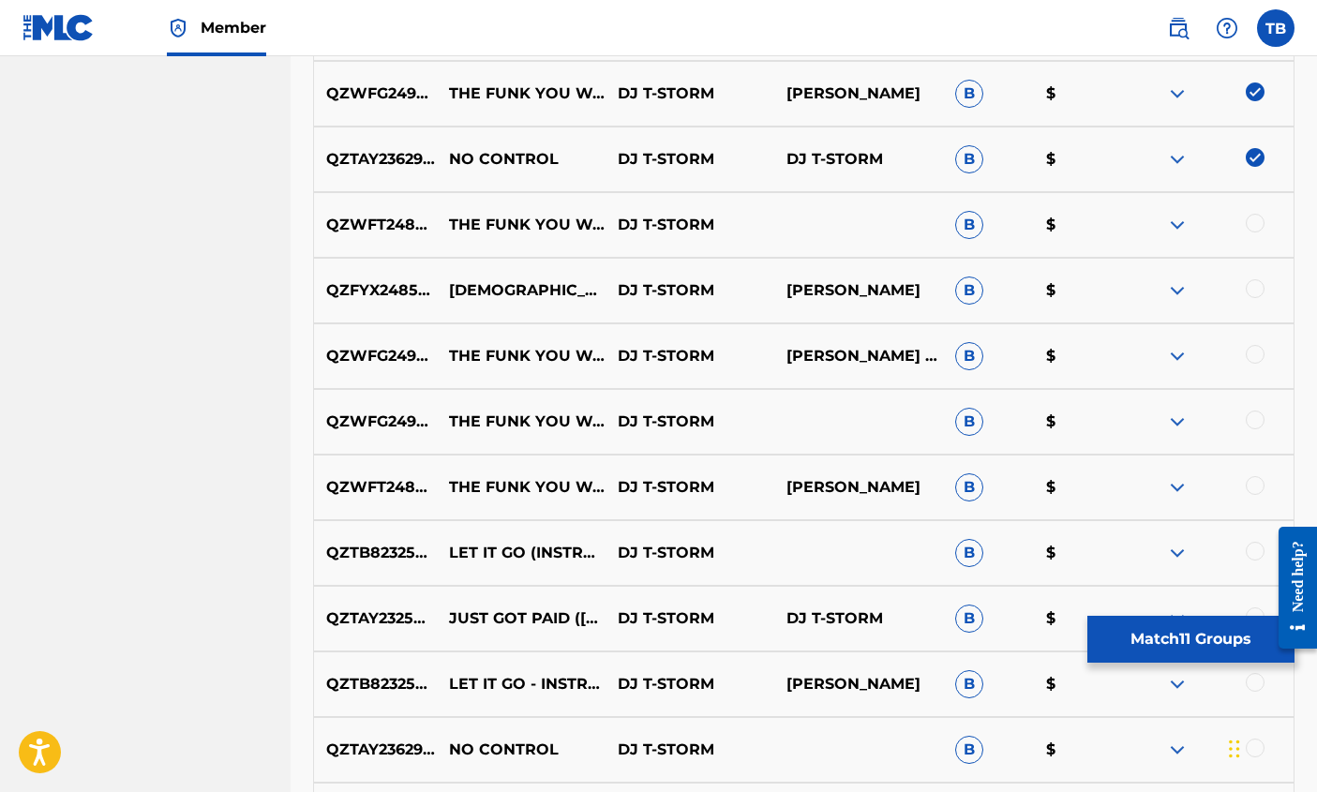
click at [1251, 215] on div at bounding box center [1255, 223] width 19 height 19
click at [1253, 281] on div at bounding box center [1255, 288] width 19 height 19
click at [1254, 345] on div at bounding box center [1255, 354] width 19 height 19
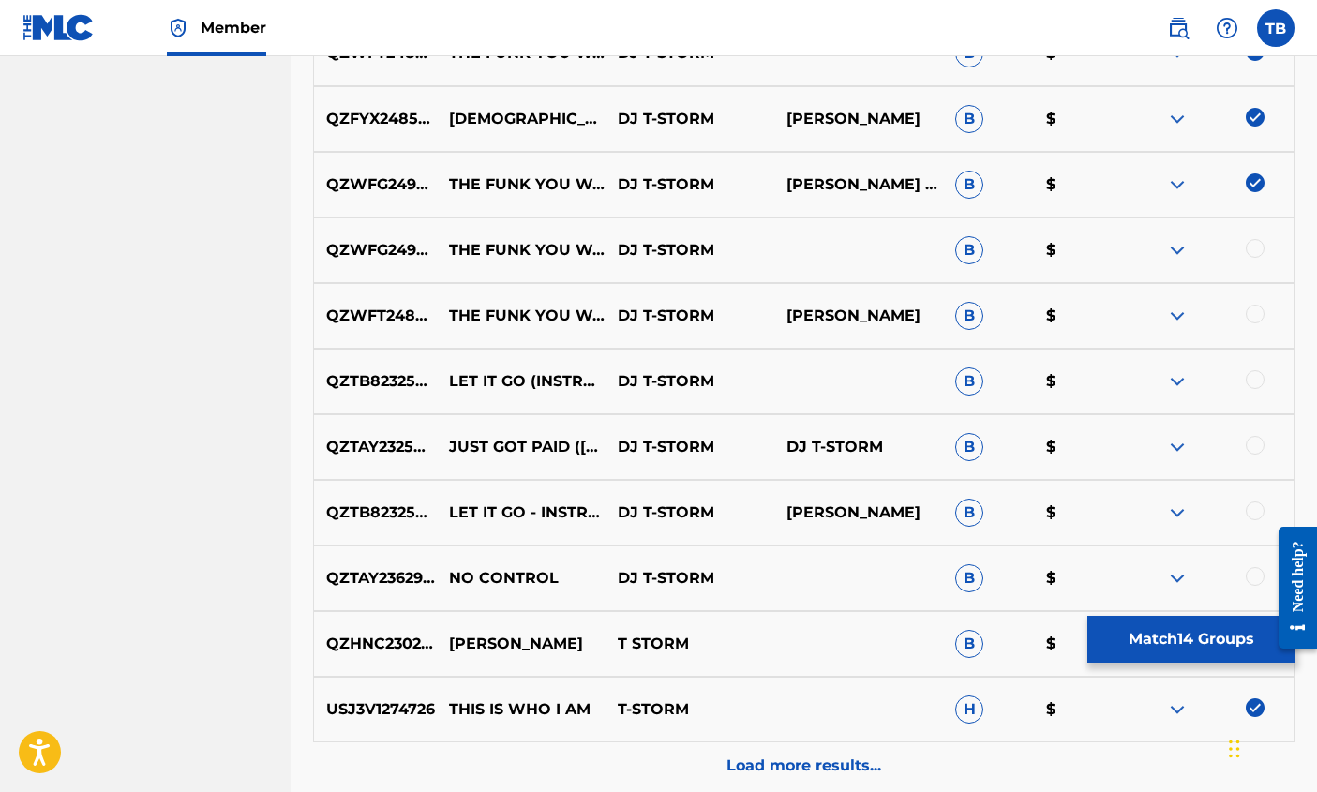
scroll to position [1381, 0]
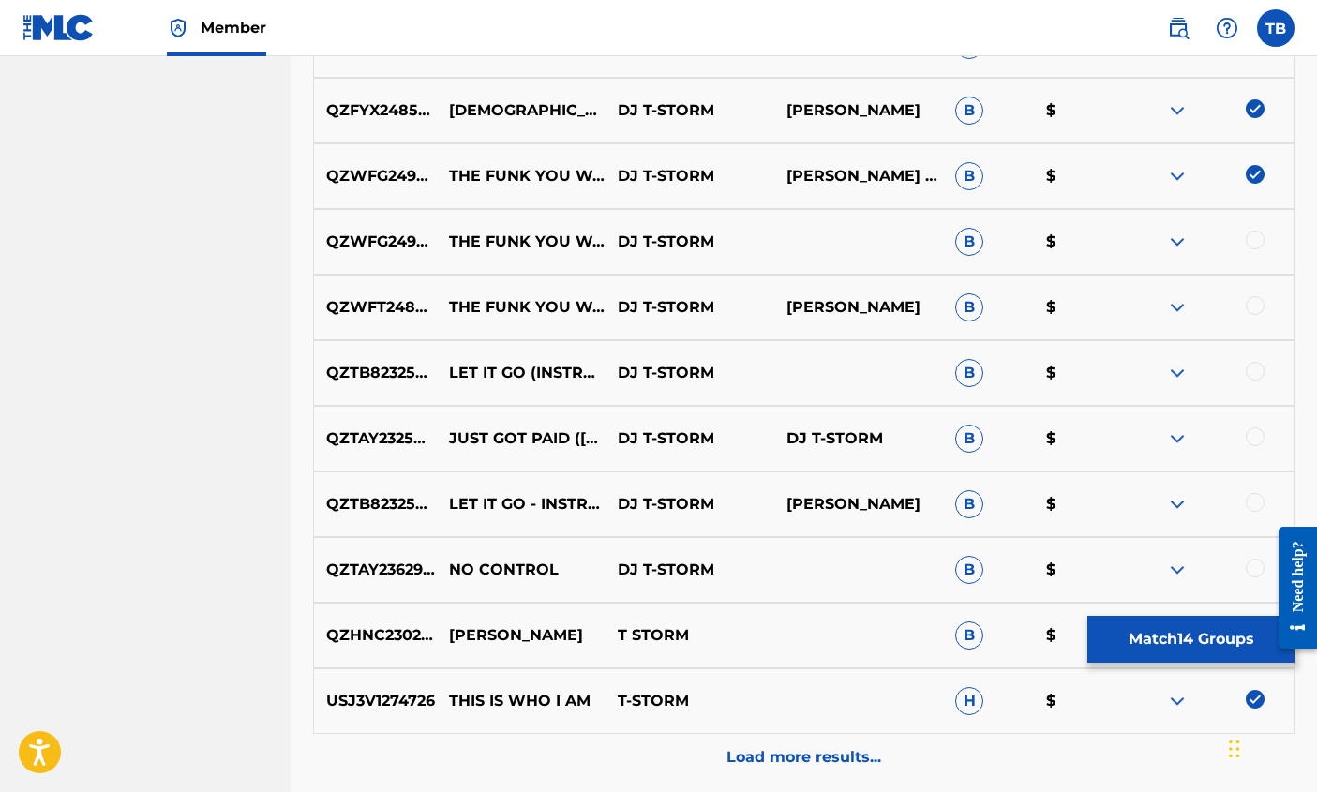
click at [1258, 236] on div at bounding box center [1255, 240] width 19 height 19
click at [1251, 298] on div at bounding box center [1255, 305] width 19 height 19
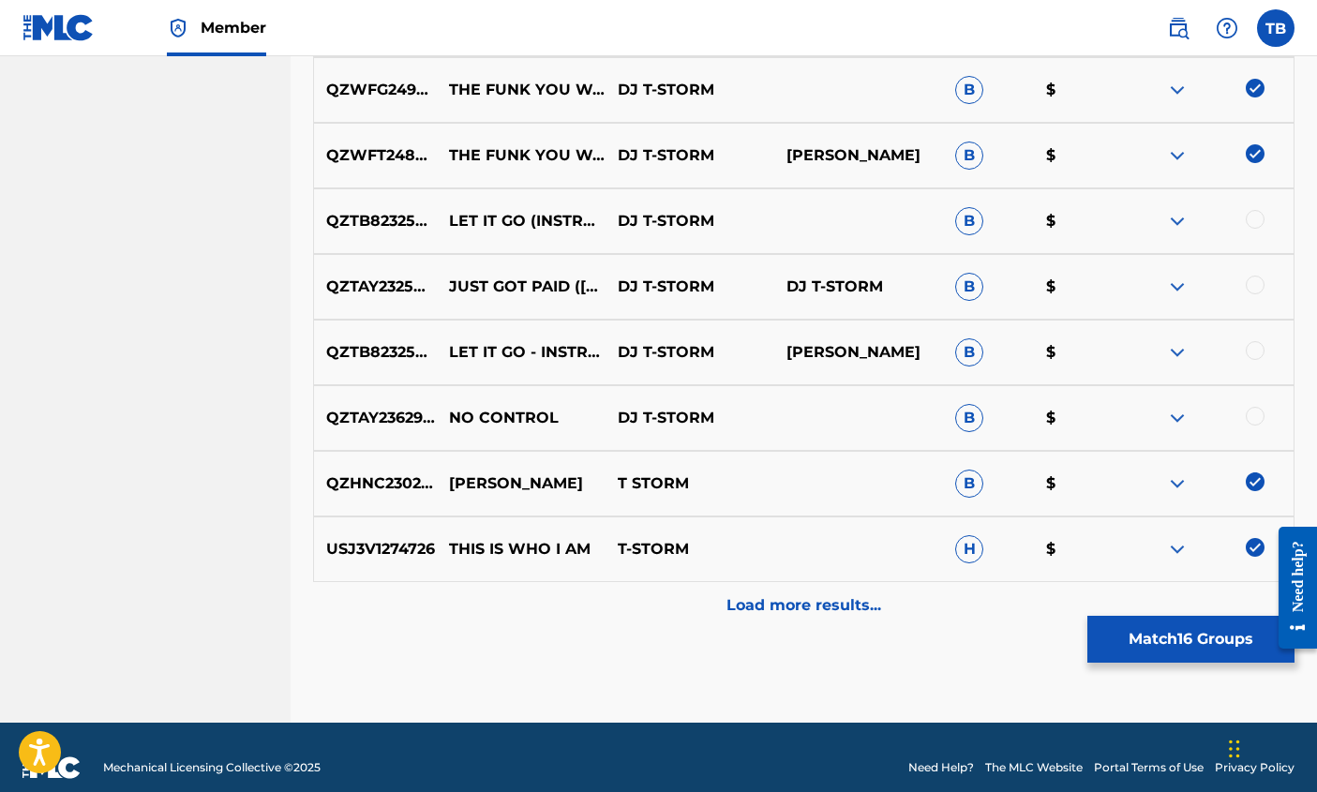
scroll to position [1540, 0]
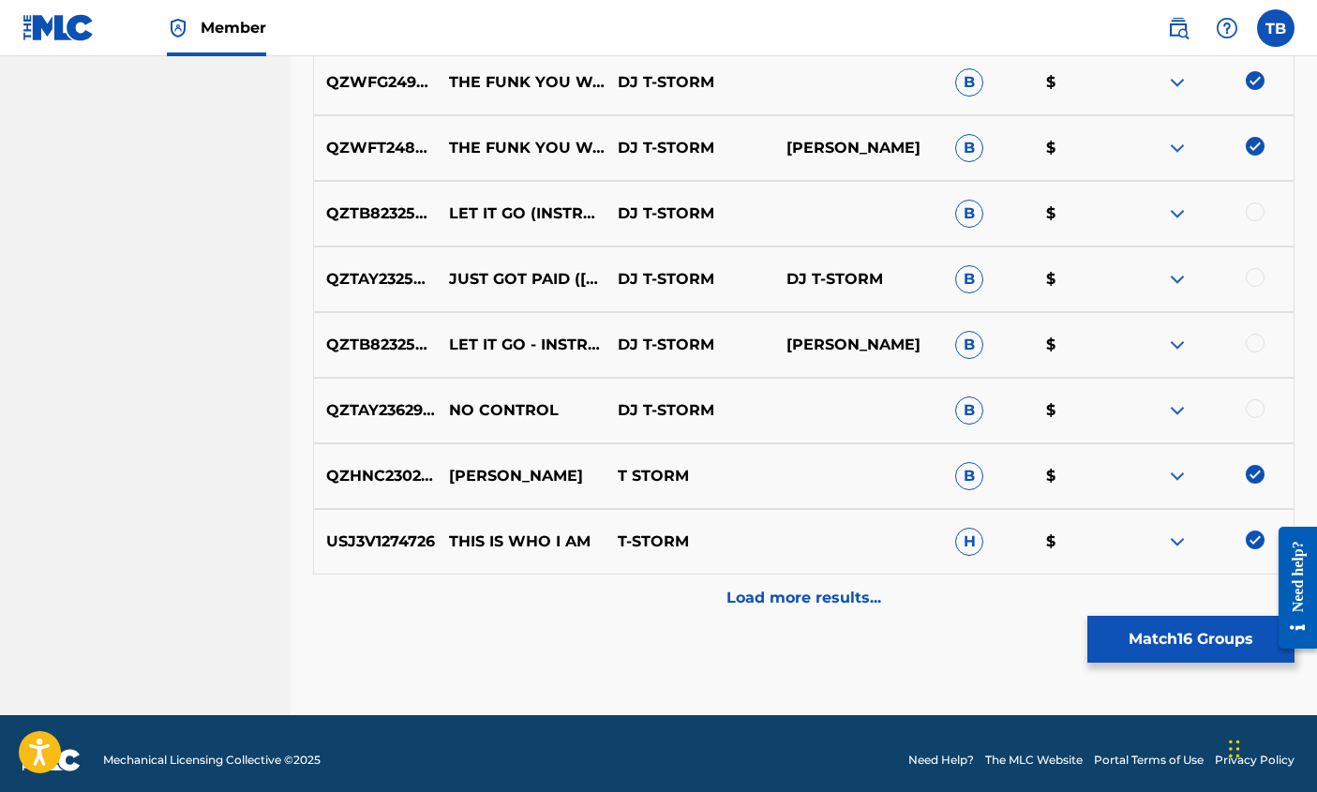
click at [1255, 207] on div at bounding box center [1255, 211] width 19 height 19
click at [1255, 274] on div at bounding box center [1255, 277] width 19 height 19
drag, startPoint x: 1255, startPoint y: 338, endPoint x: 1254, endPoint y: 365, distance: 26.3
click at [1255, 338] on div at bounding box center [1255, 343] width 19 height 19
drag, startPoint x: 1255, startPoint y: 411, endPoint x: 1245, endPoint y: 408, distance: 10.7
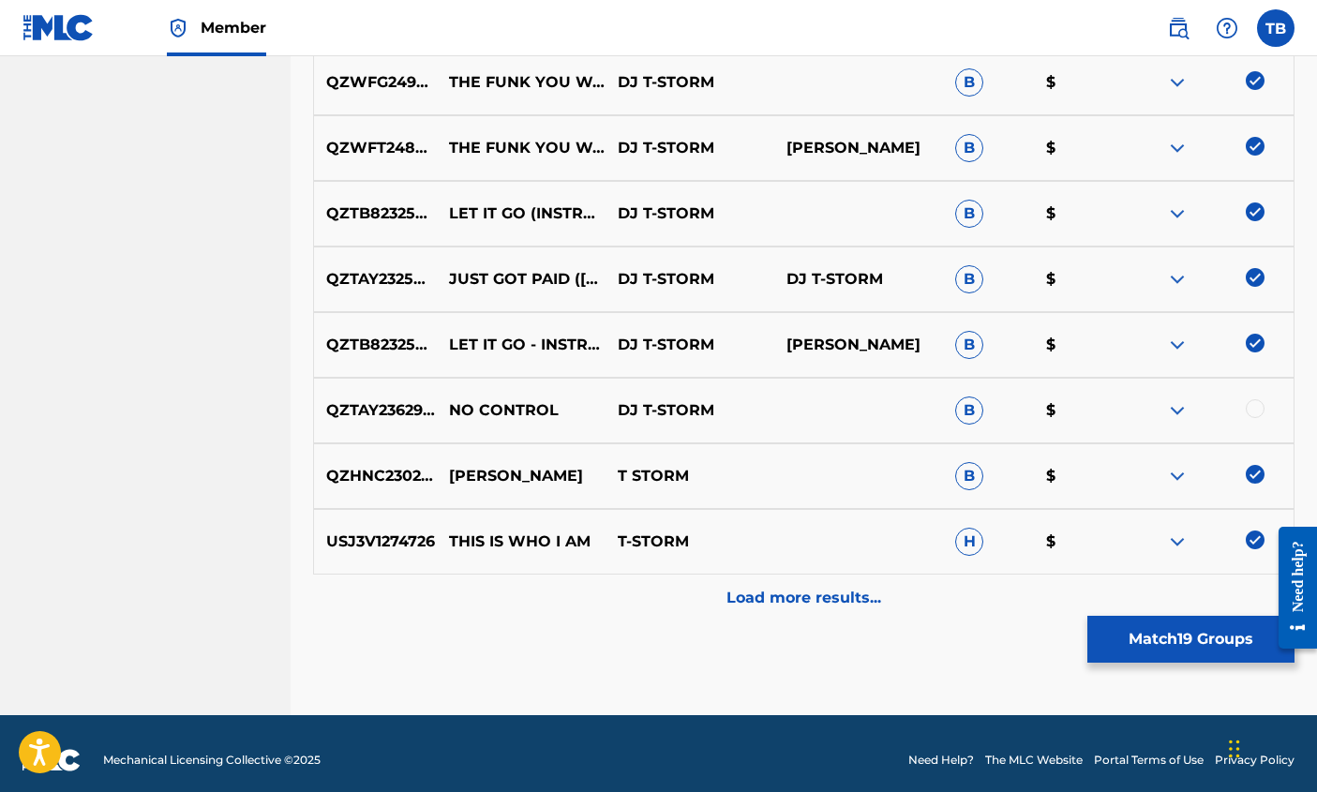
click at [1254, 411] on div at bounding box center [1255, 408] width 19 height 19
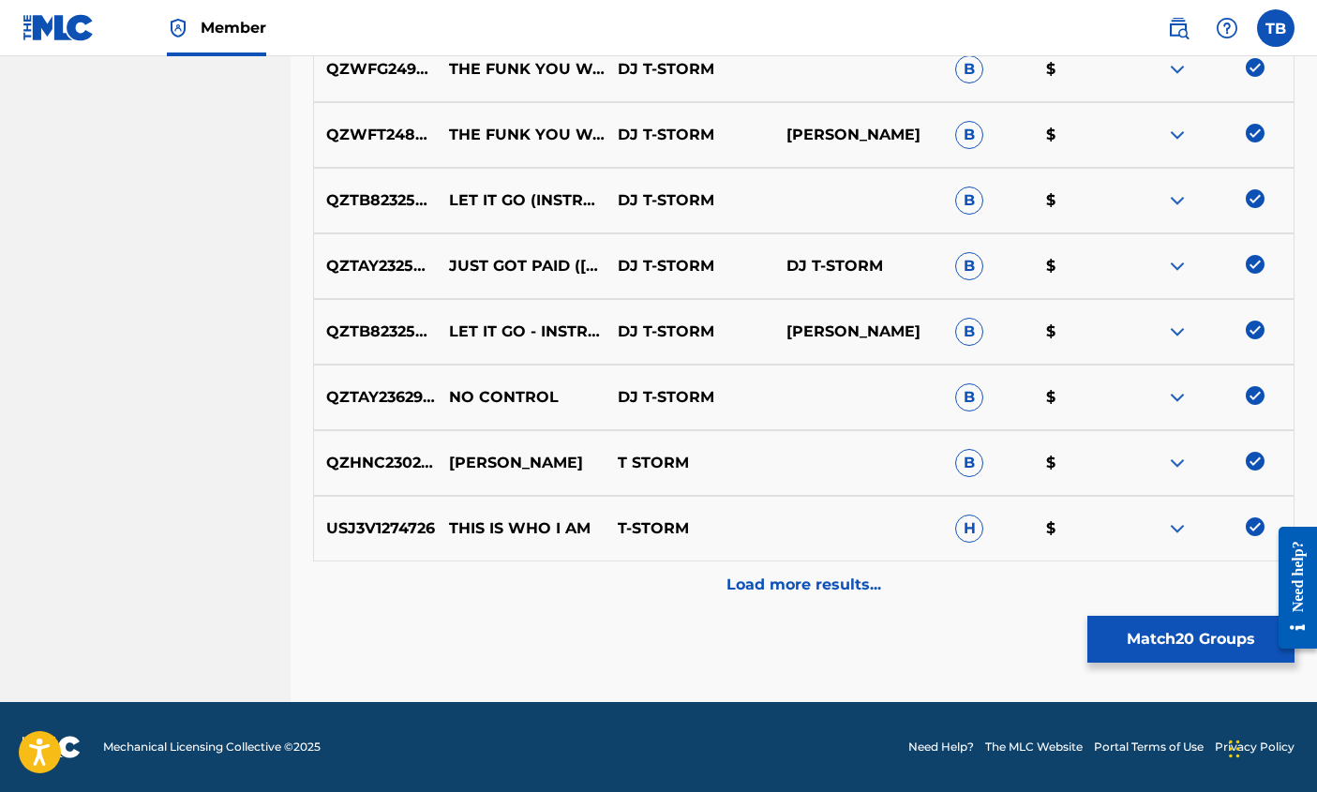
click at [794, 579] on p "Load more results..." at bounding box center [804, 585] width 155 height 22
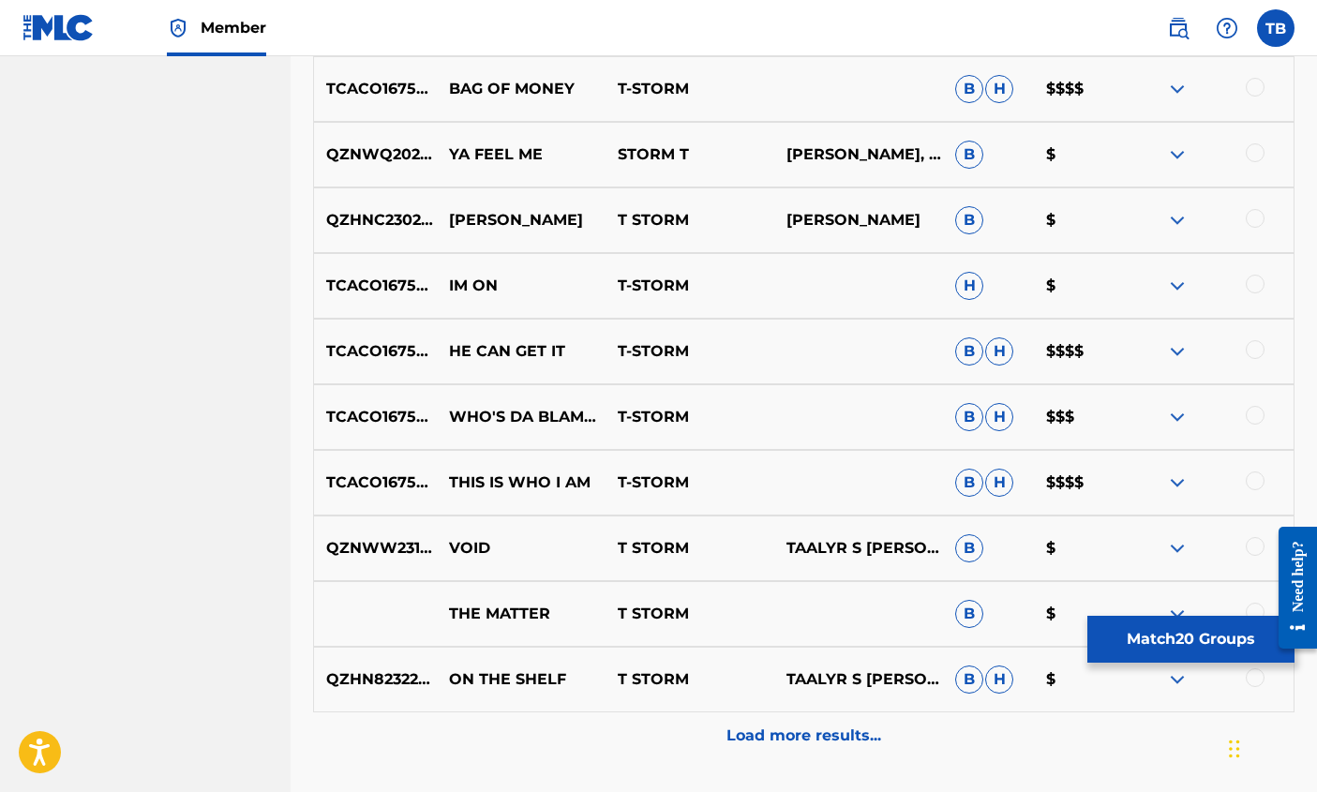
scroll to position [2063, 0]
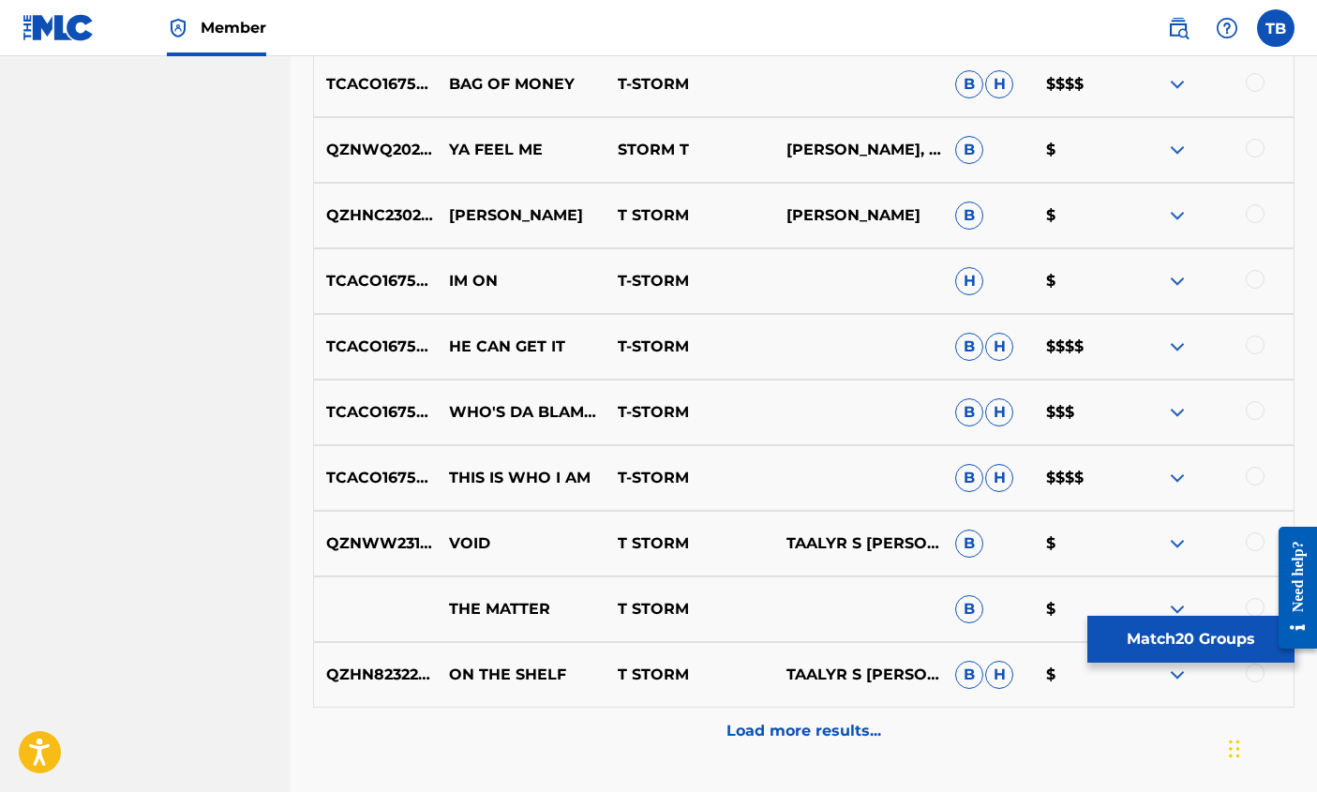
click at [1179, 472] on img at bounding box center [1177, 478] width 22 height 22
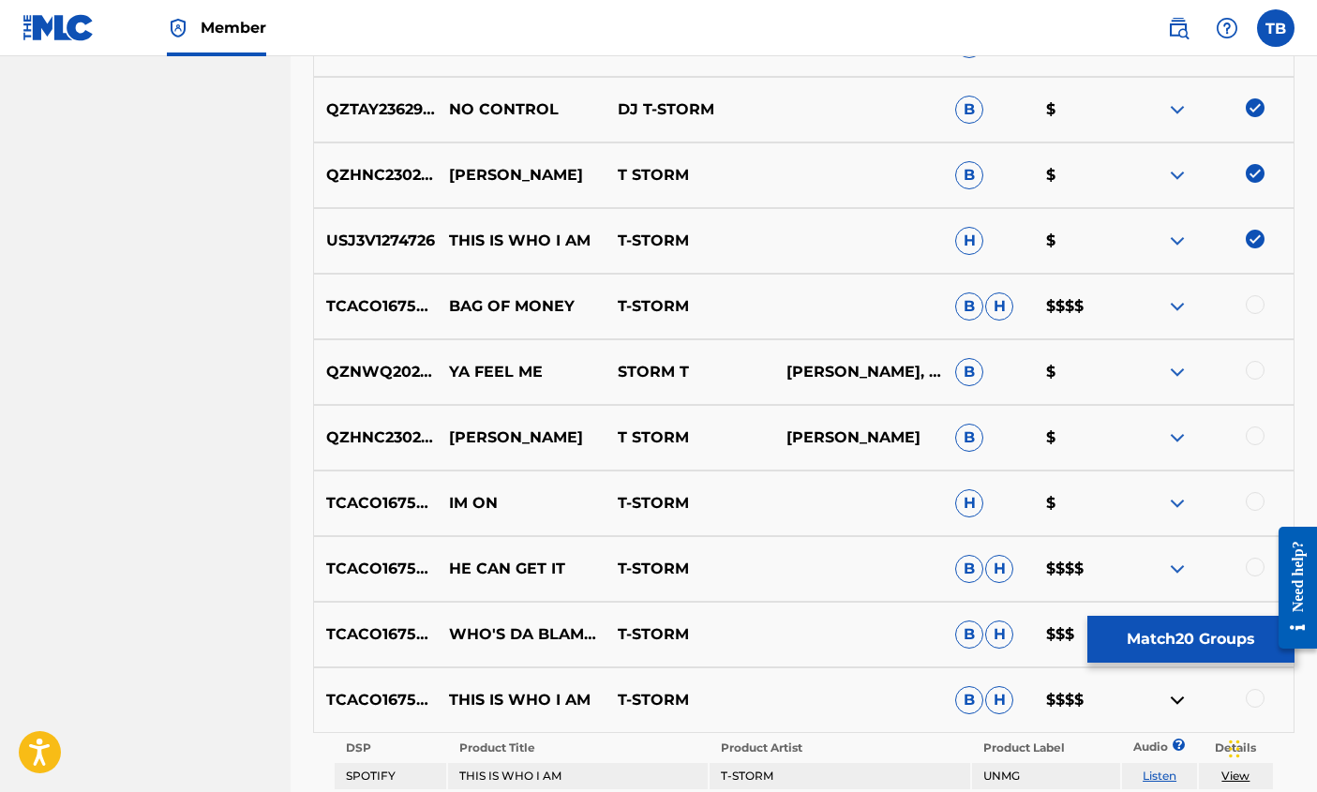
scroll to position [1836, 0]
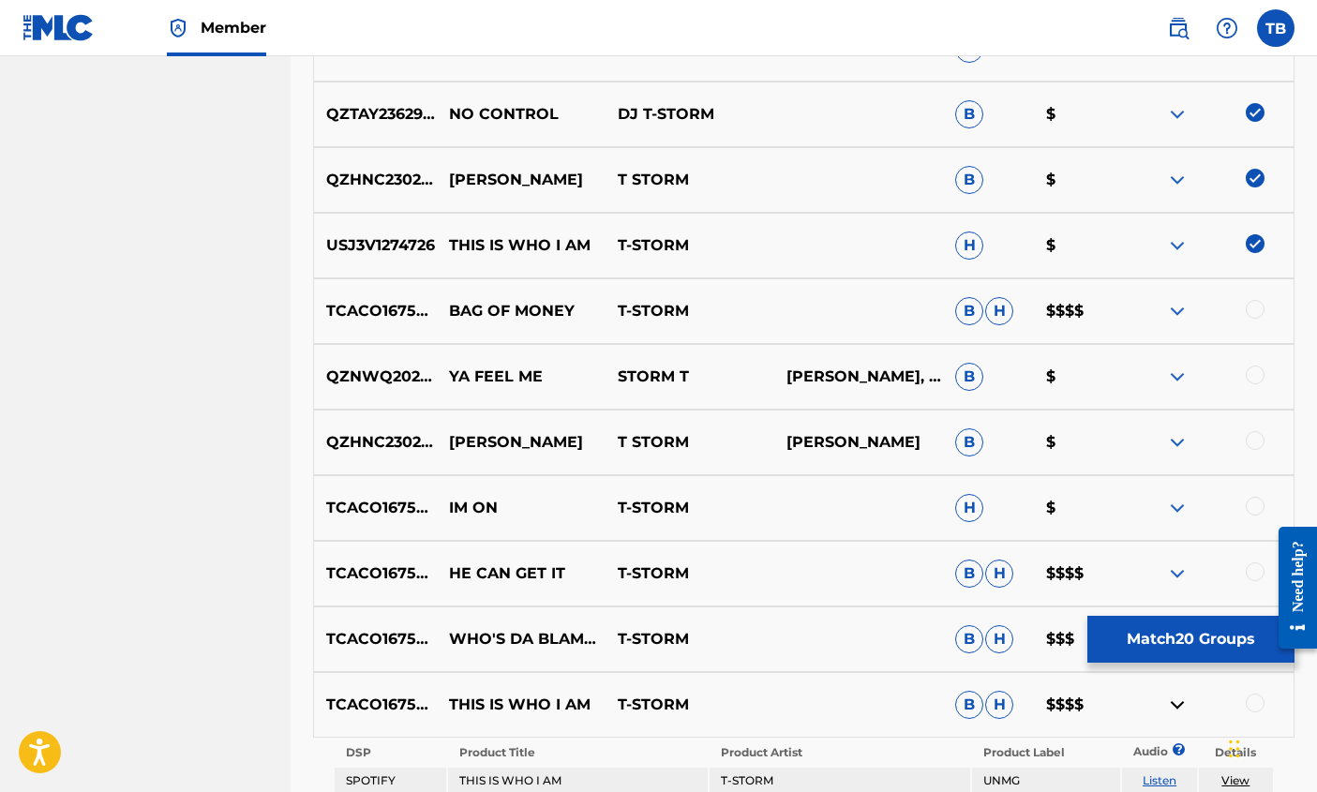
click at [1256, 306] on div at bounding box center [1255, 309] width 19 height 19
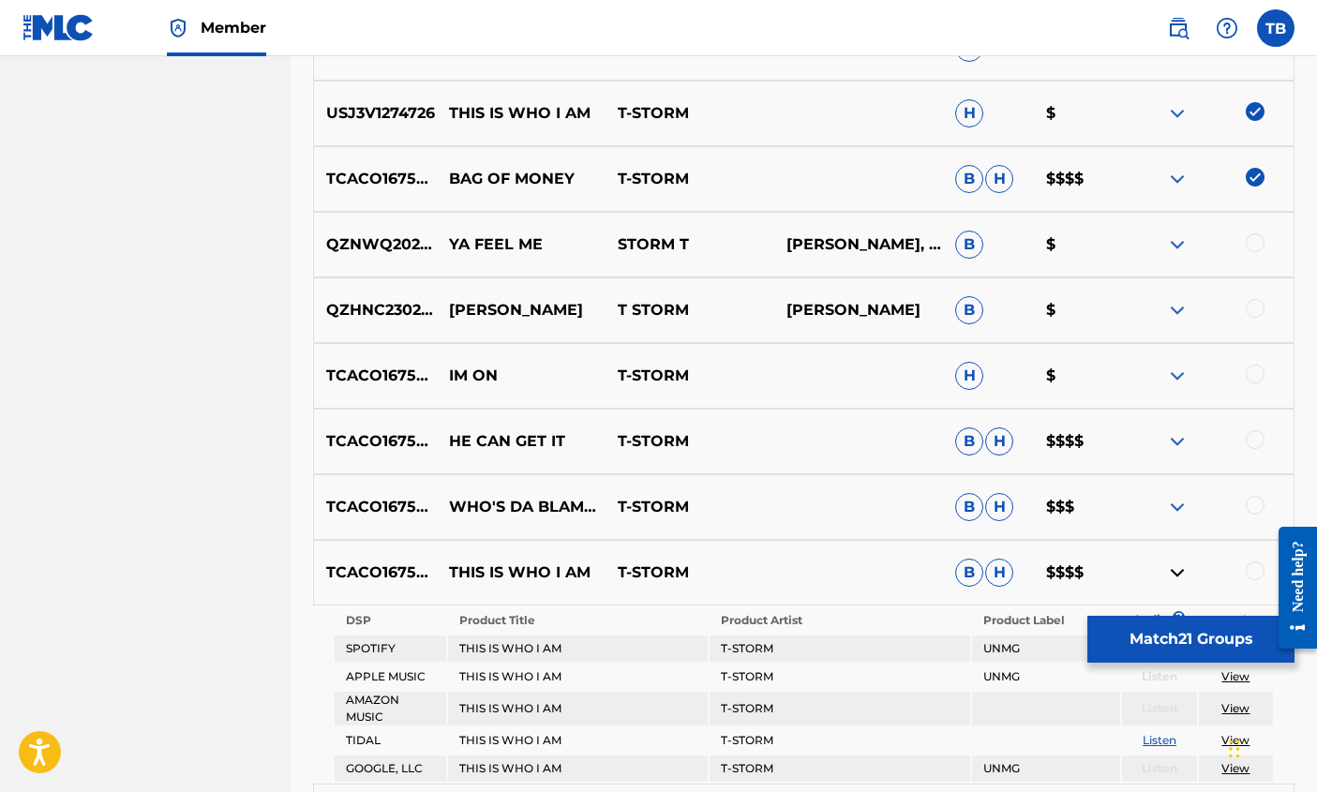
scroll to position [1986, 0]
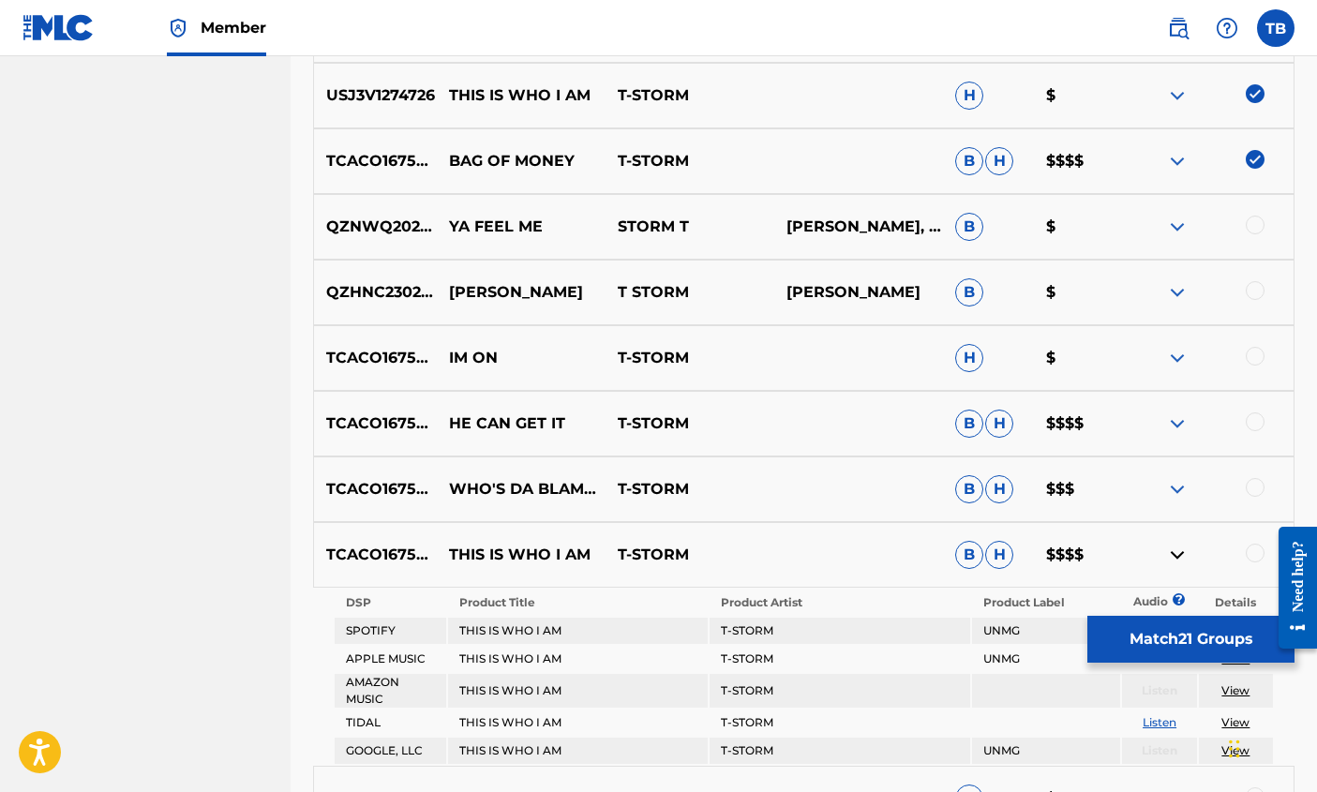
click at [1179, 415] on img at bounding box center [1177, 423] width 22 height 22
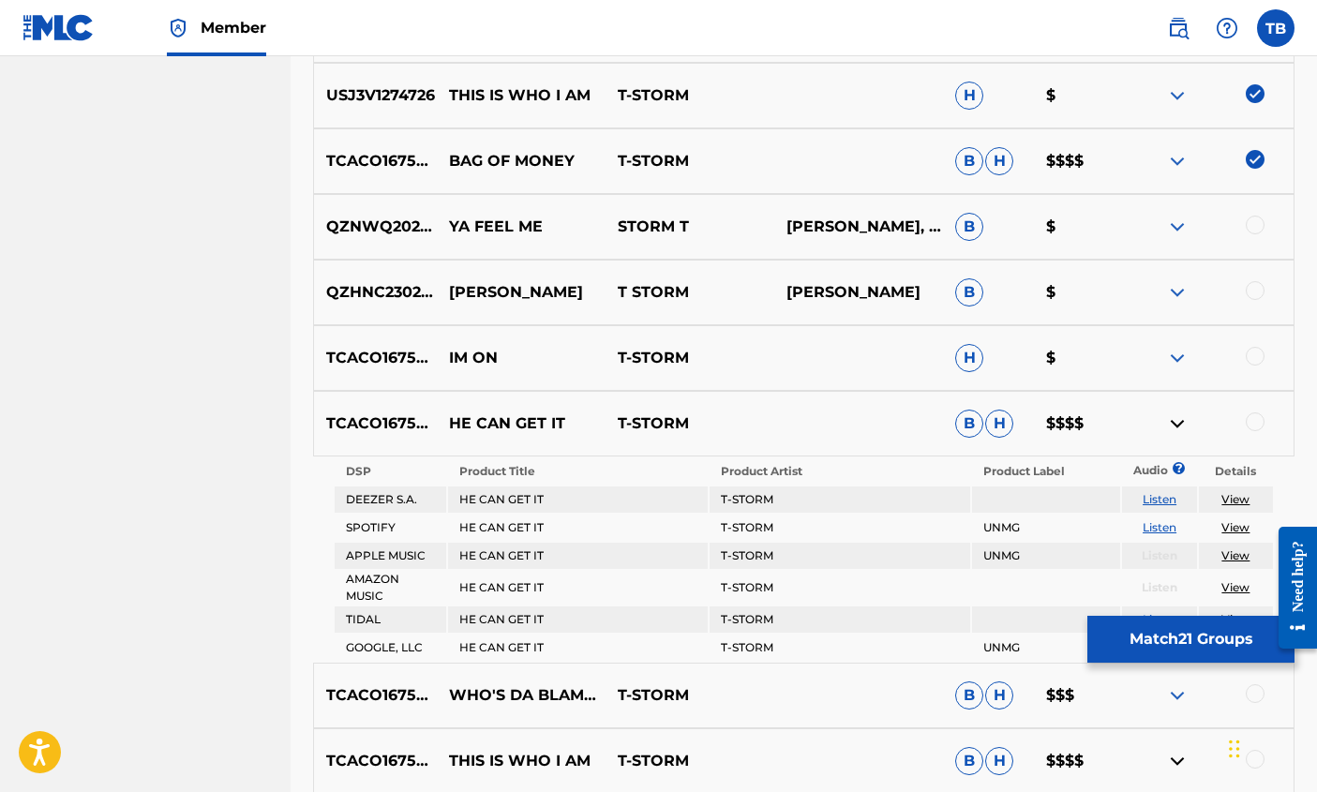
click at [1157, 497] on link "Listen" at bounding box center [1160, 499] width 34 height 14
click at [1177, 284] on img at bounding box center [1177, 292] width 22 height 22
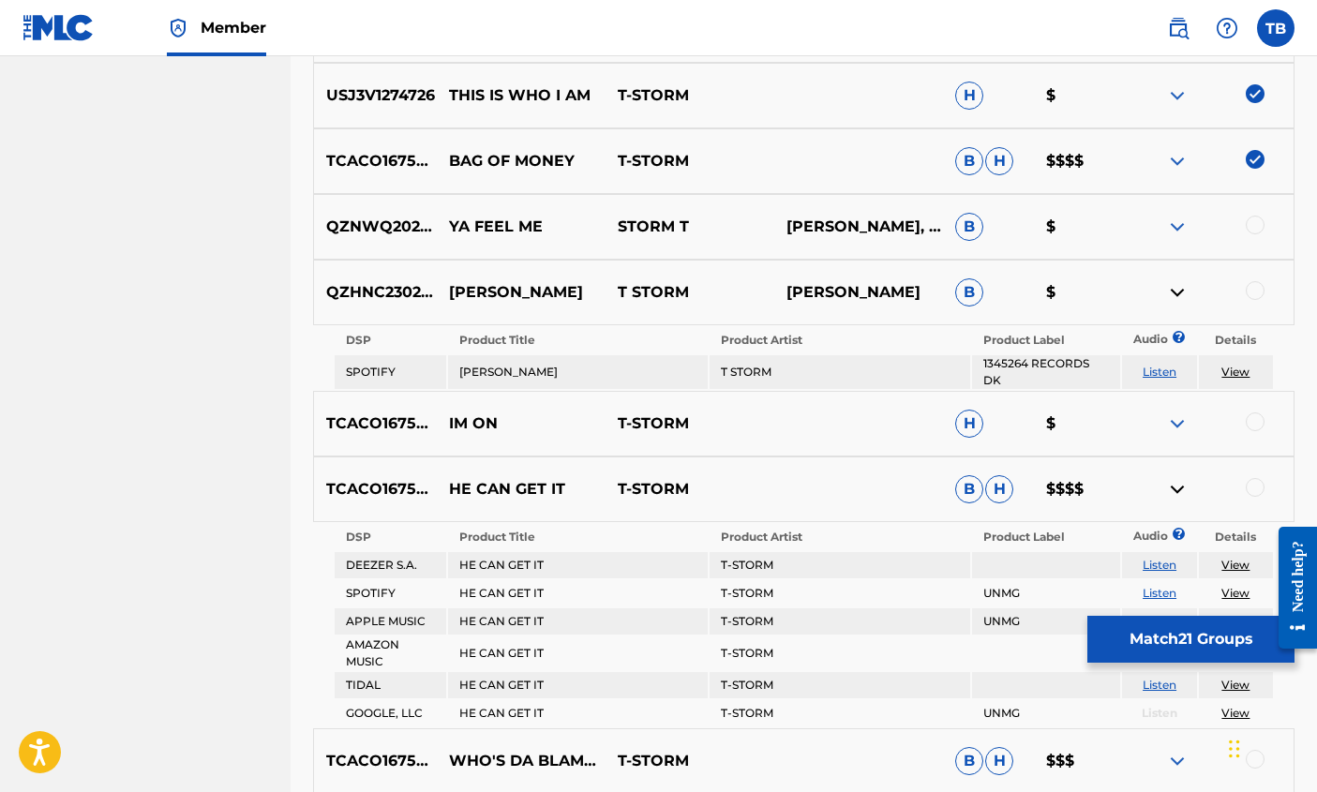
click at [1163, 365] on link "Listen" at bounding box center [1160, 372] width 34 height 14
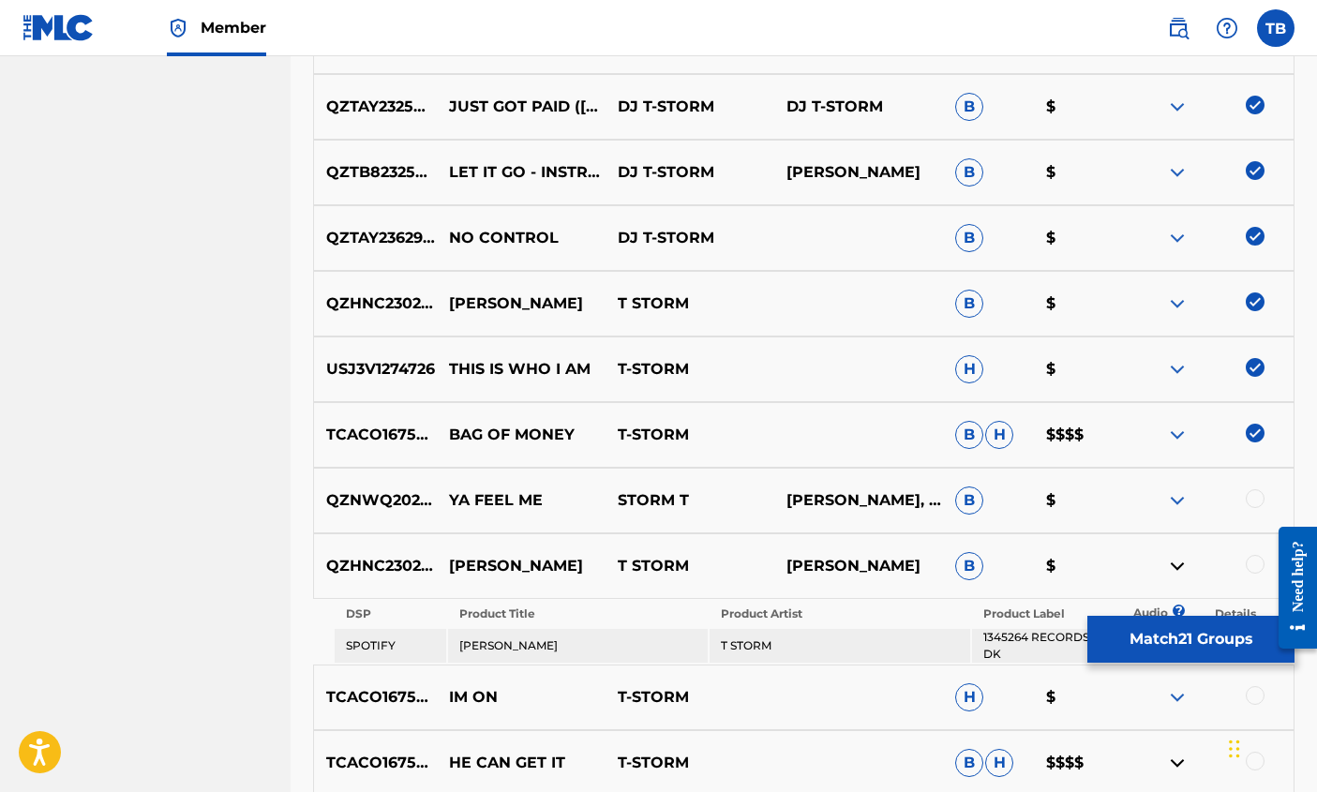
scroll to position [1720, 0]
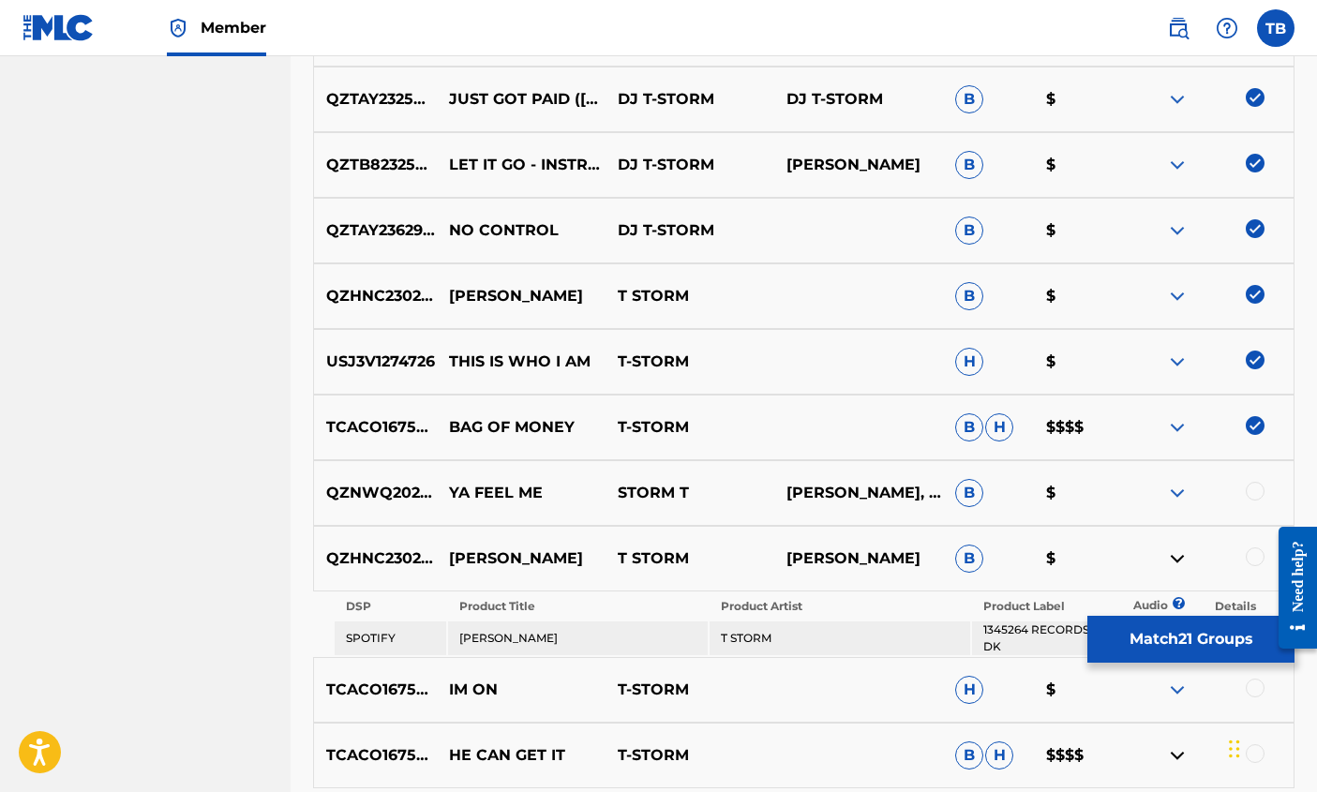
click at [1180, 425] on img at bounding box center [1177, 427] width 22 height 22
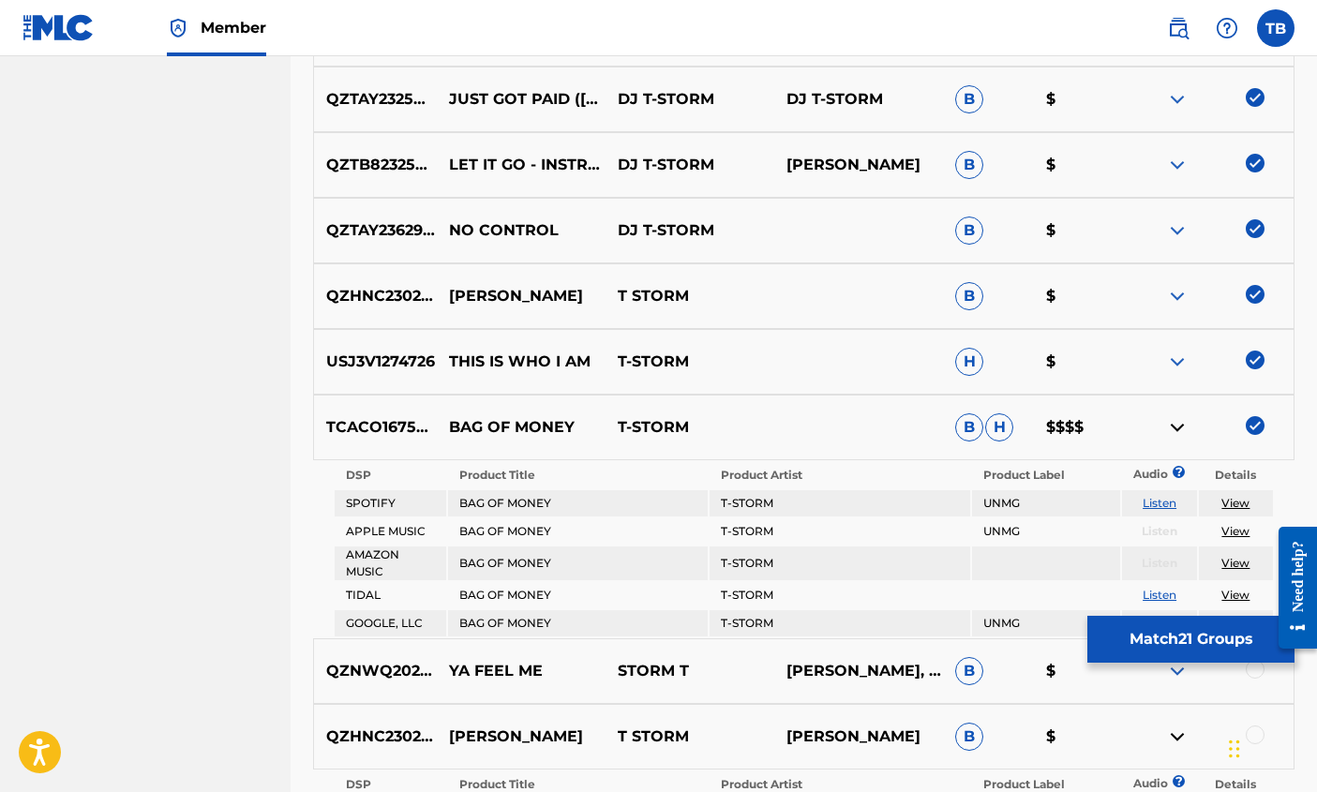
click at [1154, 504] on link "Listen" at bounding box center [1160, 503] width 34 height 14
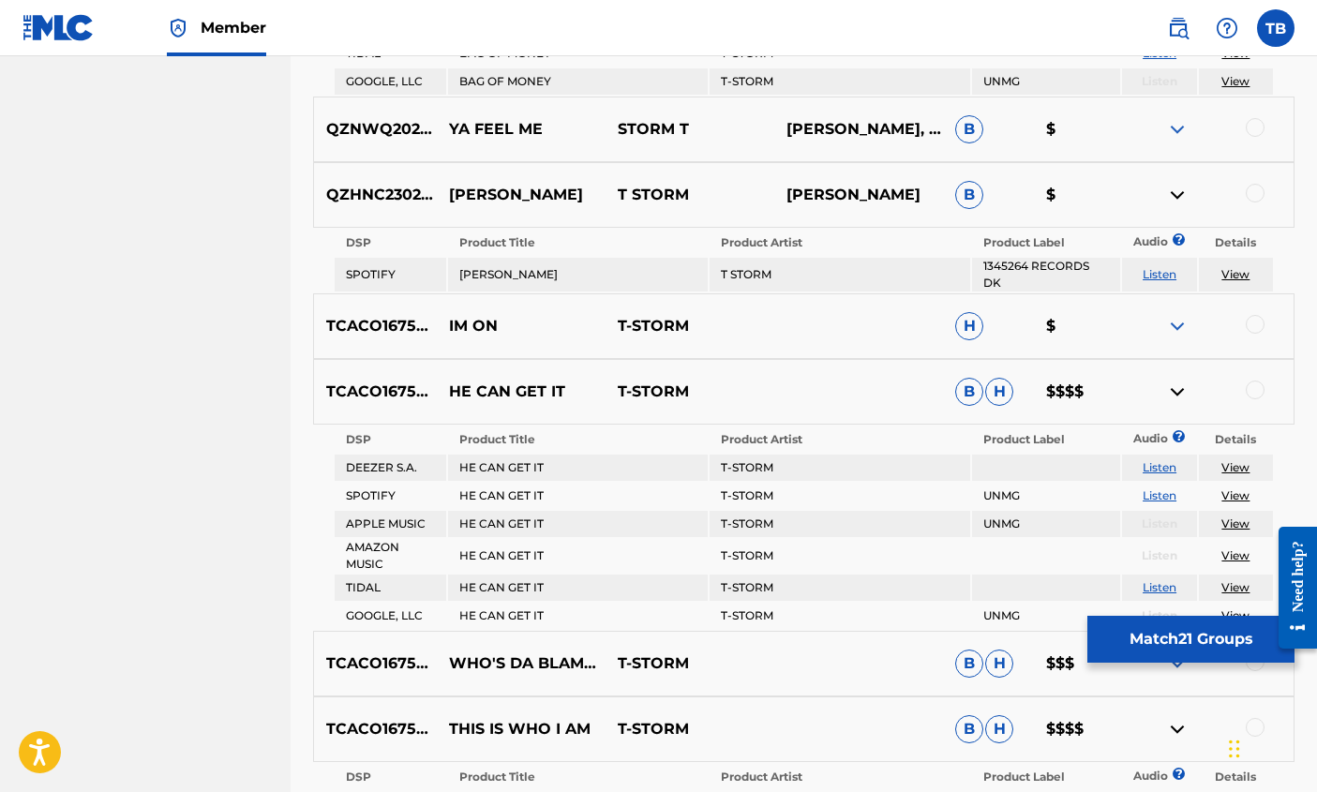
scroll to position [2830, 0]
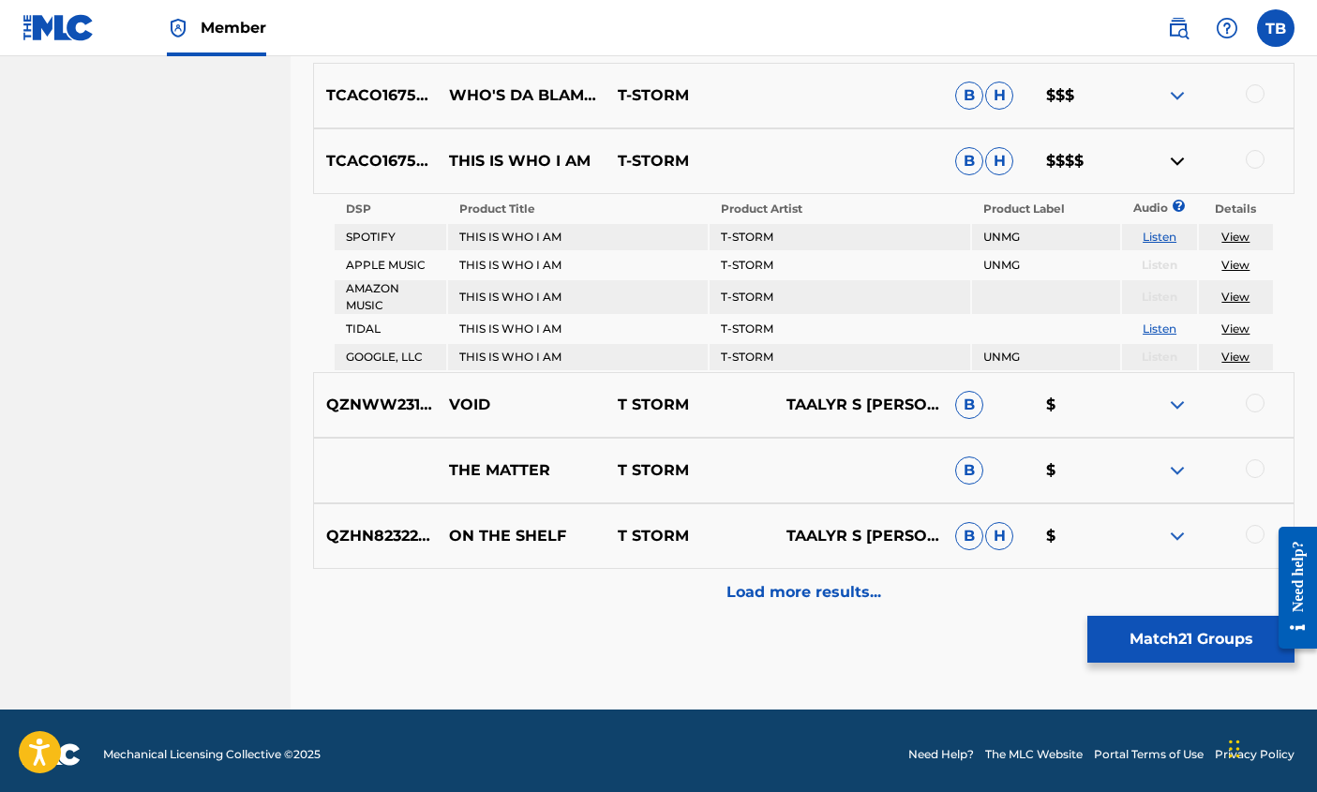
click at [1178, 635] on button "Match 21 Groups" at bounding box center [1190, 639] width 207 height 47
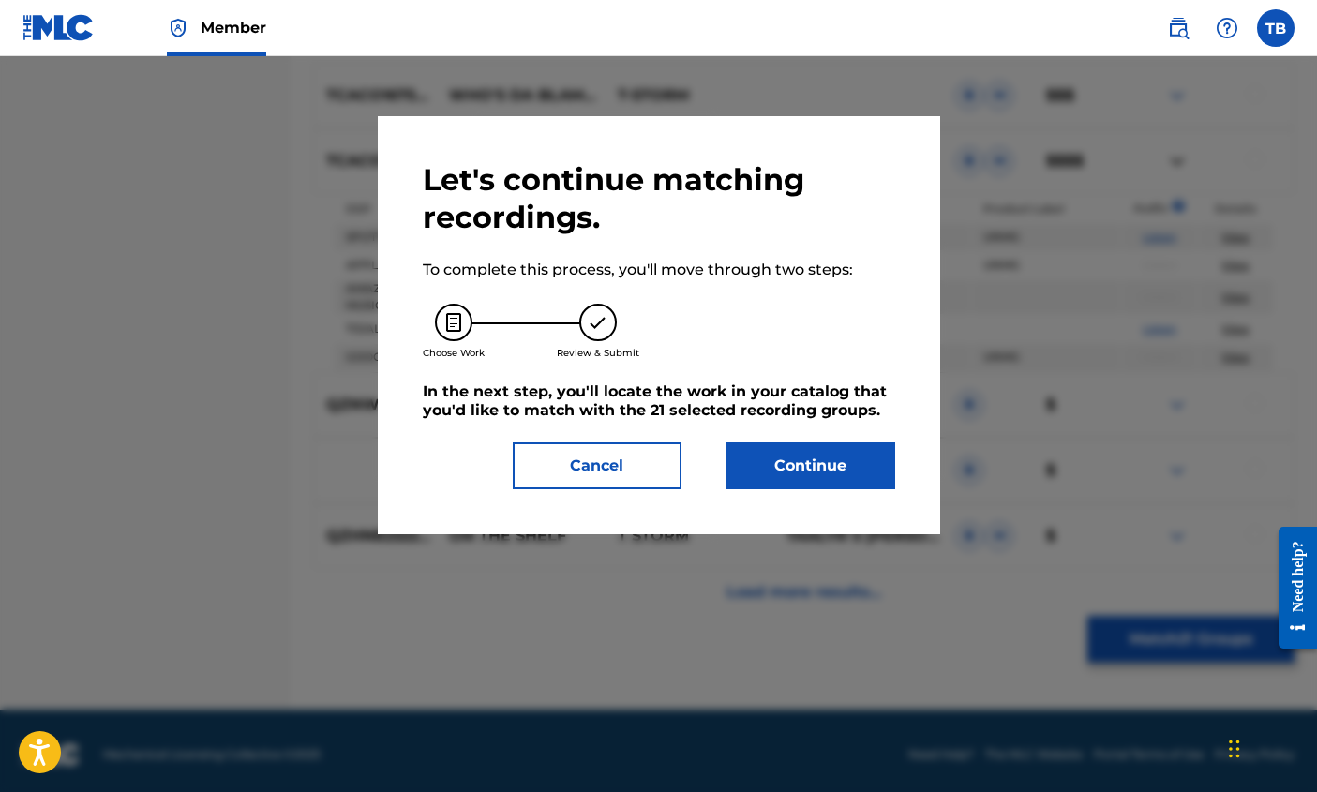
click at [815, 460] on button "Continue" at bounding box center [811, 465] width 169 height 47
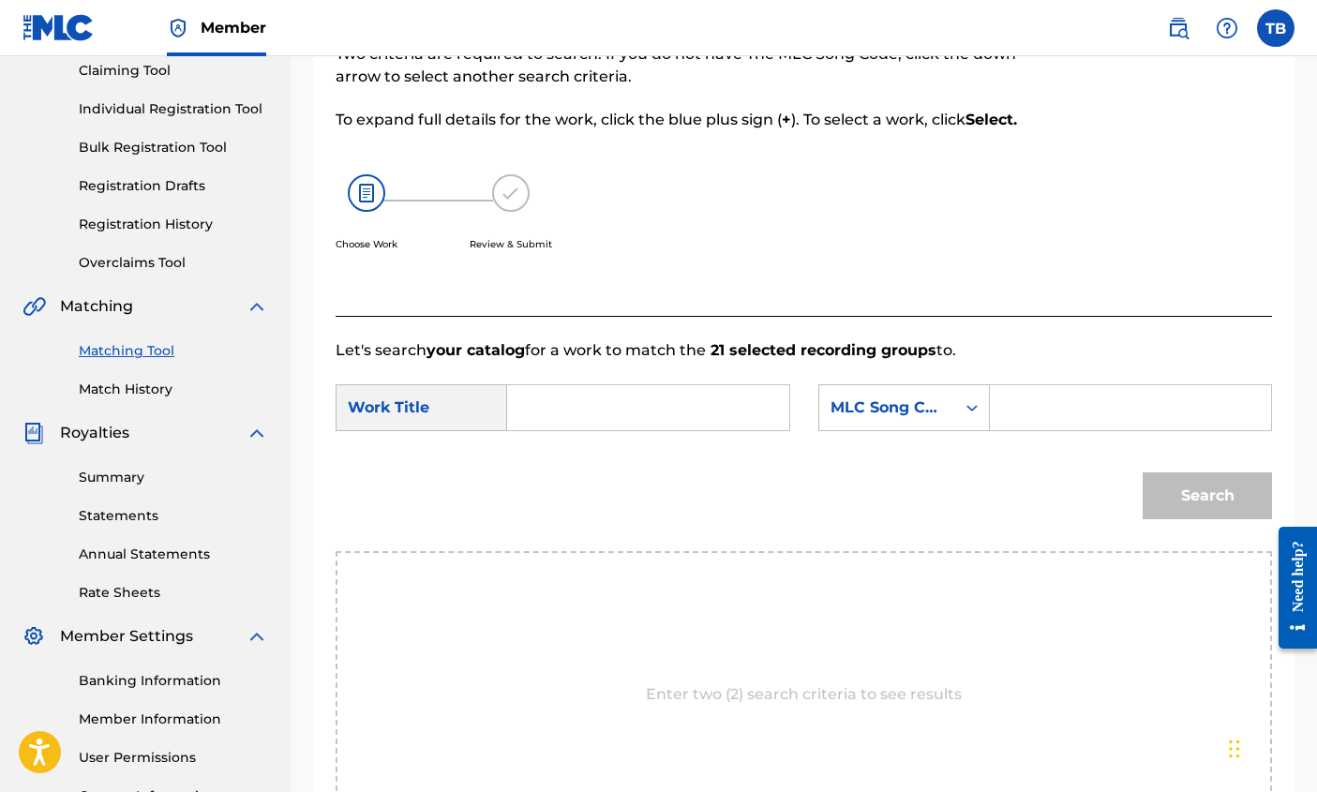
scroll to position [200, 0]
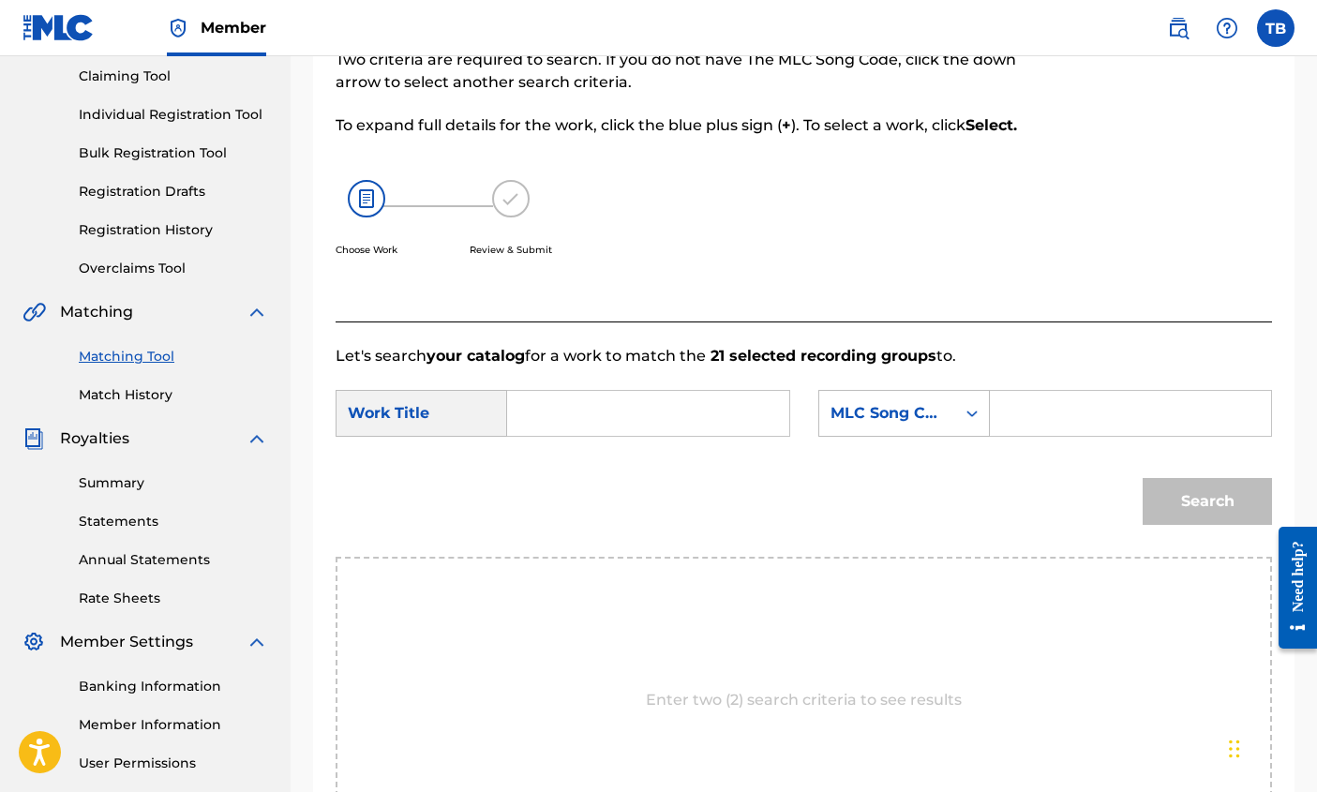
click at [536, 410] on input "Search Form" at bounding box center [648, 413] width 250 height 45
click at [596, 414] on input "Search Form" at bounding box center [648, 413] width 250 height 45
type input "Bag of money"
click at [971, 407] on icon "Search Form" at bounding box center [972, 413] width 19 height 19
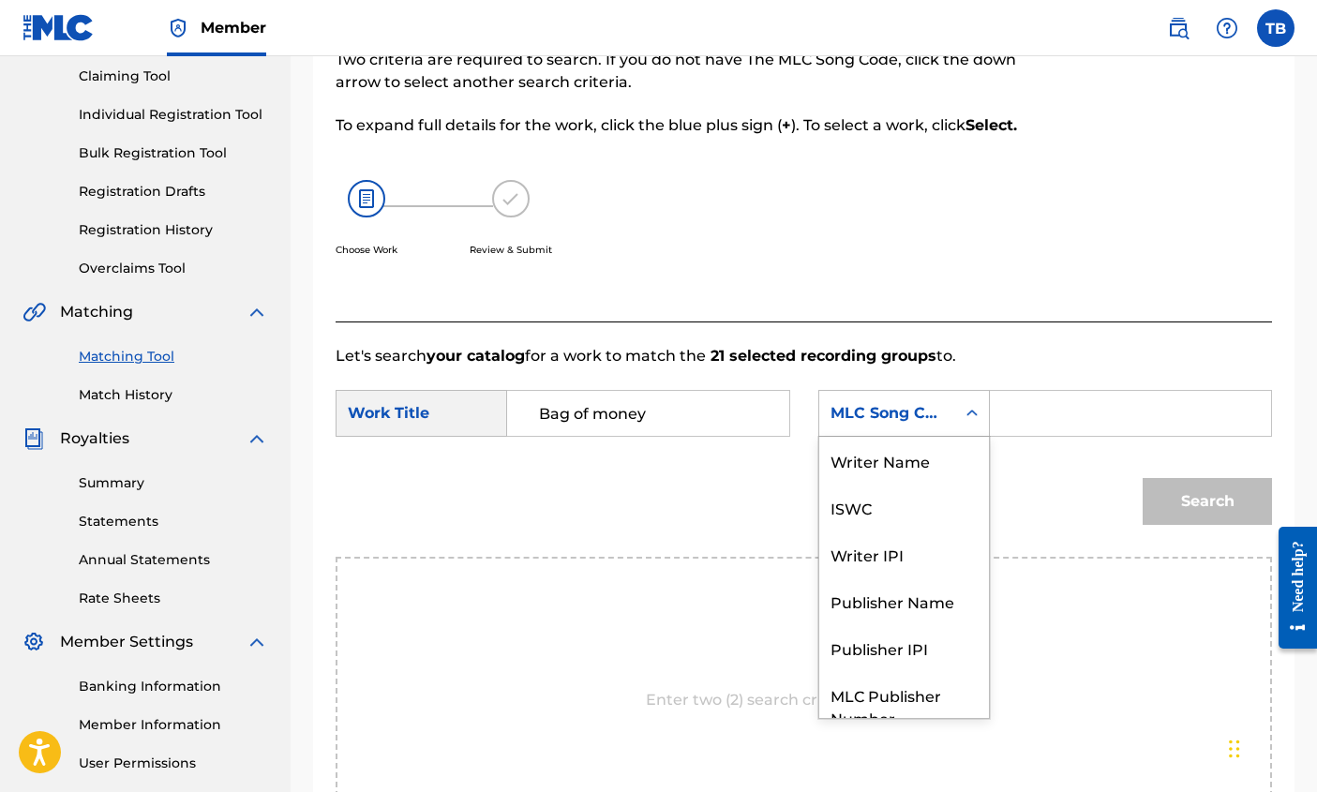
scroll to position [69, 0]
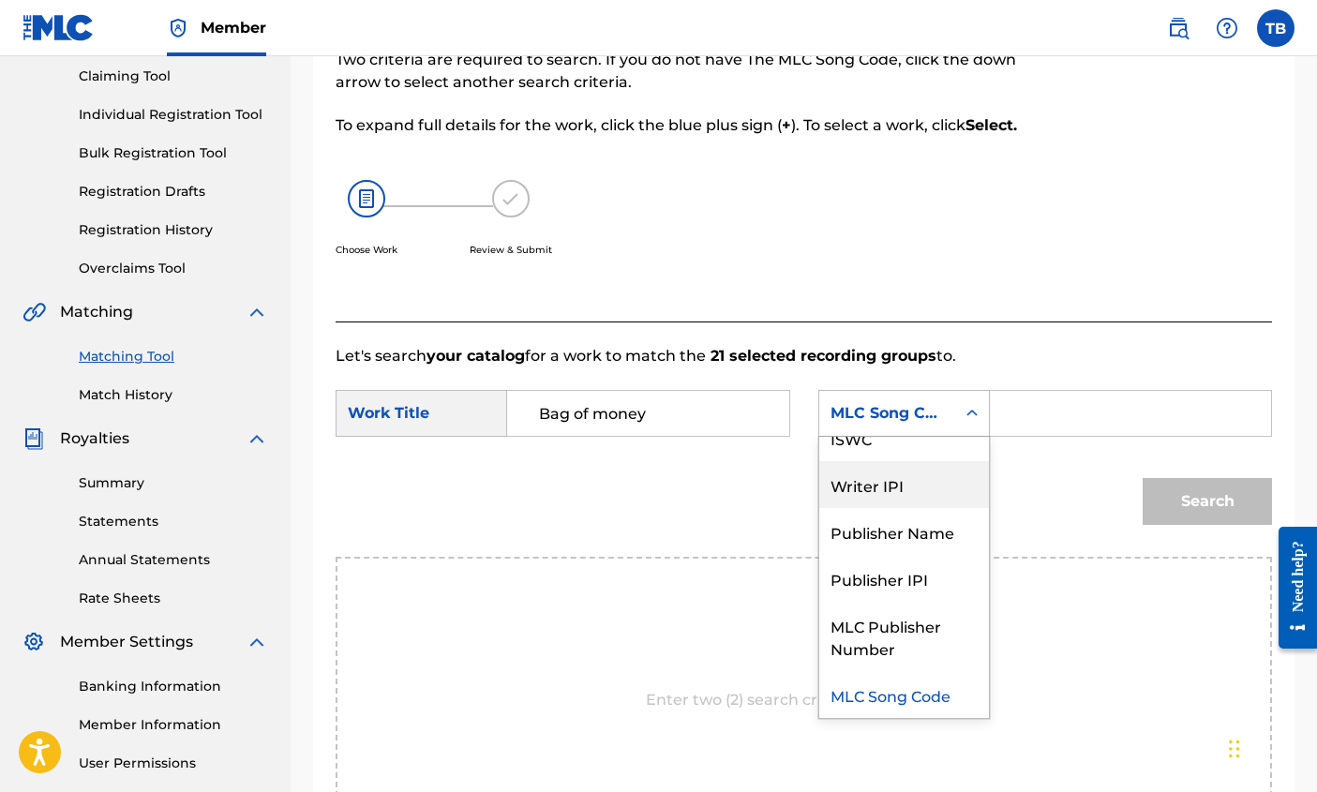
click at [903, 484] on div "Writer IPI" at bounding box center [904, 484] width 170 height 47
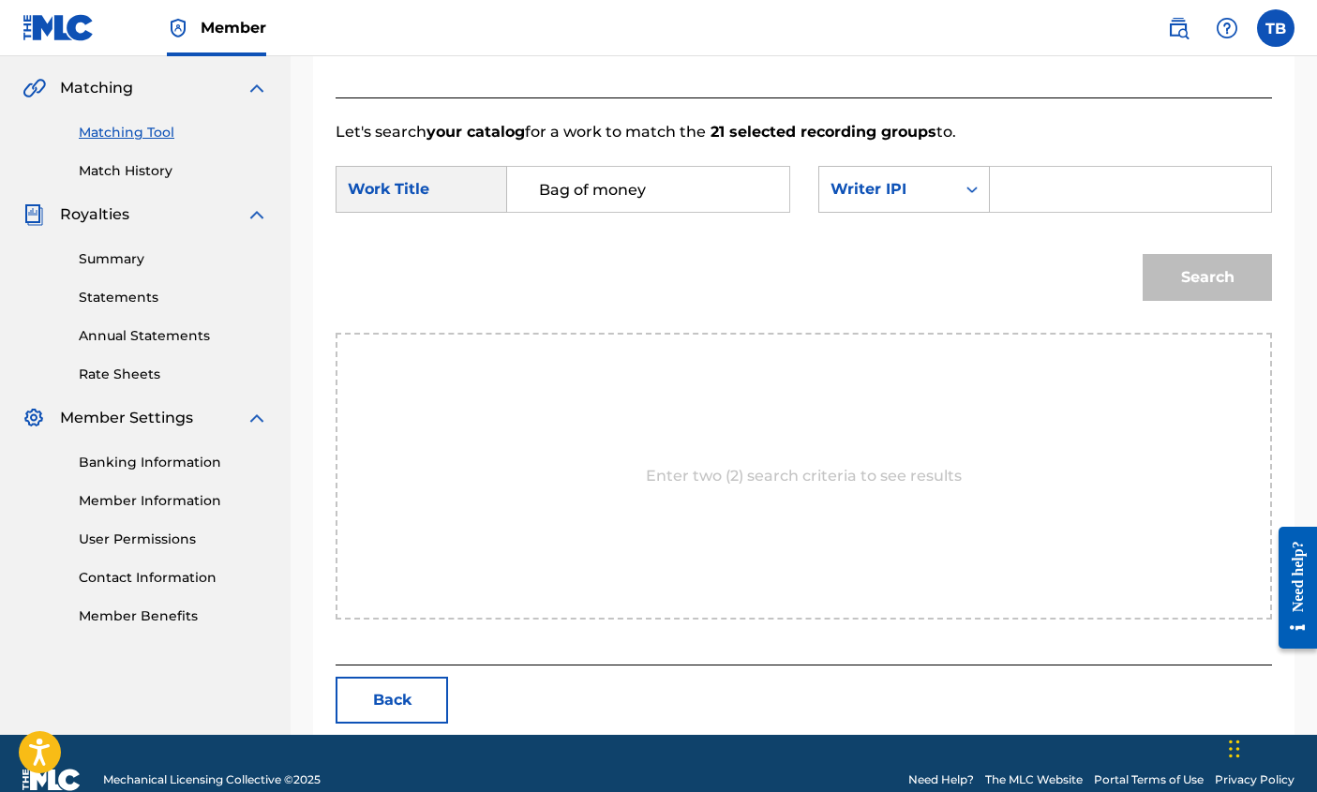
scroll to position [426, 0]
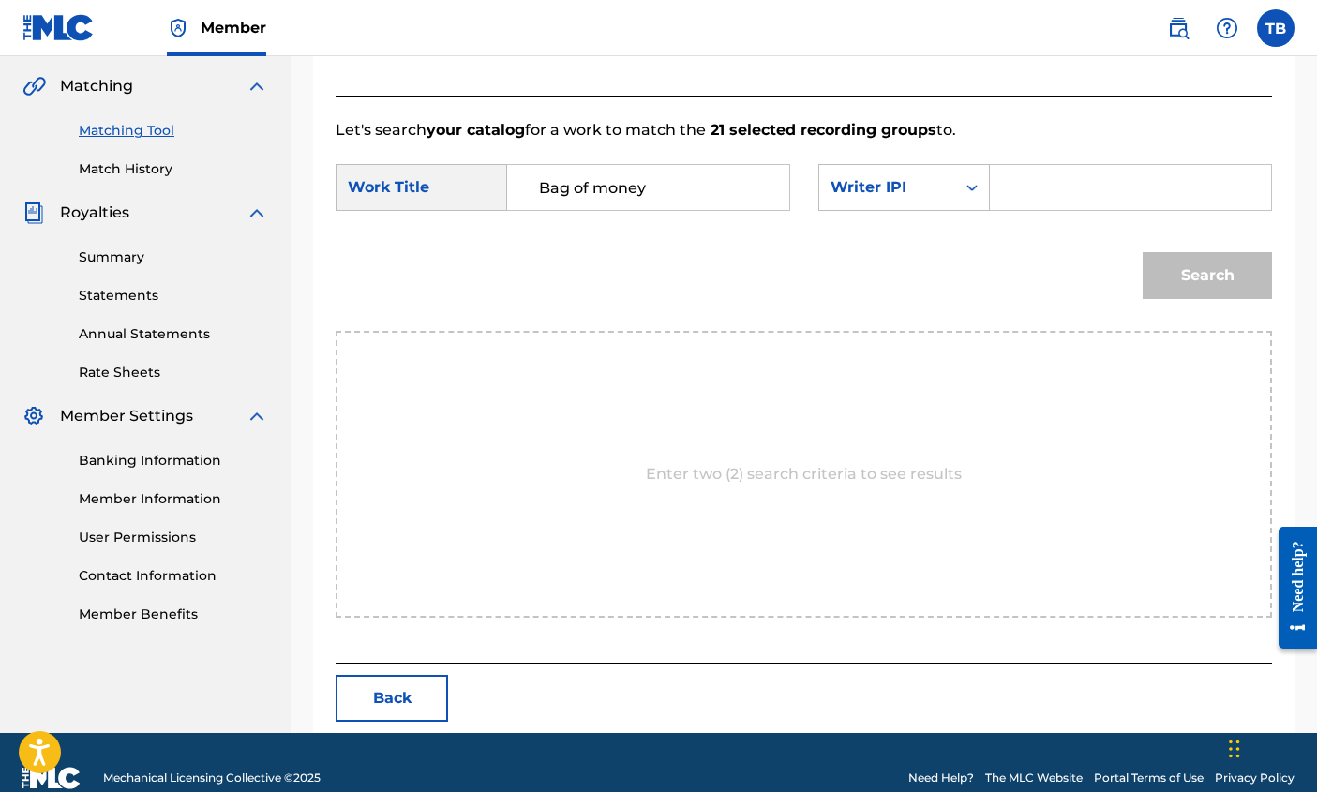
click at [817, 478] on p "Enter two (2) search criteria to see results" at bounding box center [804, 474] width 316 height 22
click at [1060, 191] on input "Search Form" at bounding box center [1131, 187] width 250 height 45
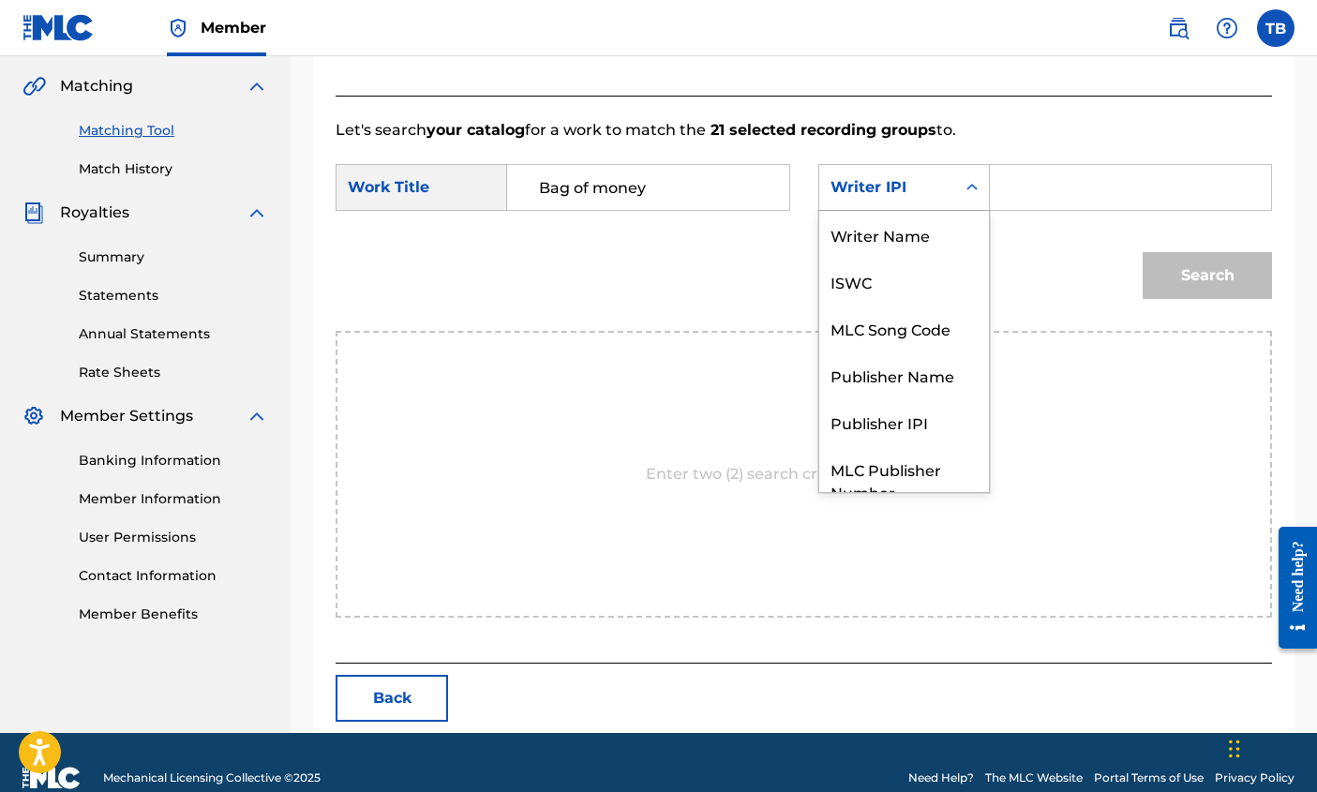
click at [968, 179] on icon "Search Form" at bounding box center [972, 187] width 19 height 19
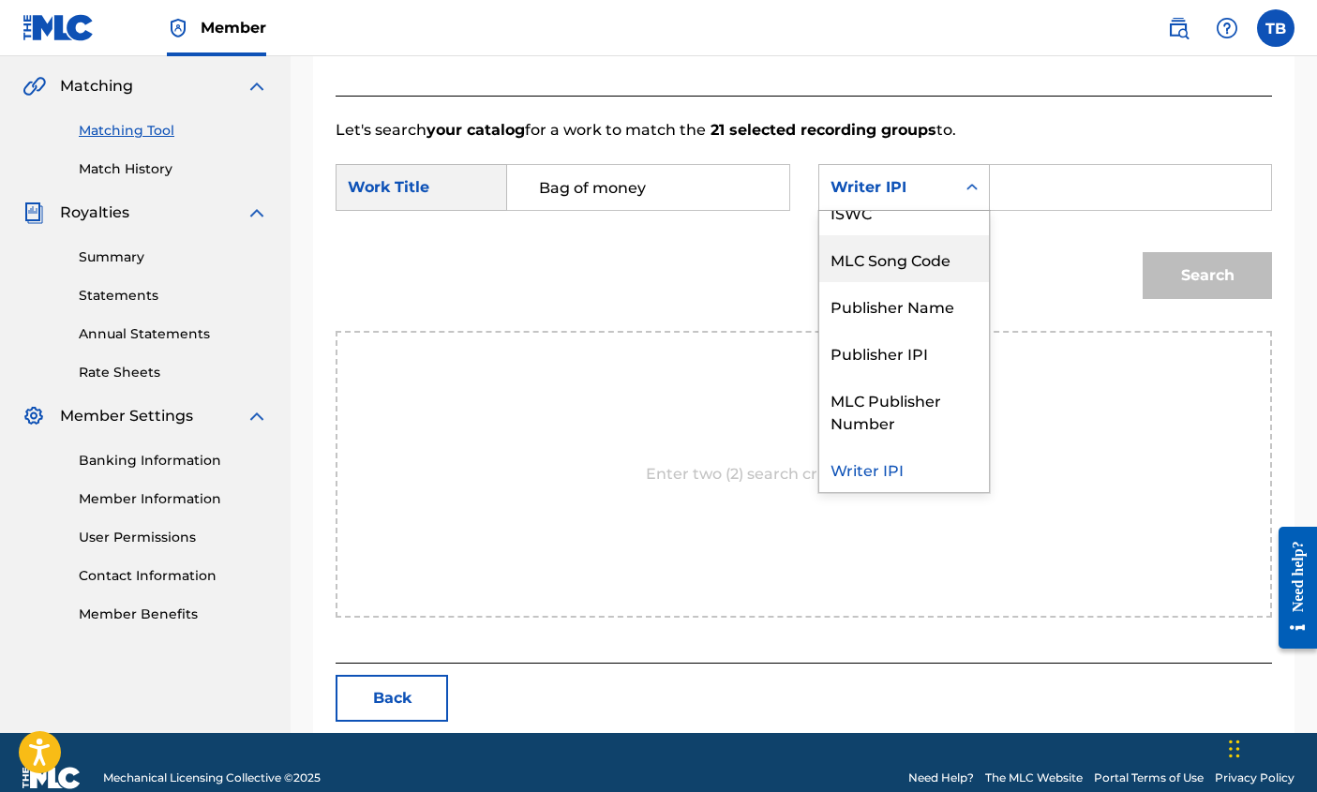
scroll to position [0, 0]
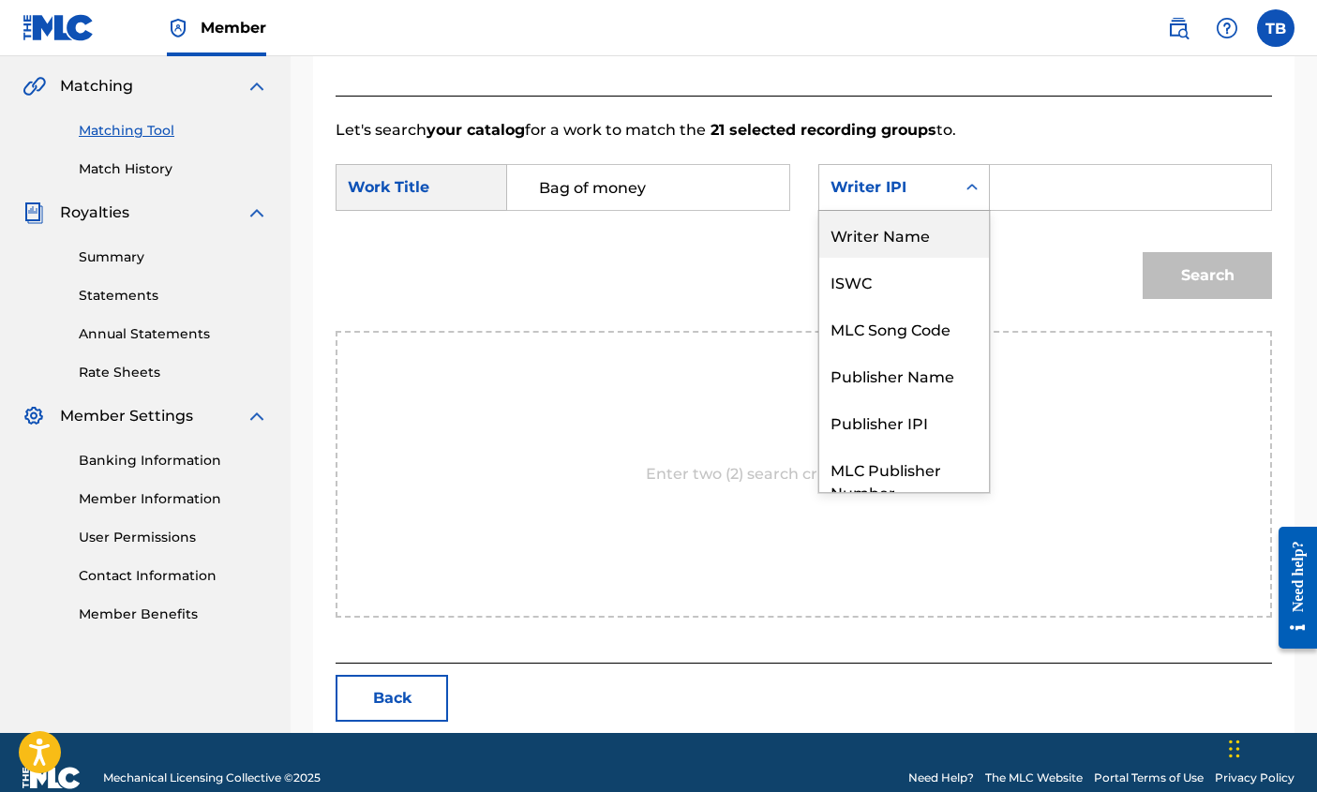
click at [927, 241] on div "Writer Name" at bounding box center [904, 234] width 170 height 47
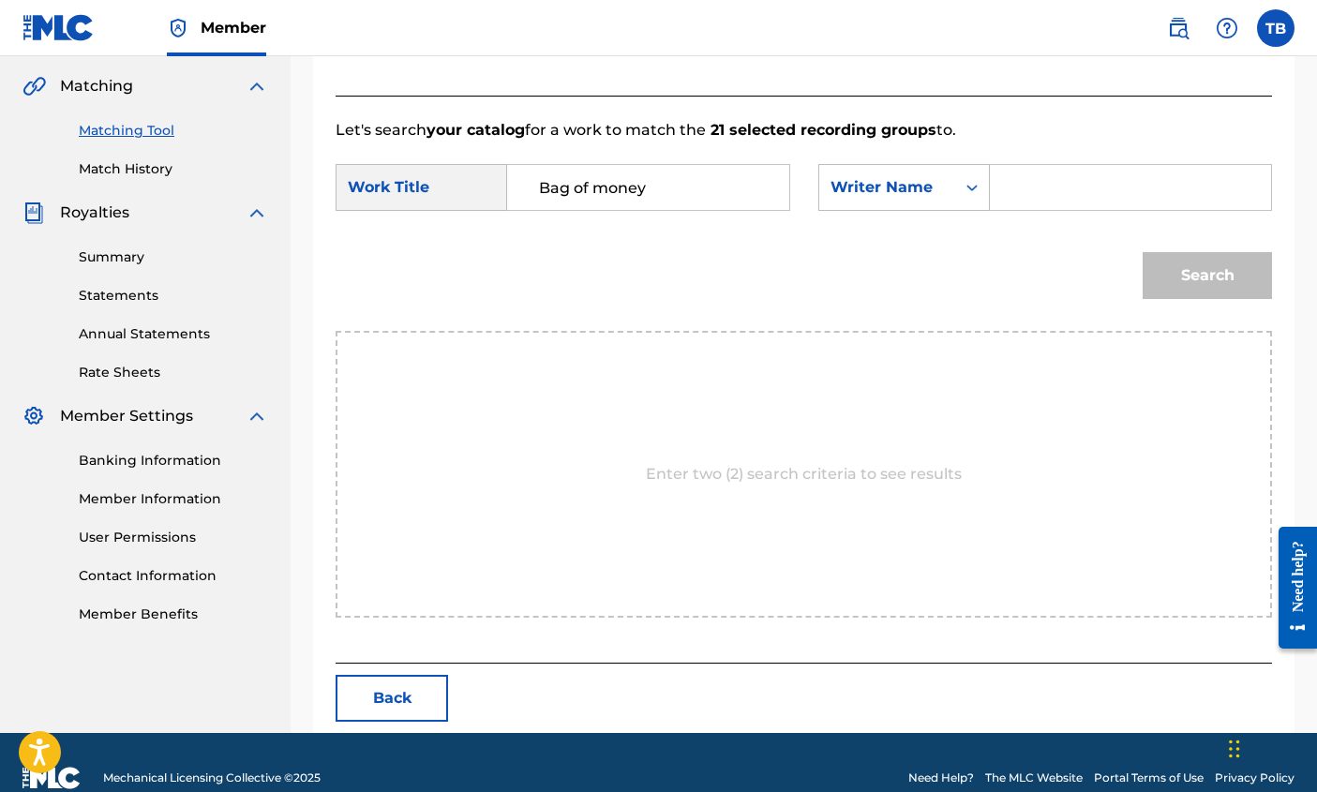
click at [1050, 190] on input "Search Form" at bounding box center [1131, 187] width 250 height 45
click at [1054, 187] on input "Search Form" at bounding box center [1131, 187] width 250 height 45
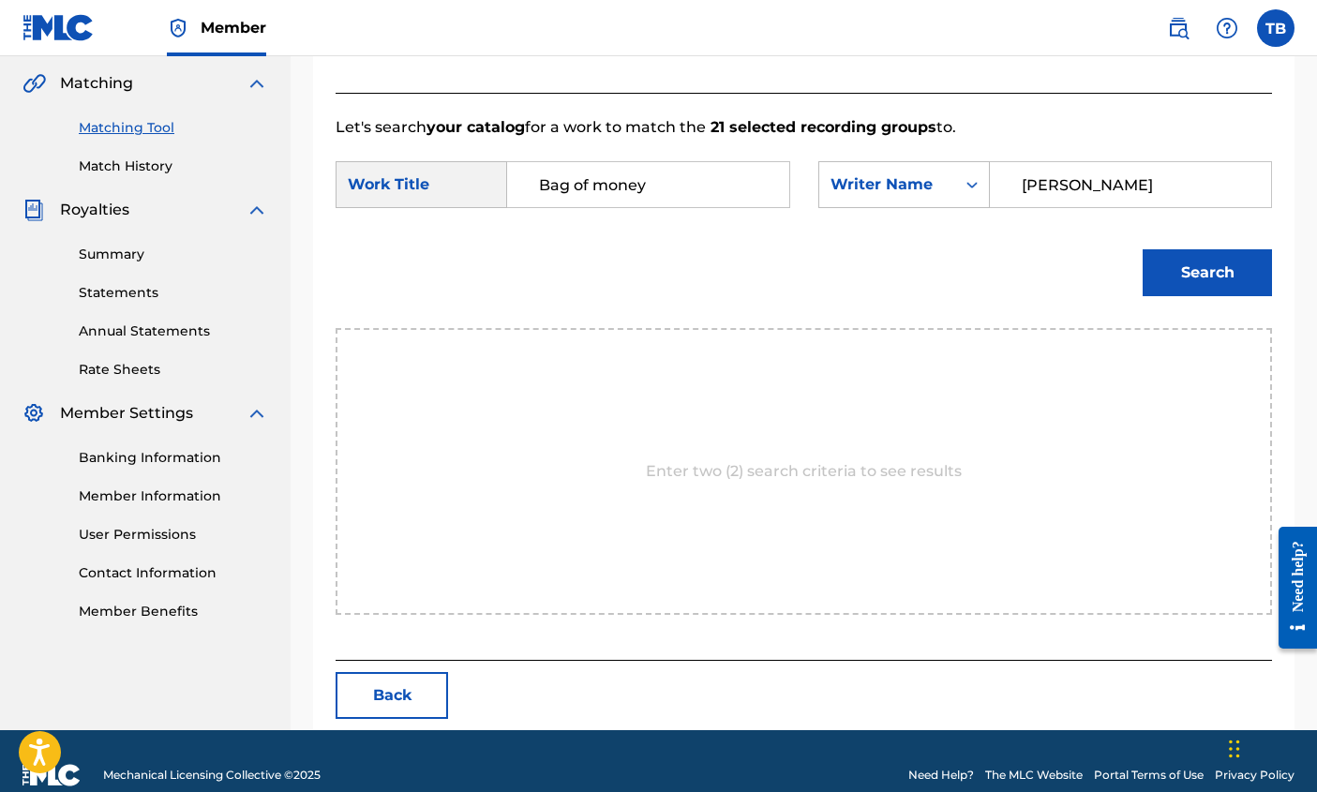
type input "[PERSON_NAME]"
click at [1205, 262] on button "Search" at bounding box center [1207, 272] width 129 height 47
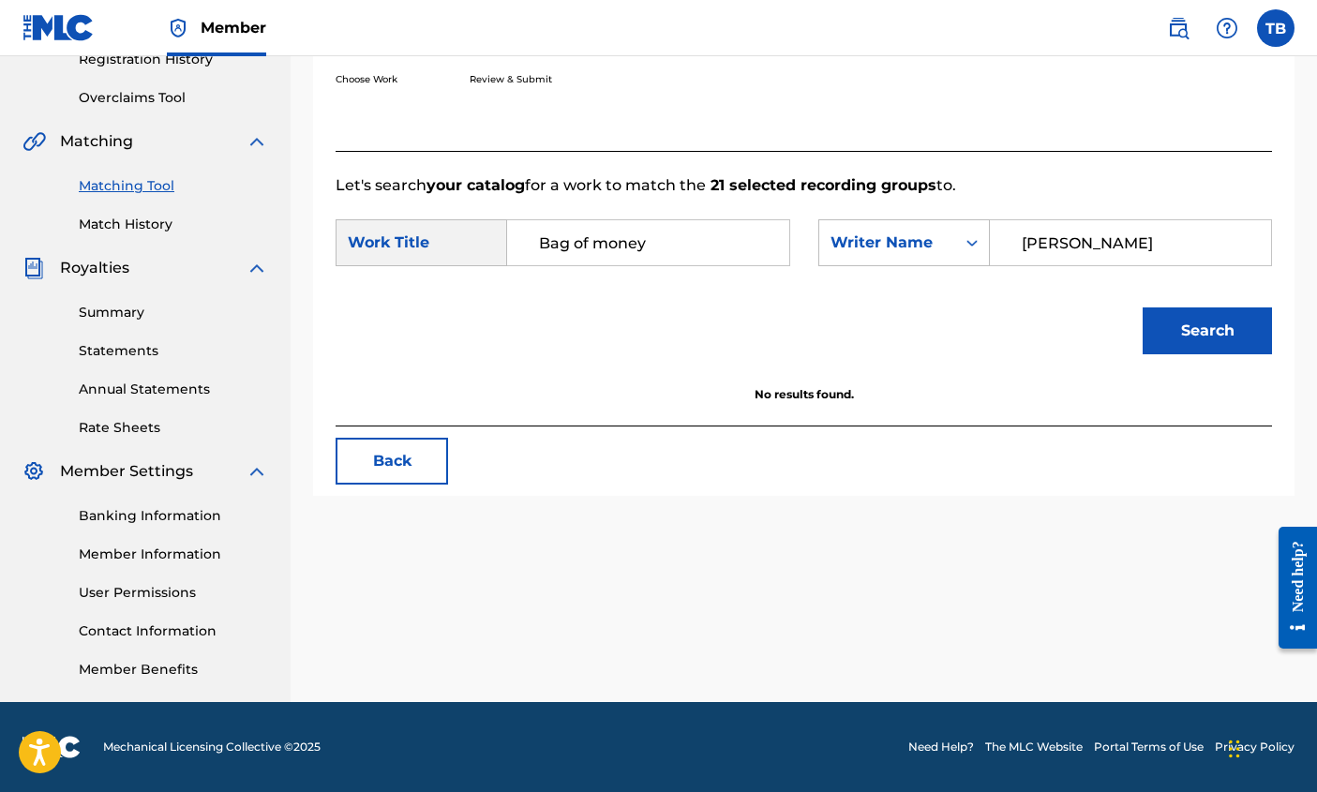
drag, startPoint x: 1062, startPoint y: 240, endPoint x: 994, endPoint y: 234, distance: 68.7
click at [994, 234] on div "[PERSON_NAME]" at bounding box center [1131, 242] width 283 height 47
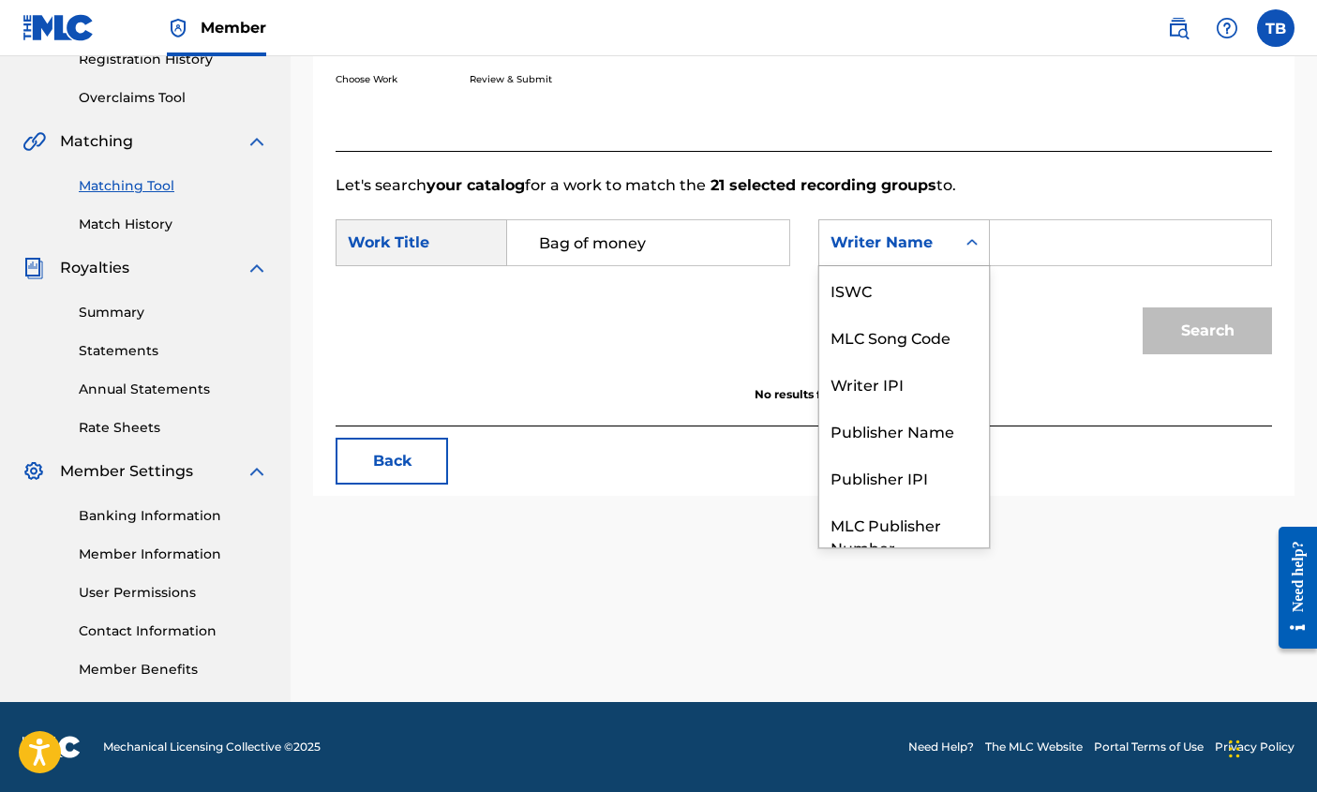
click at [971, 240] on icon "Search Form" at bounding box center [972, 242] width 19 height 19
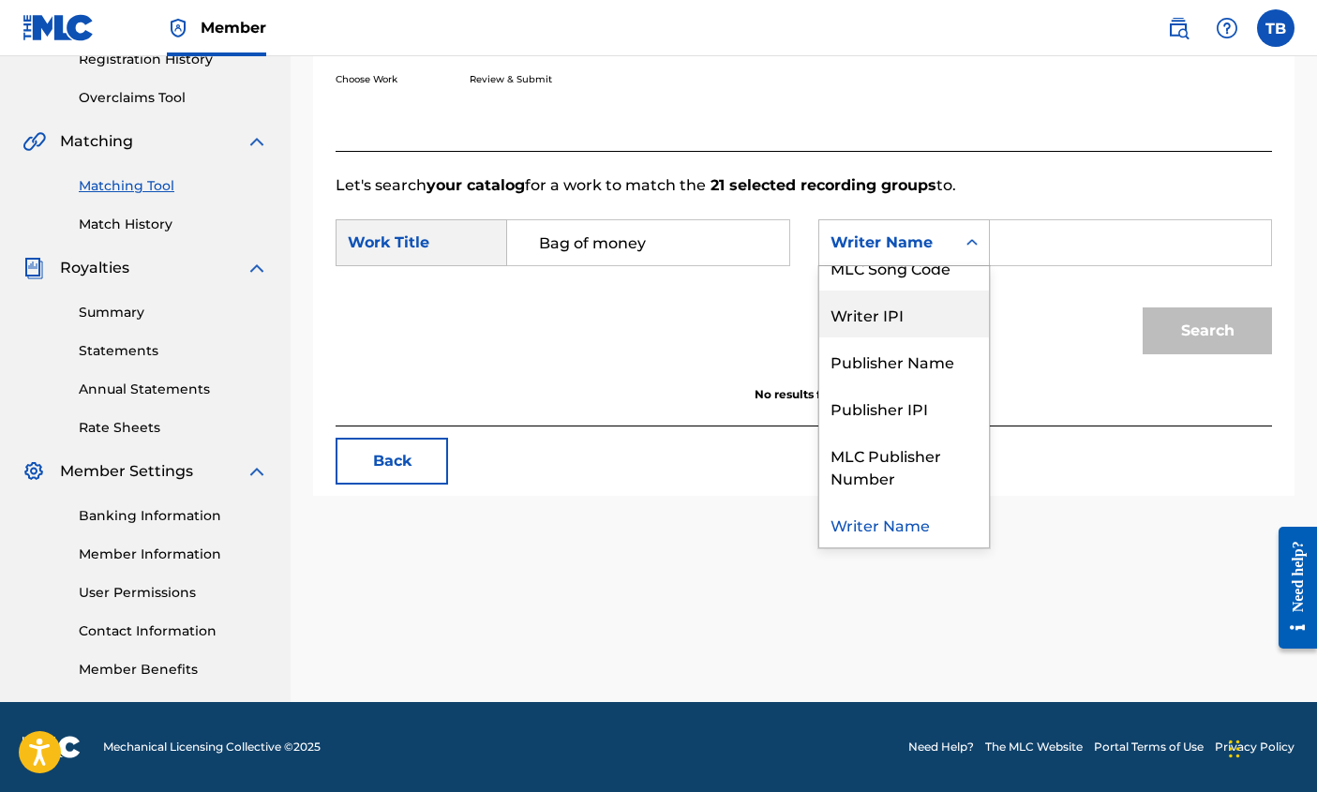
scroll to position [0, 0]
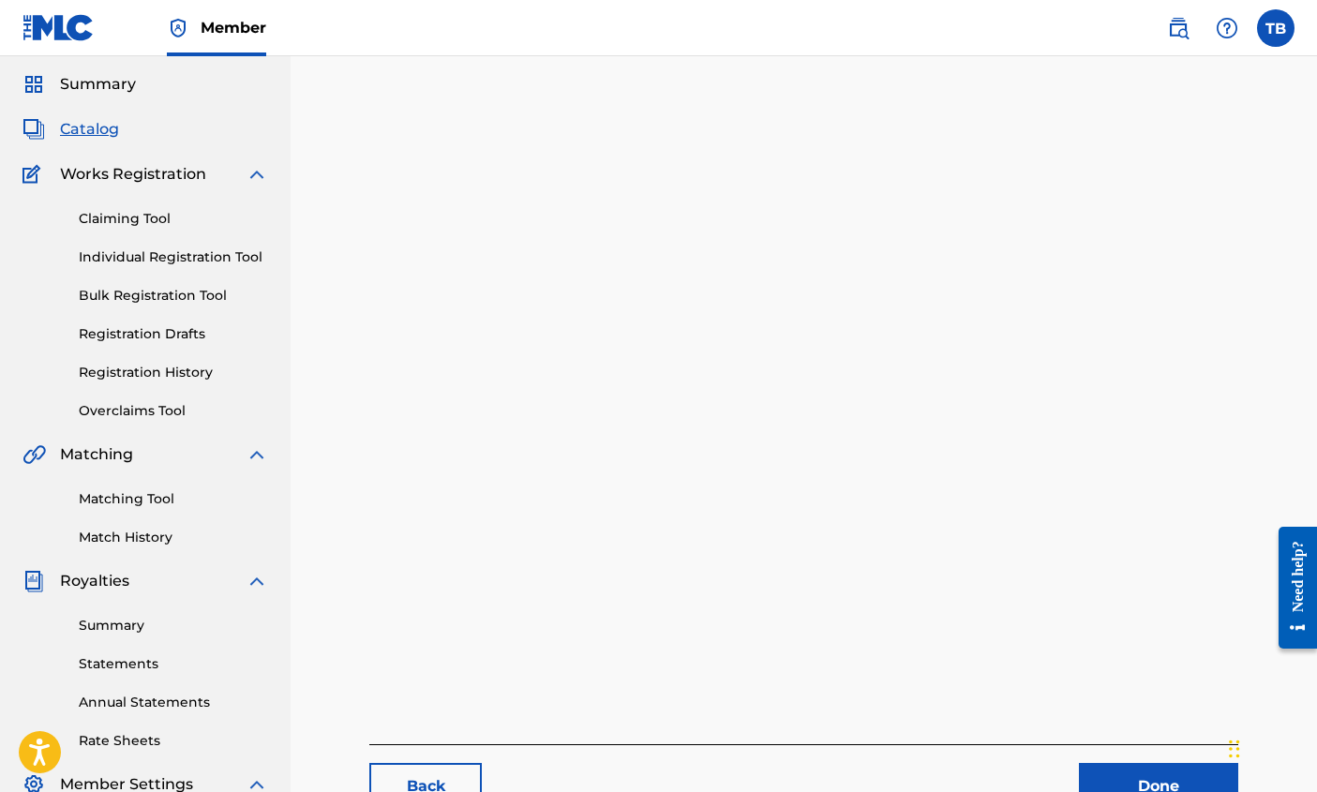
scroll to position [76, 0]
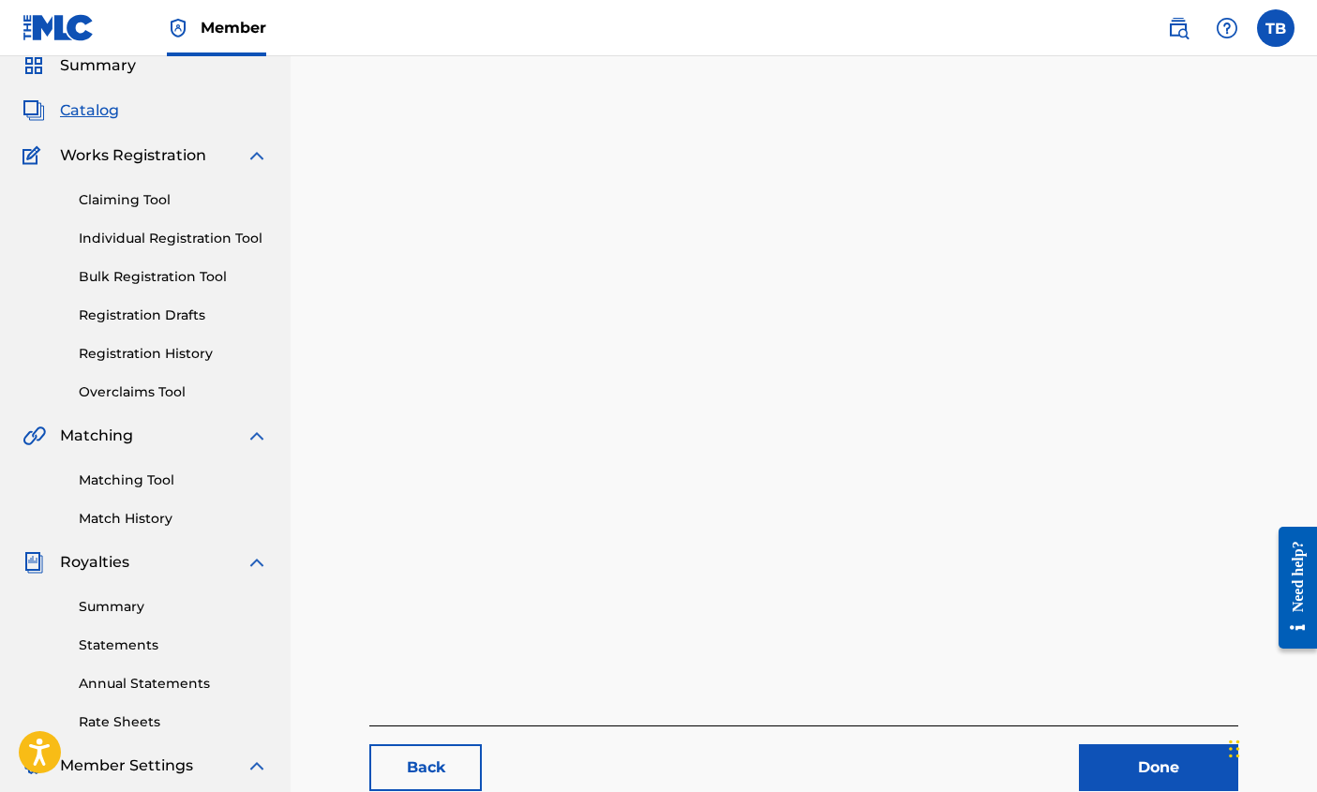
click at [427, 772] on link "Back" at bounding box center [425, 767] width 112 height 47
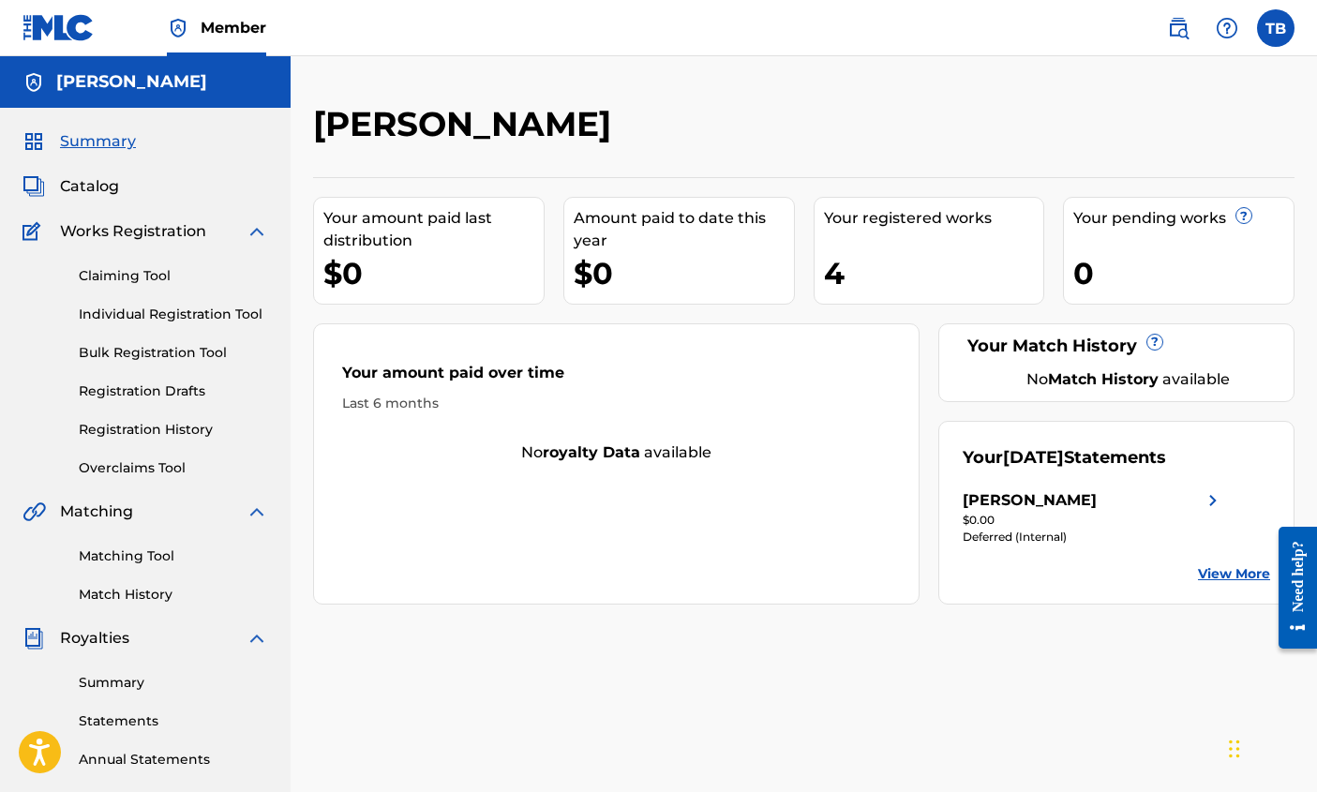
click at [129, 590] on link "Match History" at bounding box center [173, 595] width 189 height 20
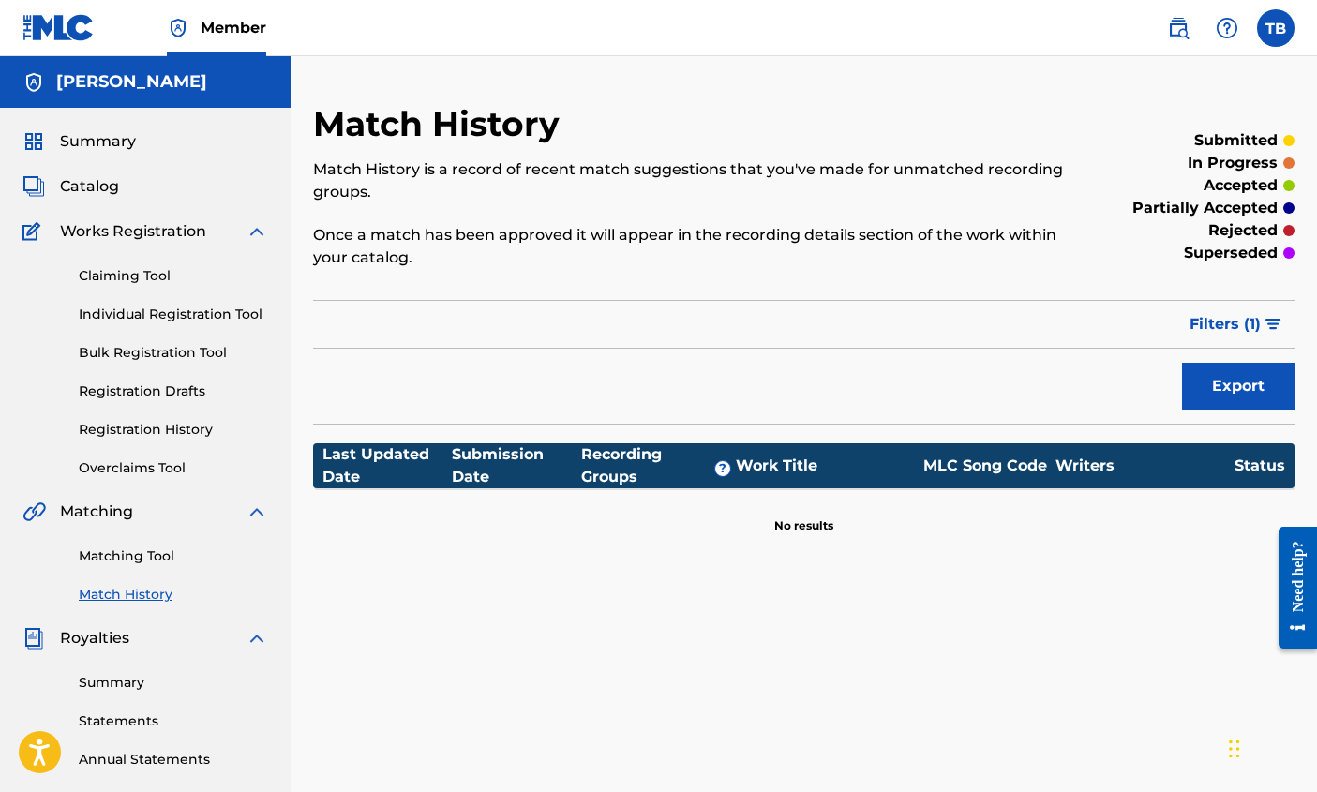
click at [121, 471] on link "Overclaims Tool" at bounding box center [173, 468] width 189 height 20
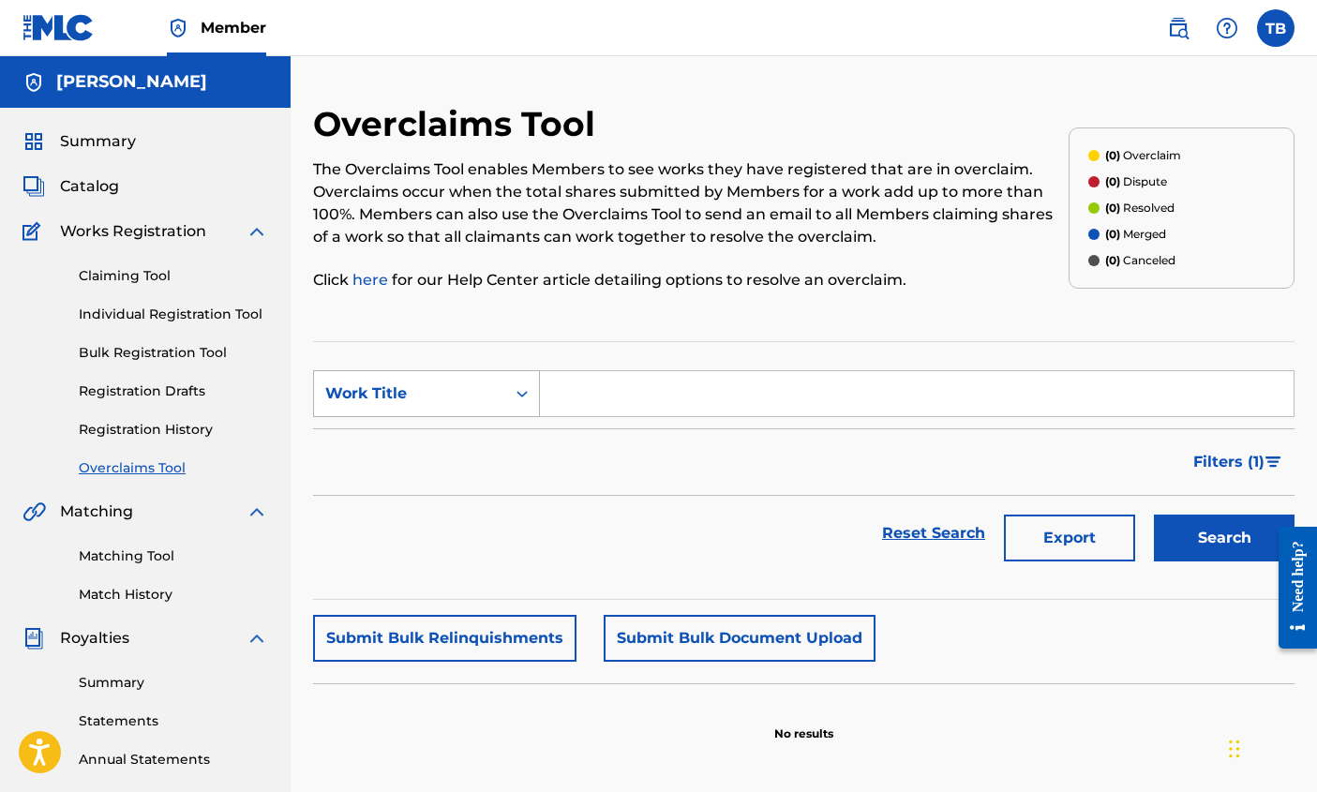
click at [511, 388] on div "Search Form" at bounding box center [522, 394] width 34 height 34
click at [152, 425] on link "Registration History" at bounding box center [173, 430] width 189 height 20
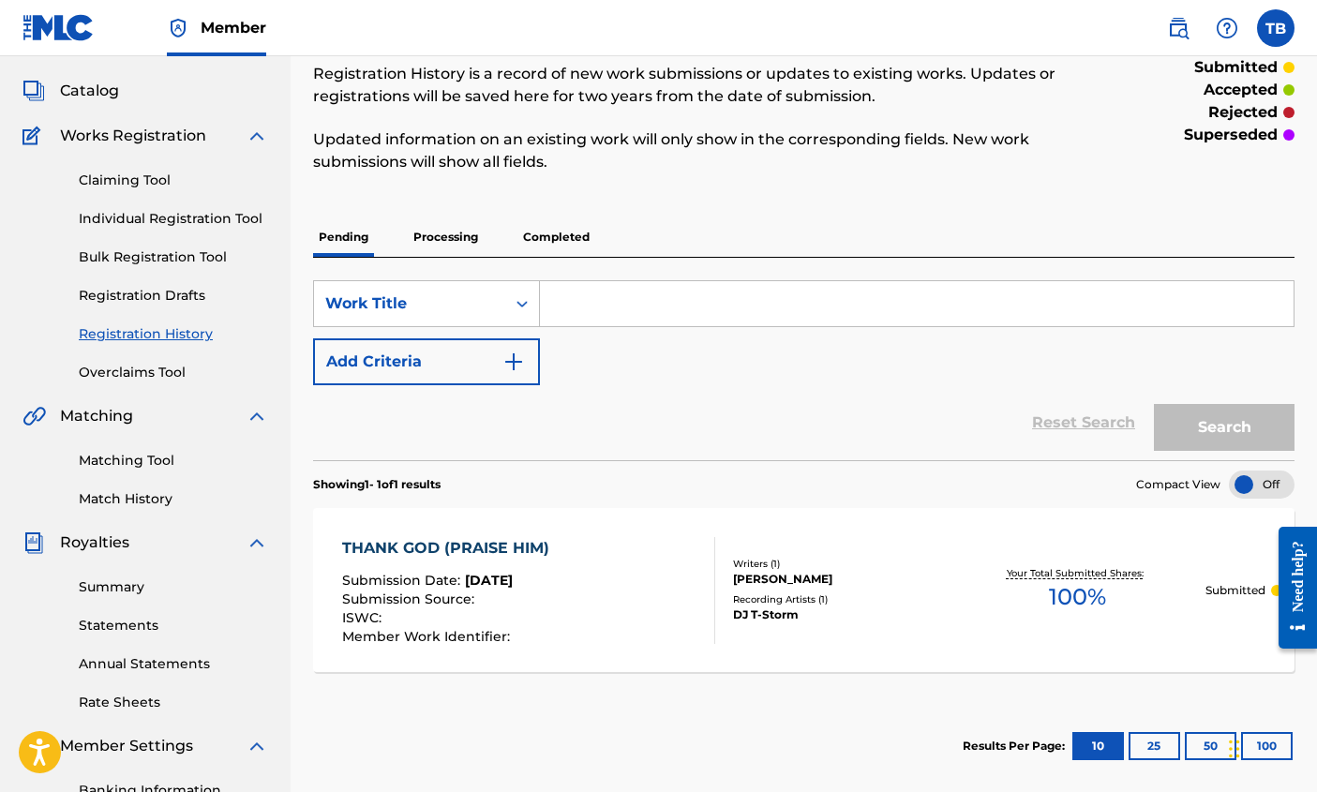
scroll to position [85, 0]
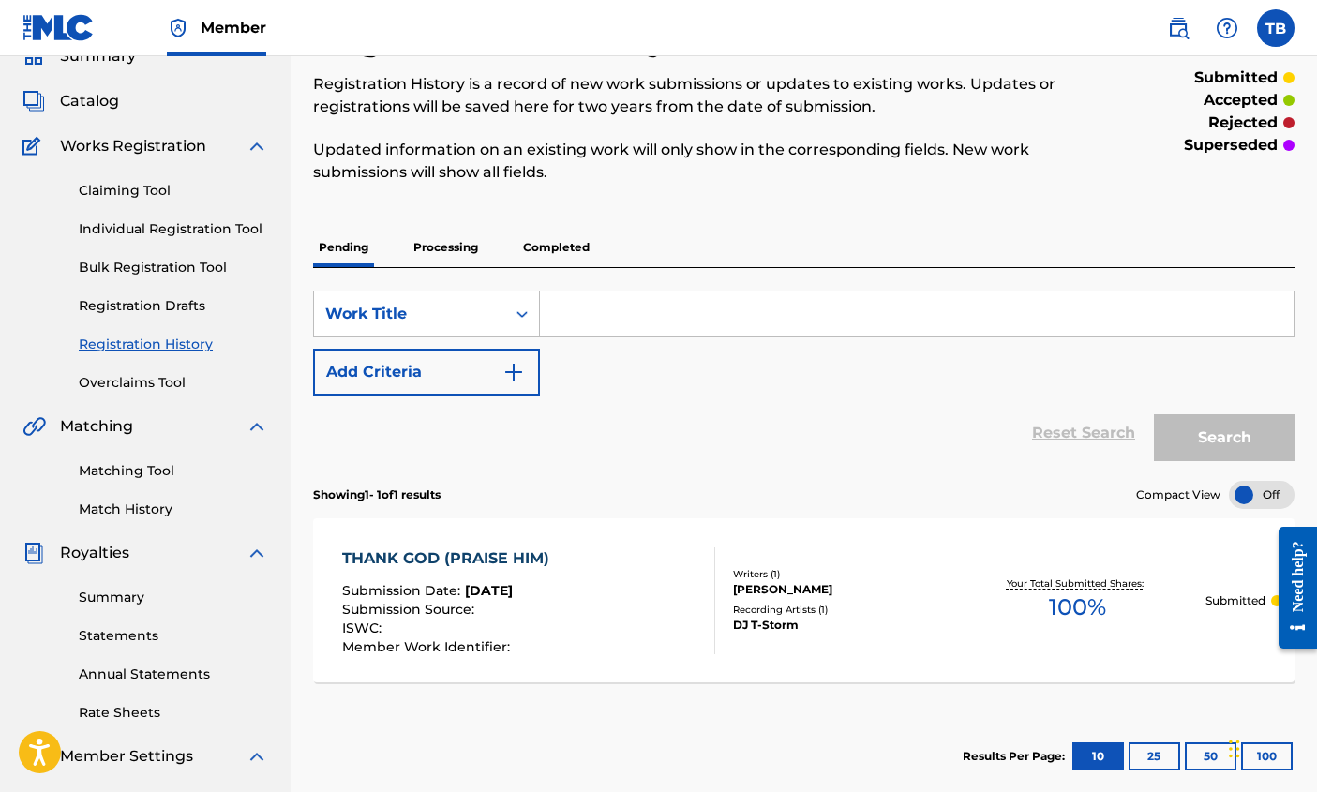
click at [447, 245] on p "Processing" at bounding box center [446, 247] width 76 height 39
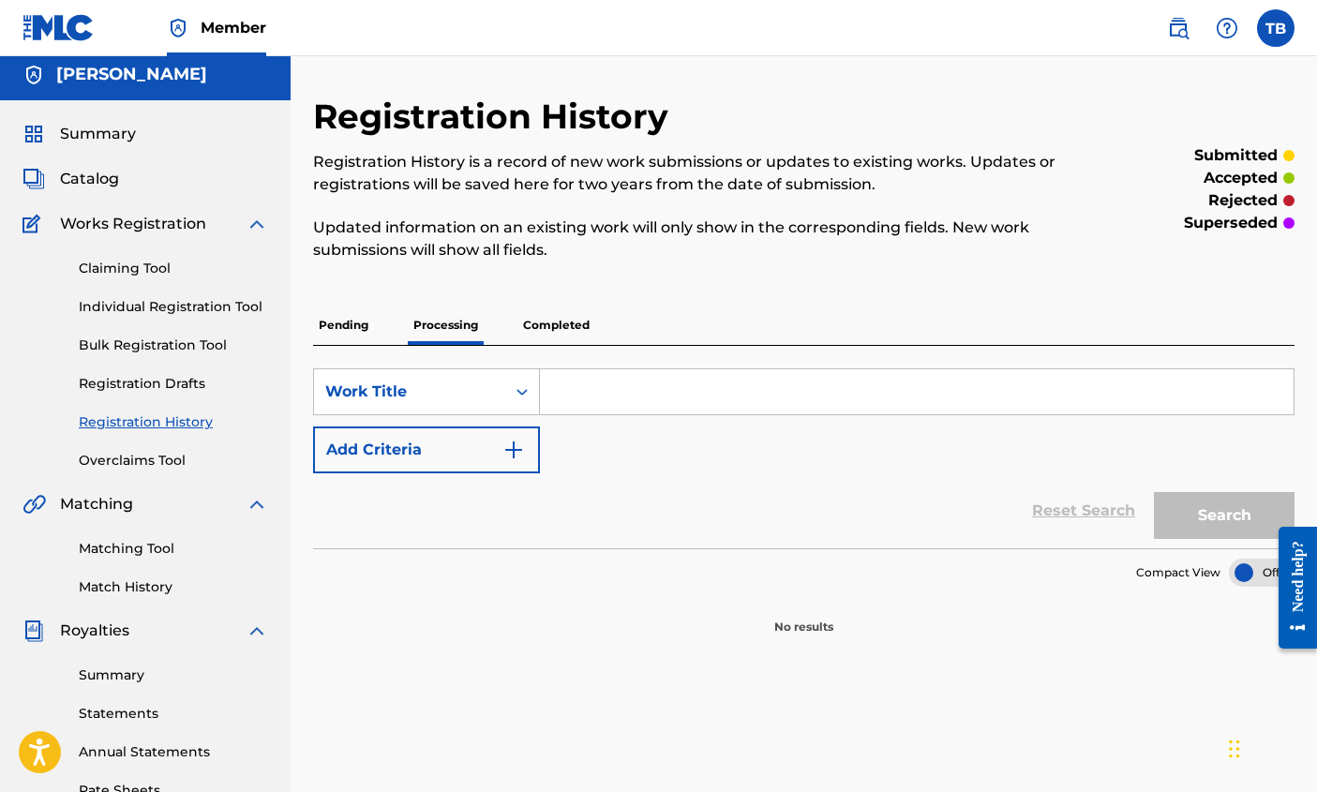
scroll to position [15, 0]
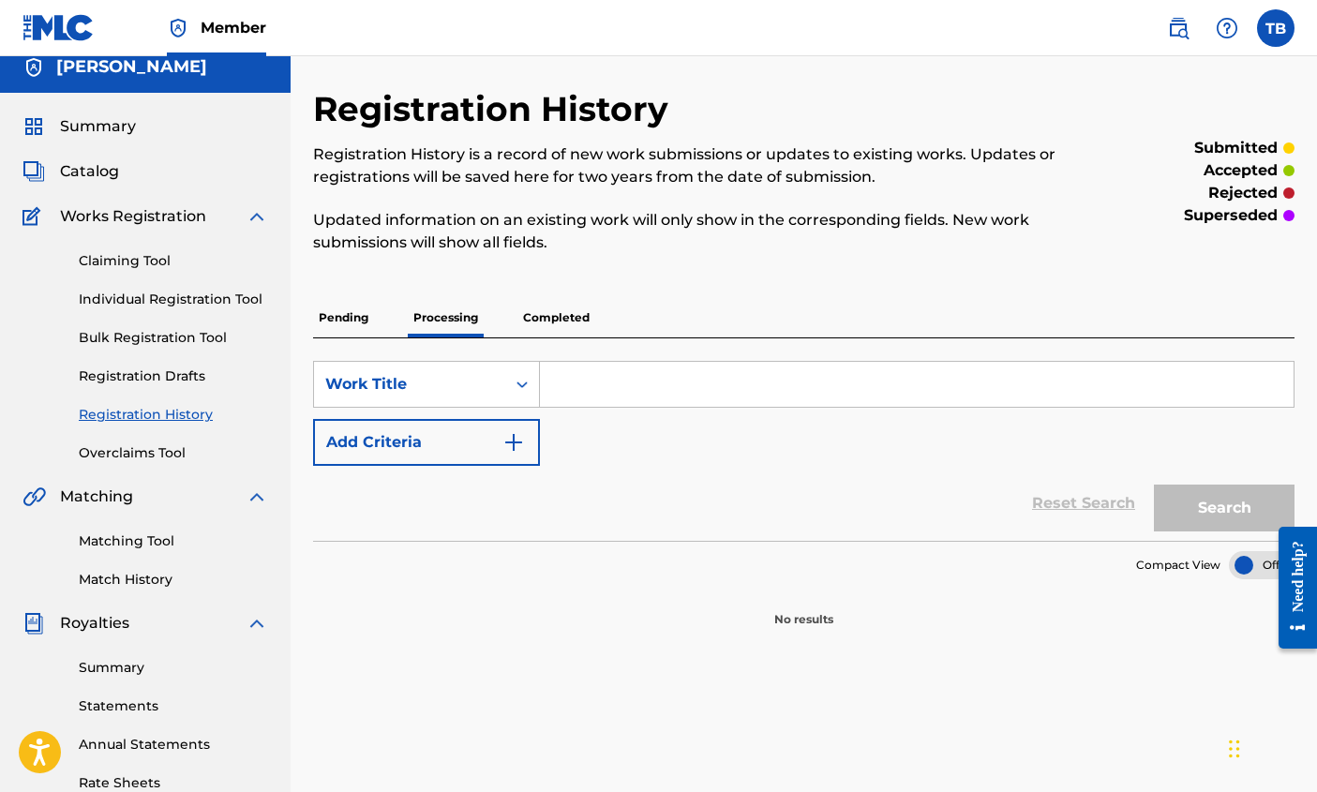
click at [557, 328] on p "Completed" at bounding box center [556, 317] width 78 height 39
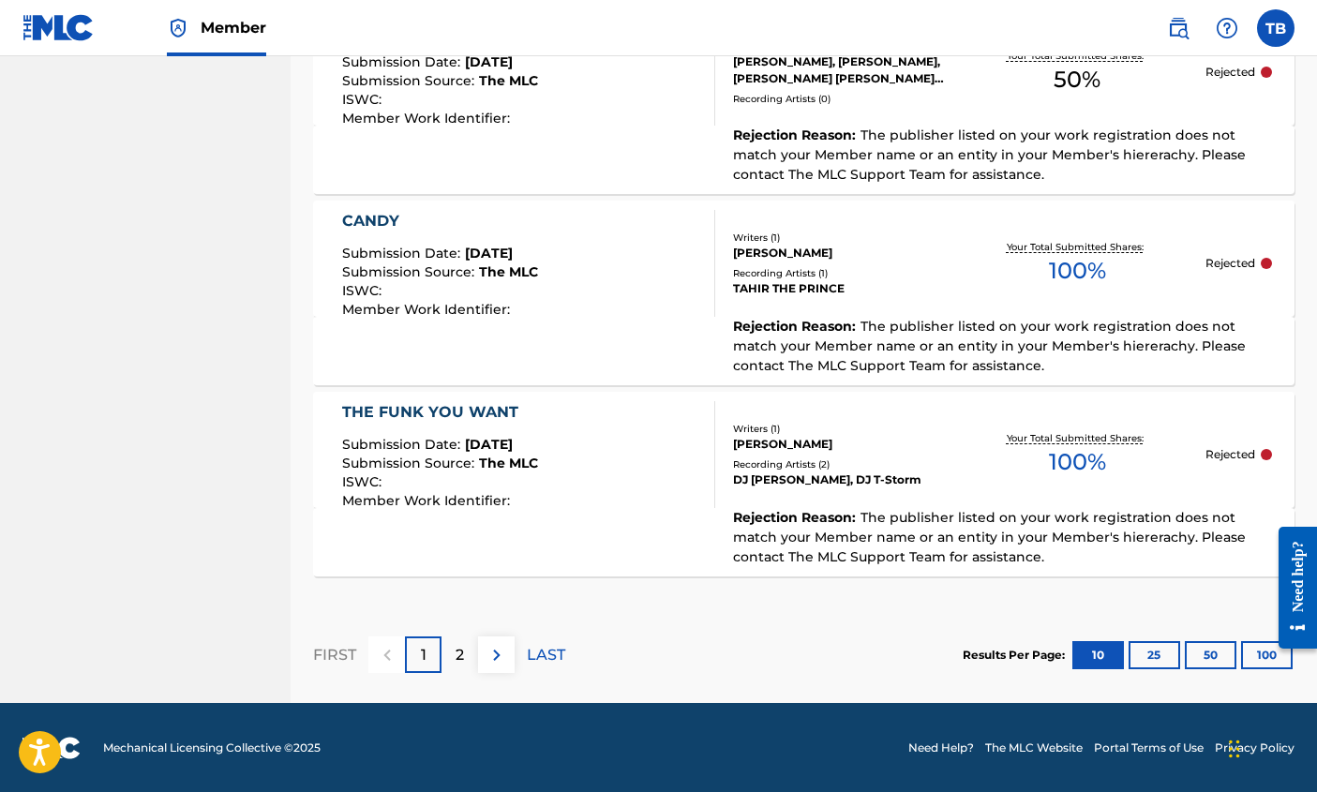
scroll to position [1866, 0]
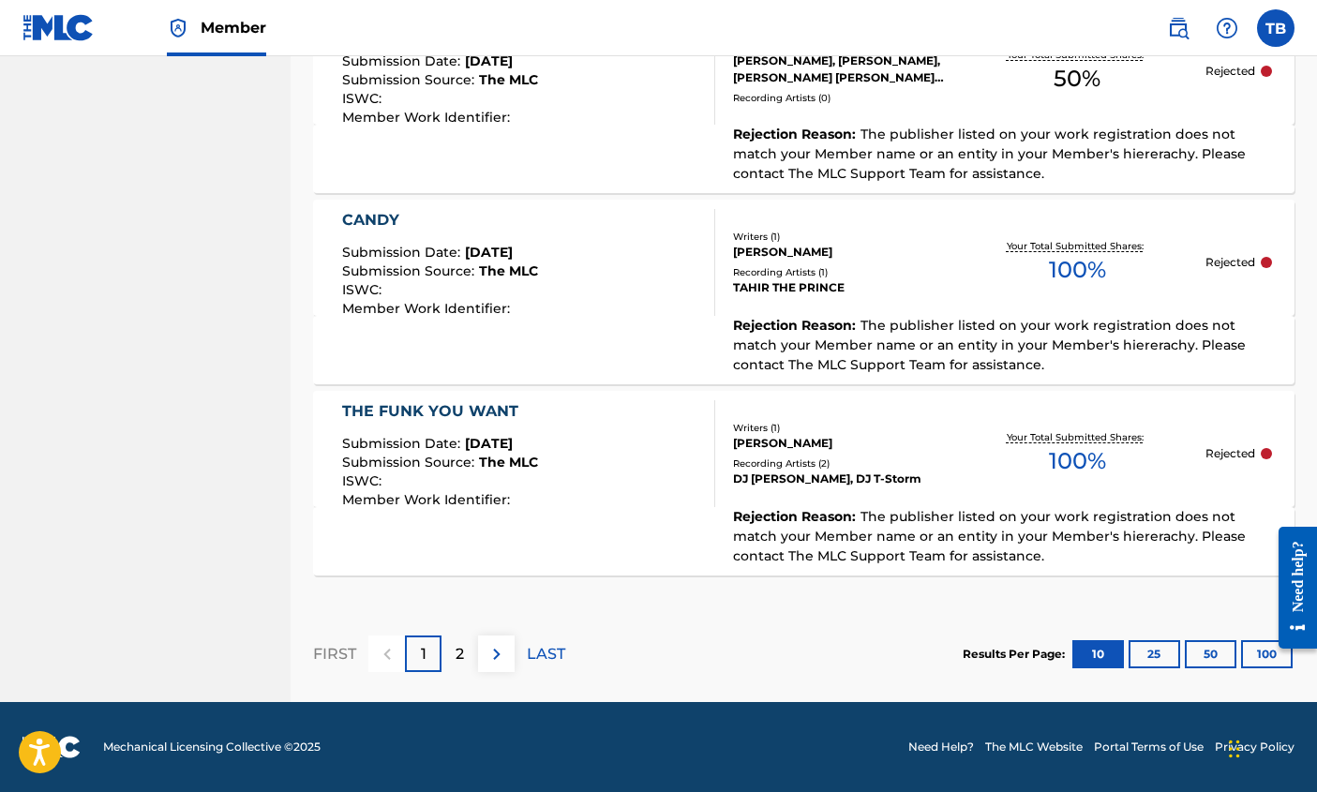
click at [464, 457] on span "Submission Source :" at bounding box center [410, 462] width 137 height 17
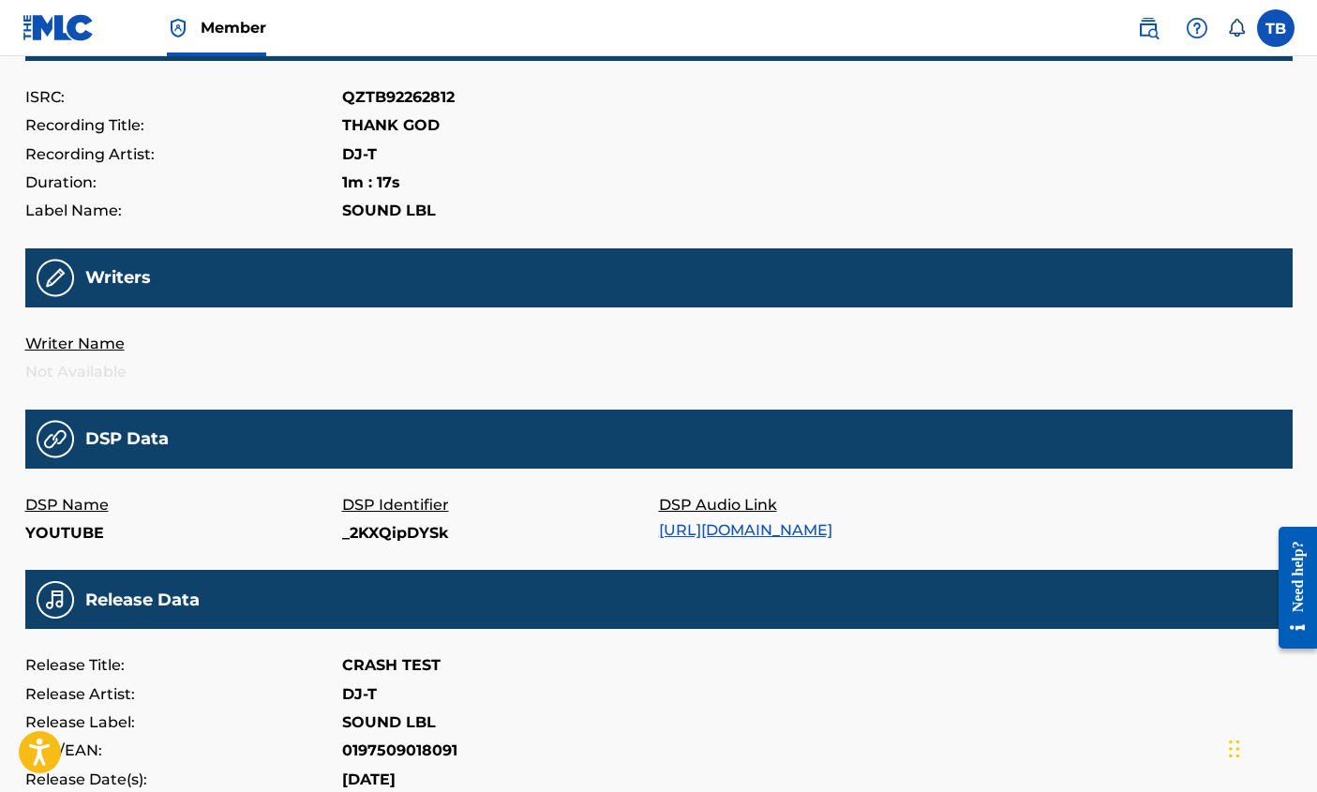
scroll to position [255, 0]
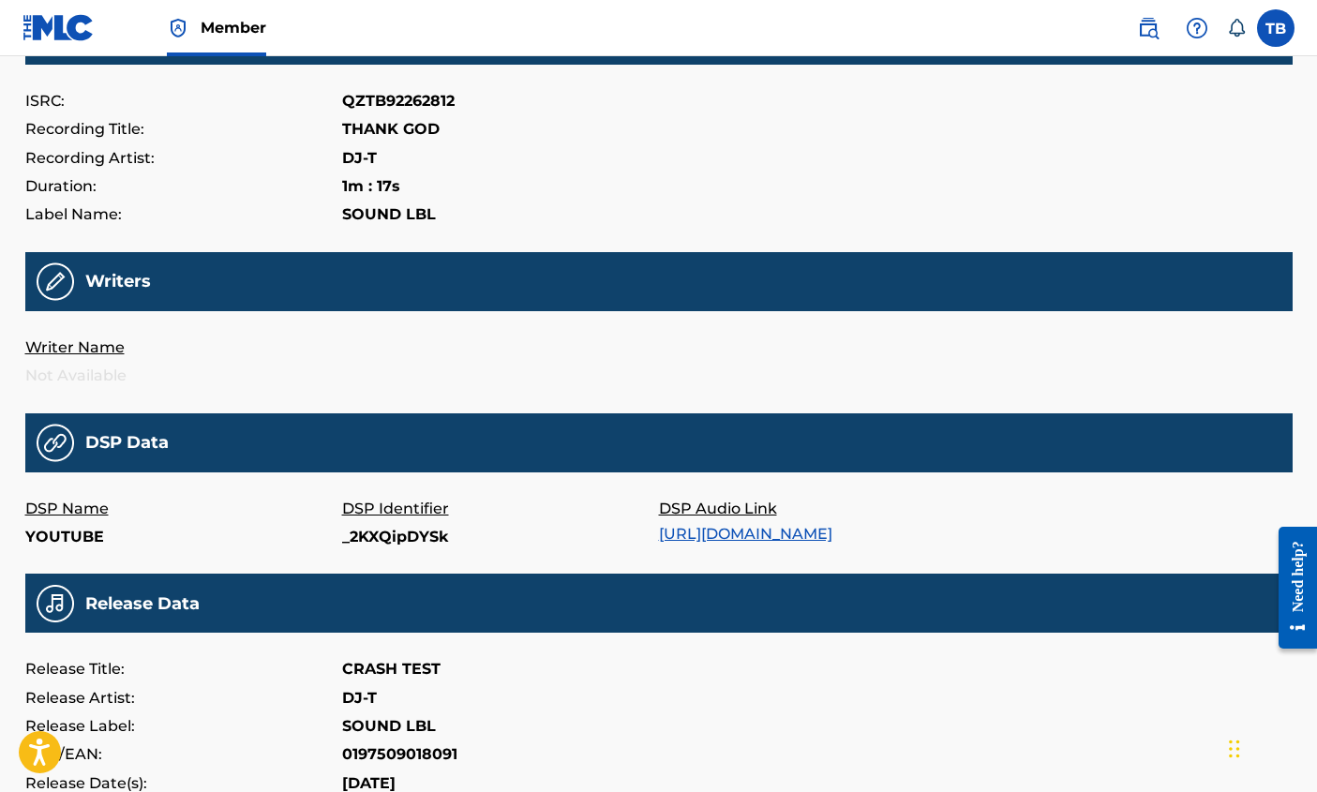
click at [719, 518] on p "DSP Audio Link" at bounding box center [817, 509] width 317 height 28
click at [718, 526] on link "https://music.youtube.com/watch?v=_2KXQipDYSk" at bounding box center [745, 534] width 173 height 18
